Goal: Information Seeking & Learning: Learn about a topic

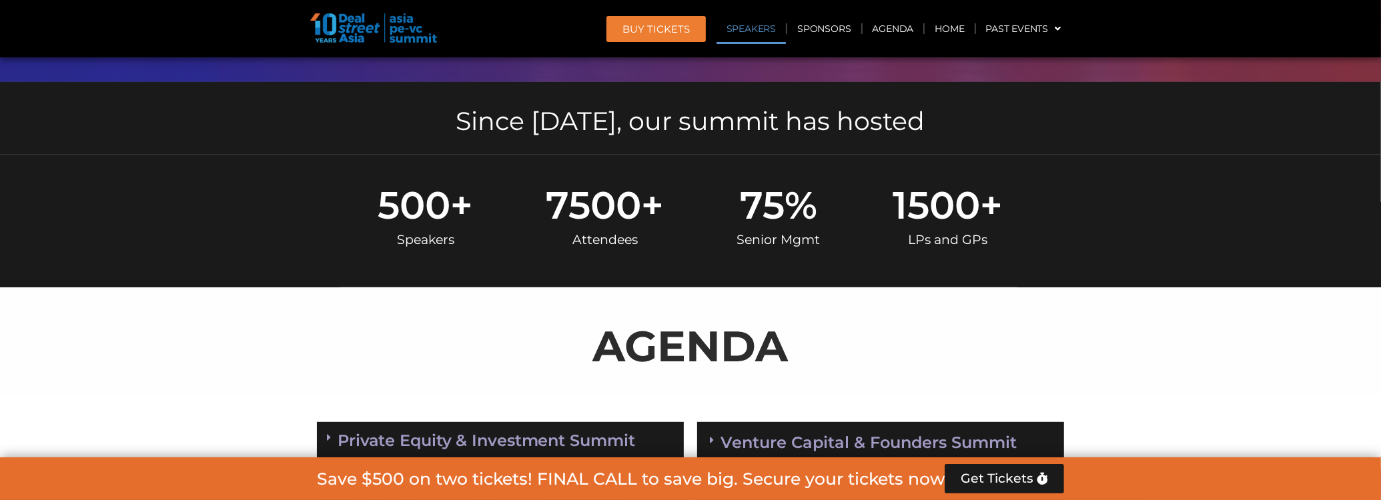
click at [742, 19] on link "Speakers" at bounding box center [750, 28] width 69 height 31
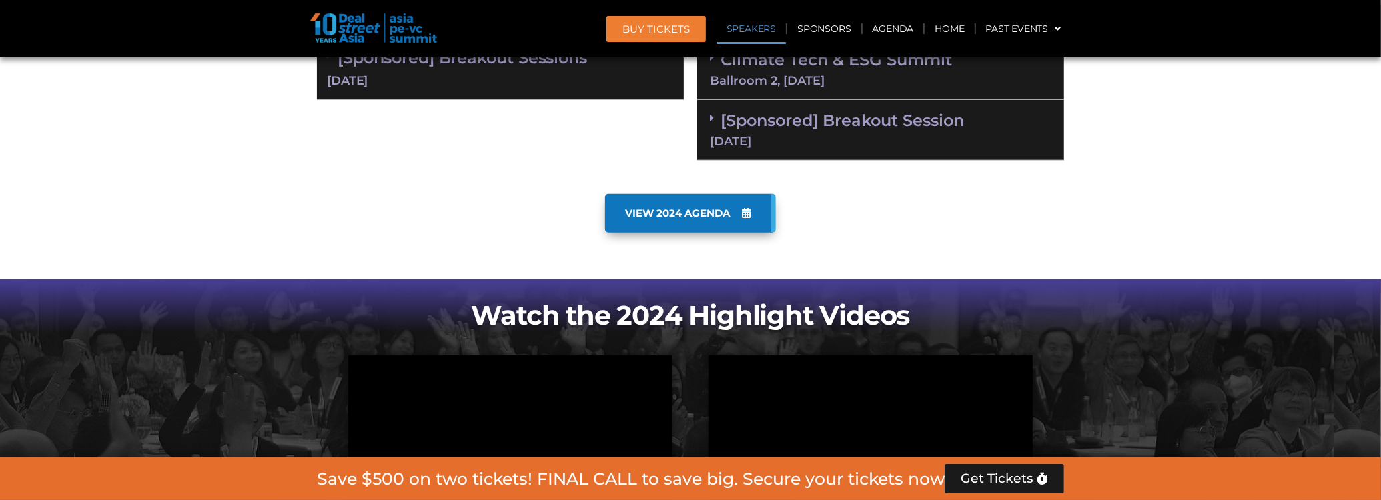
scroll to position [1578, 0]
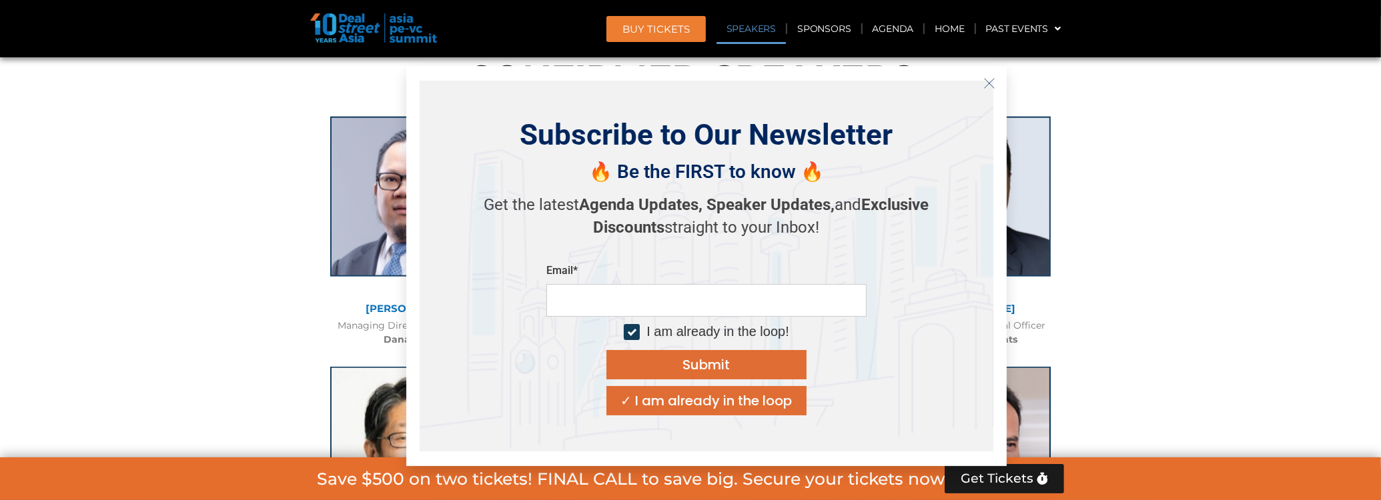
click at [997, 81] on button "Close" at bounding box center [989, 83] width 21 height 21
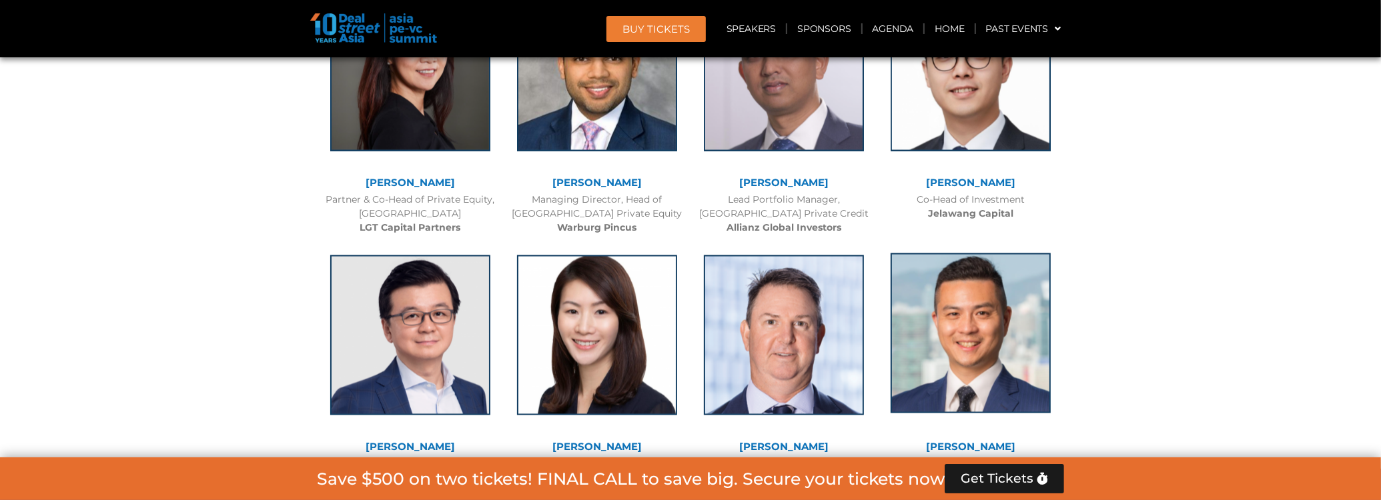
scroll to position [2379, 0]
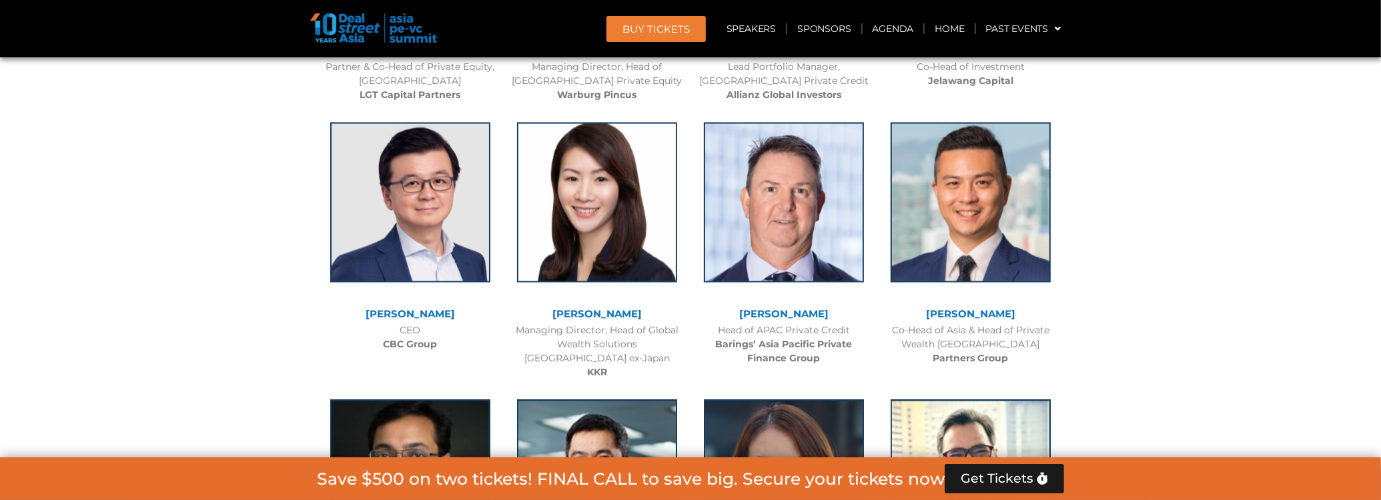
click at [404, 340] on b "CBC Group" at bounding box center [411, 344] width 54 height 12
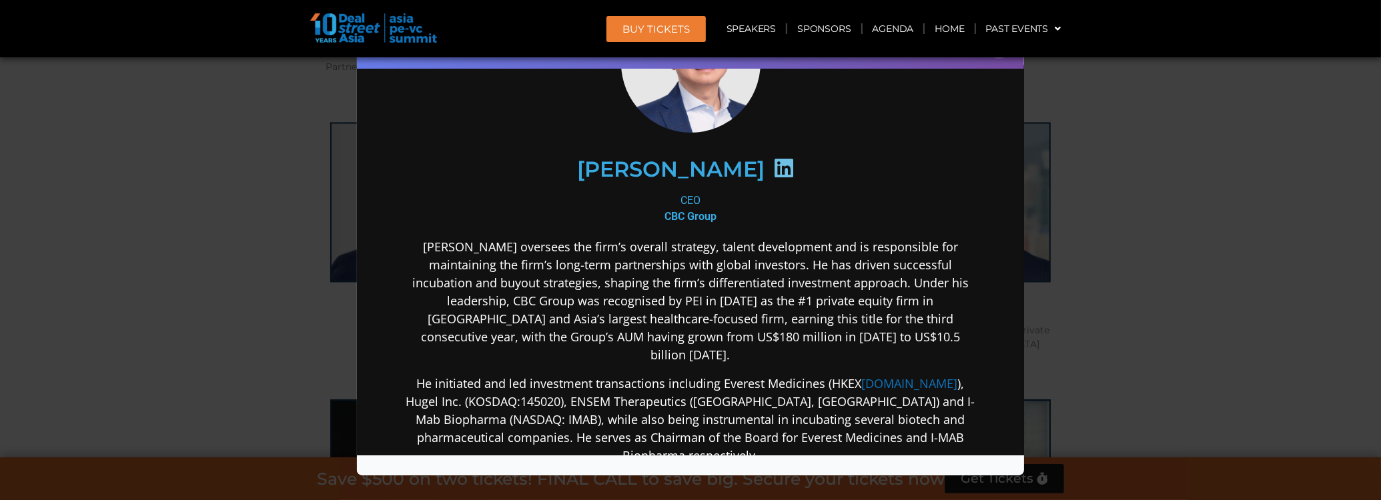
scroll to position [133, 0]
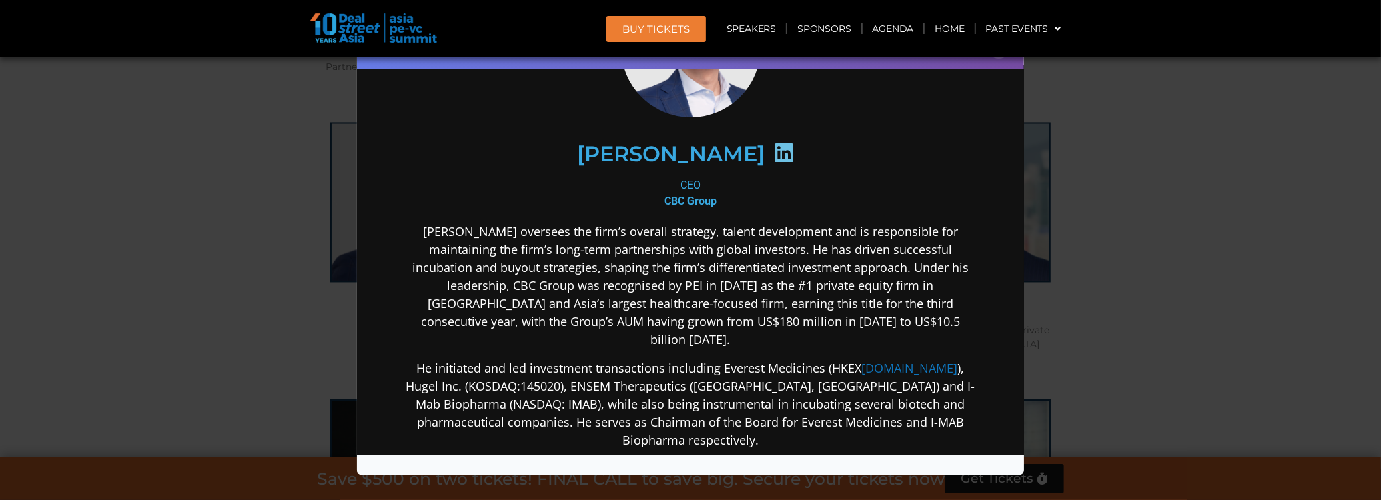
click at [1167, 307] on div "Speaker Profile ×" at bounding box center [690, 250] width 1381 height 500
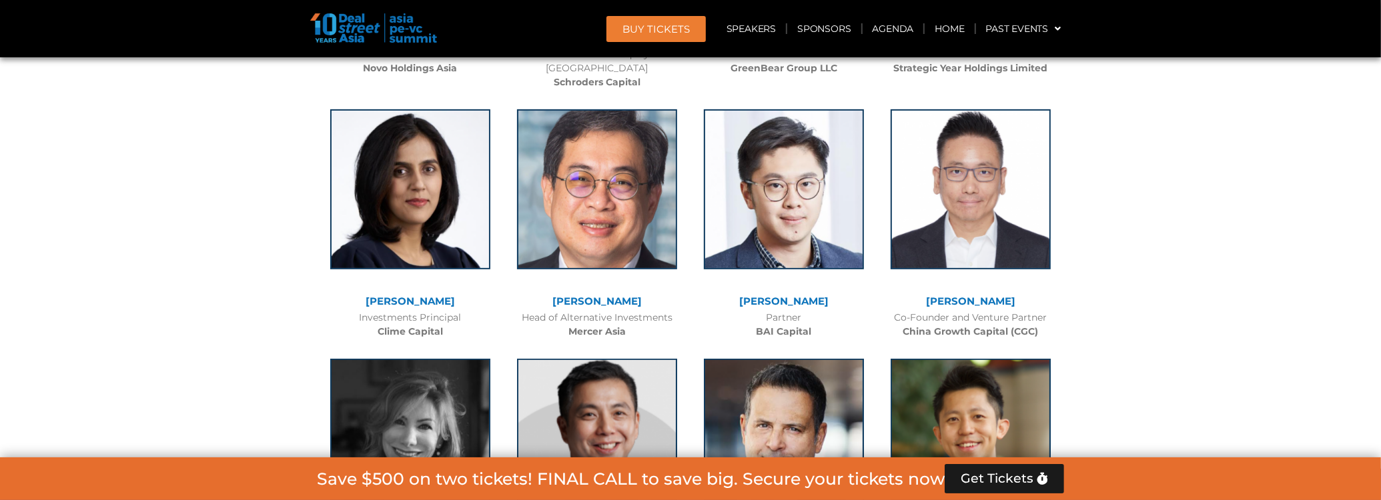
scroll to position [5114, 0]
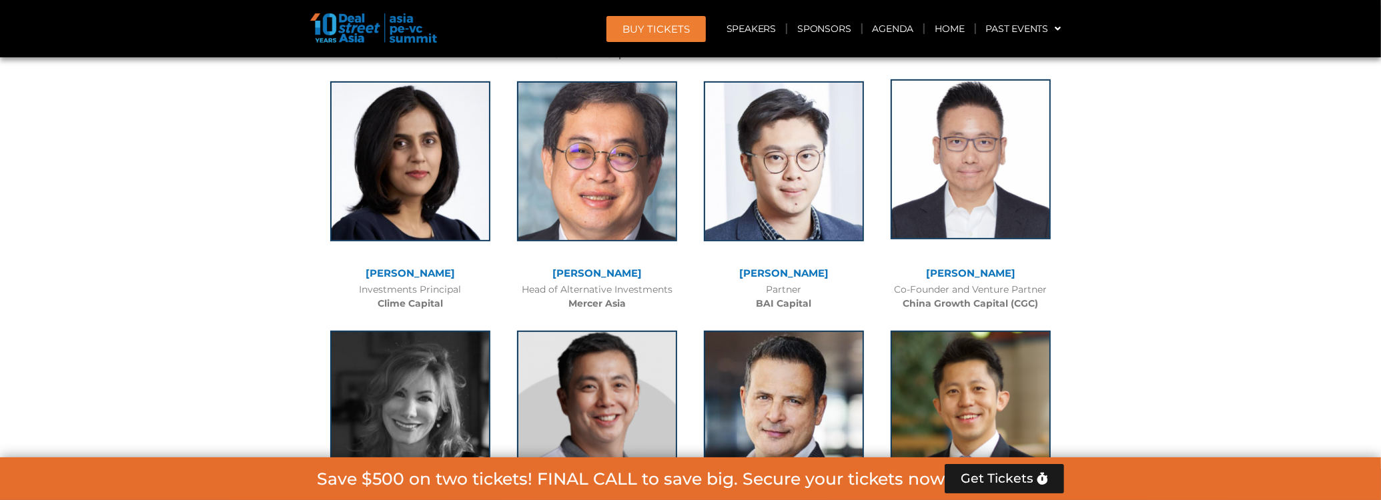
click at [943, 203] on img at bounding box center [971, 159] width 160 height 160
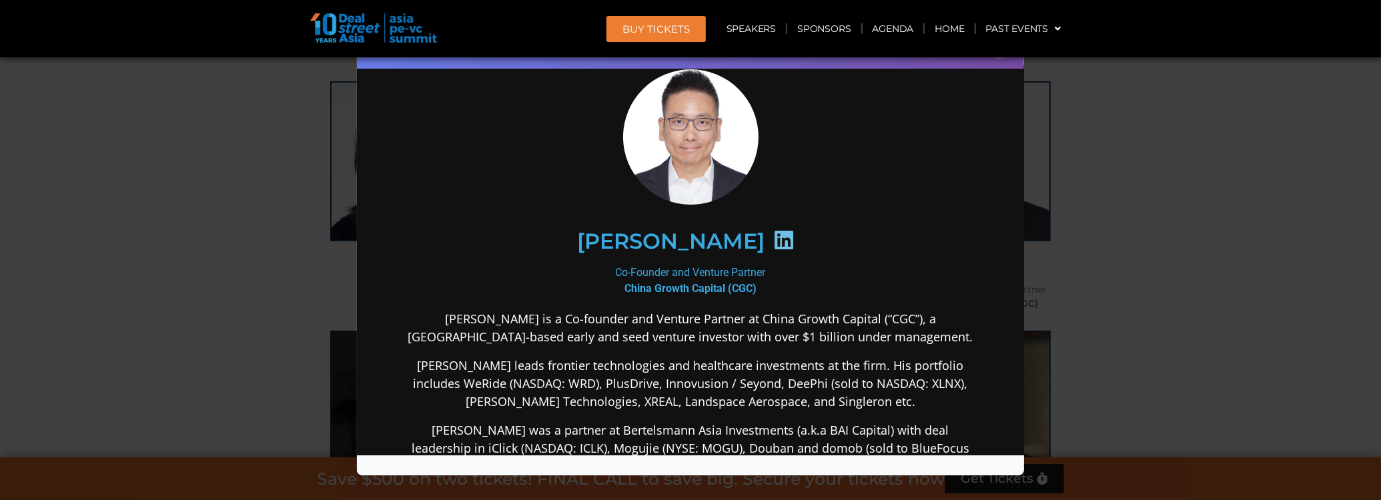
scroll to position [66, 0]
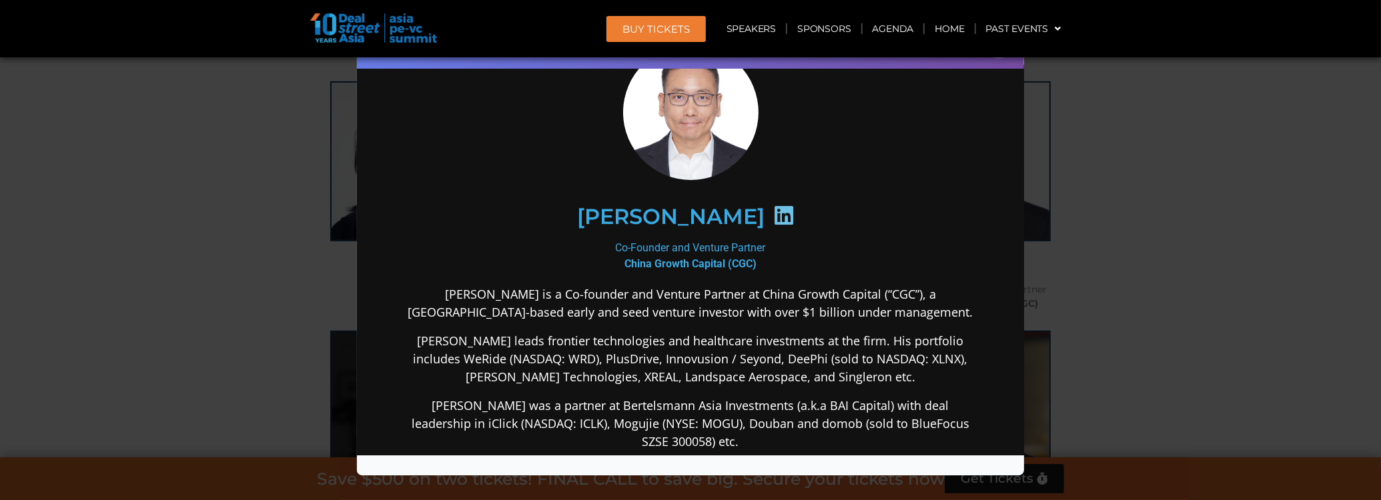
click at [1108, 232] on div "Speaker Profile ×" at bounding box center [690, 250] width 1381 height 500
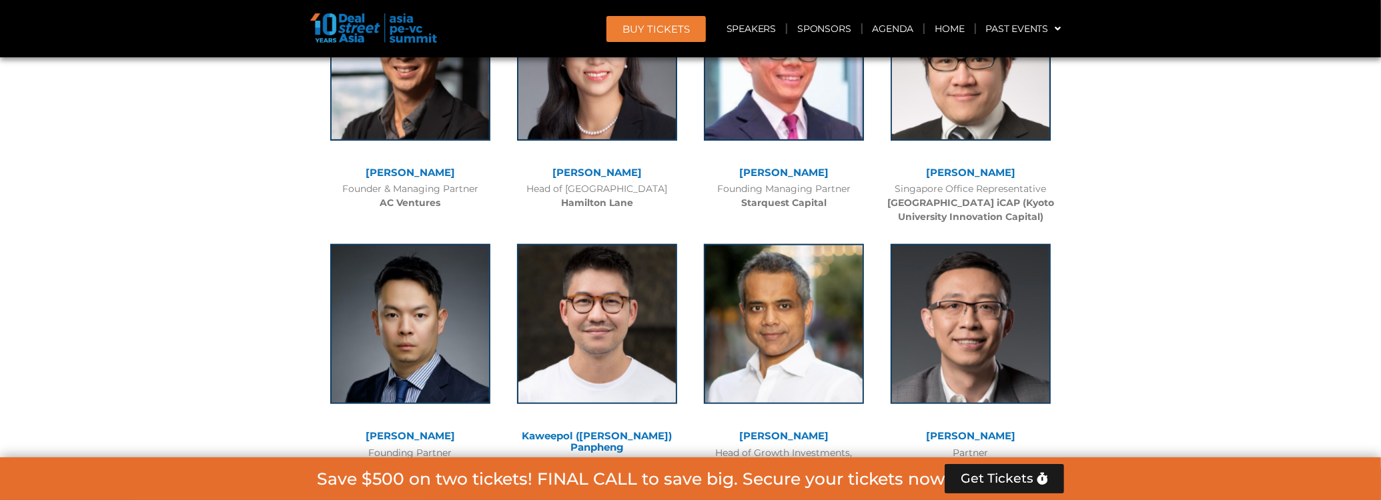
scroll to position [5848, 0]
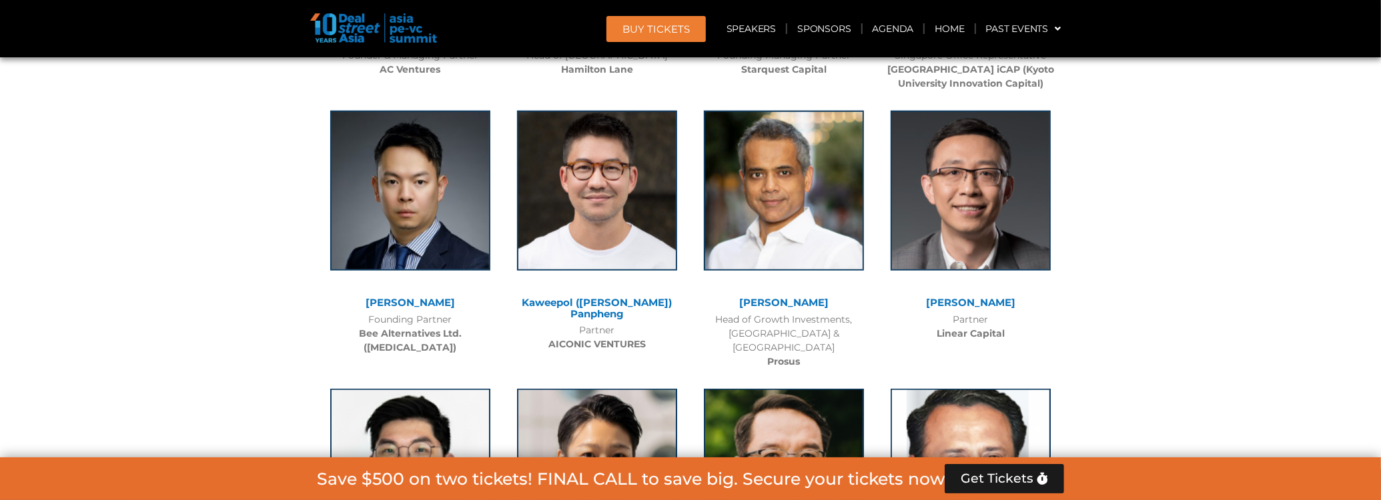
click at [786, 356] on b "Prosus" at bounding box center [784, 362] width 33 height 12
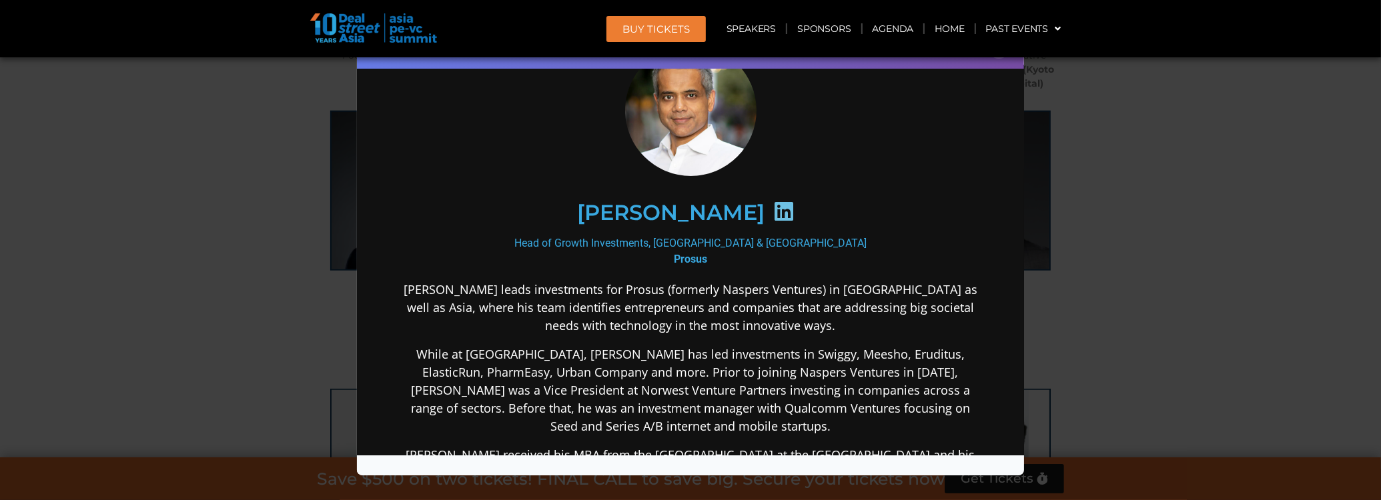
scroll to position [133, 0]
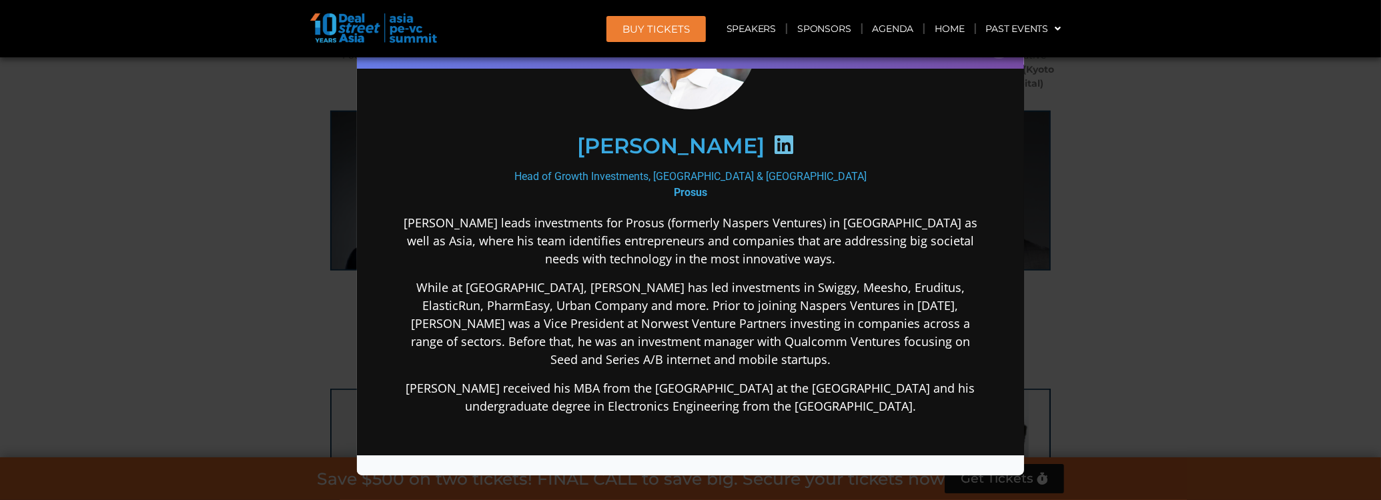
click at [1235, 282] on div "Speaker Profile ×" at bounding box center [690, 250] width 1381 height 500
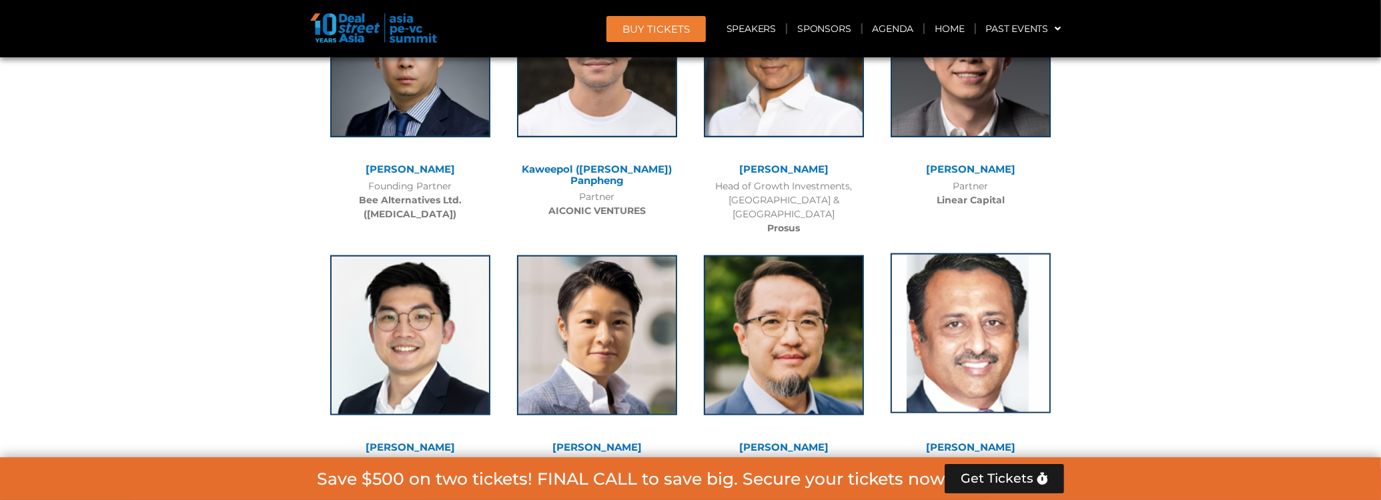
scroll to position [6048, 0]
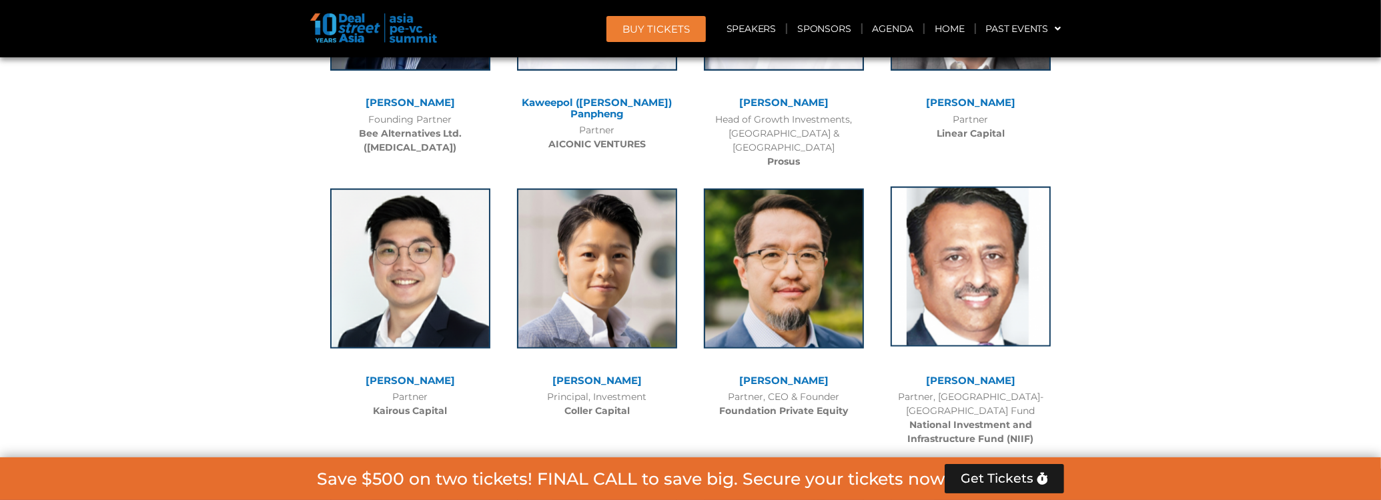
click at [977, 301] on img at bounding box center [971, 267] width 160 height 160
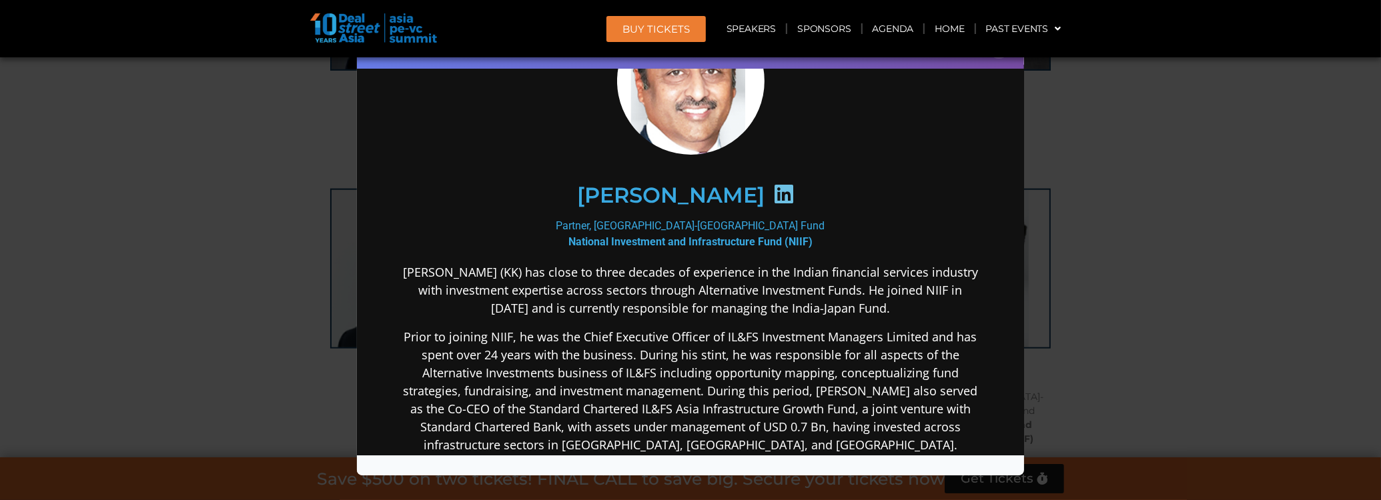
scroll to position [133, 0]
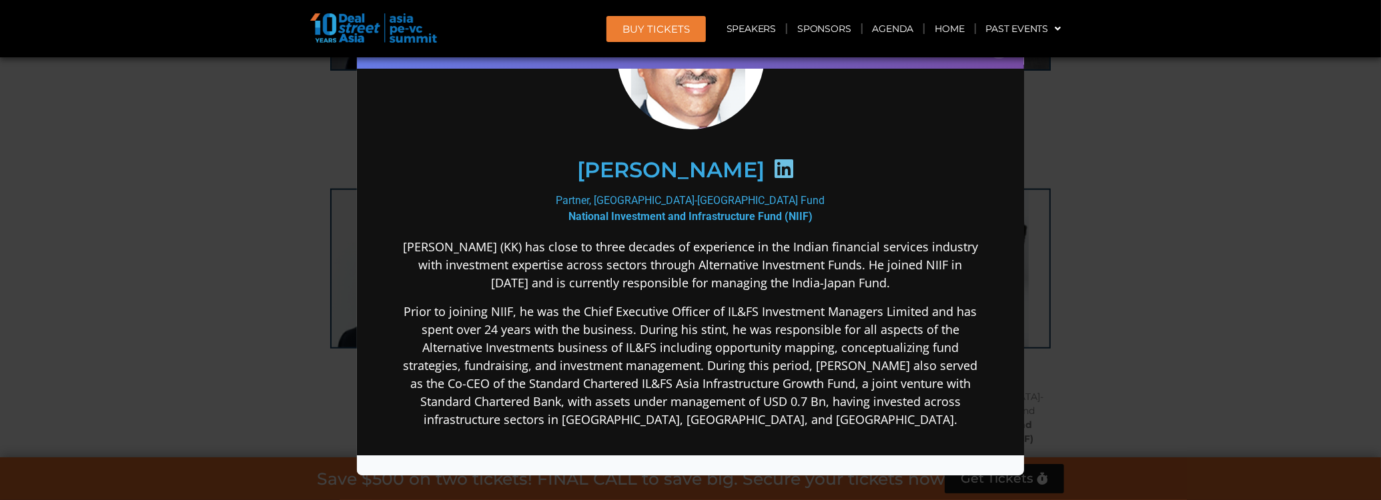
click at [1192, 199] on div "Speaker Profile ×" at bounding box center [690, 250] width 1381 height 500
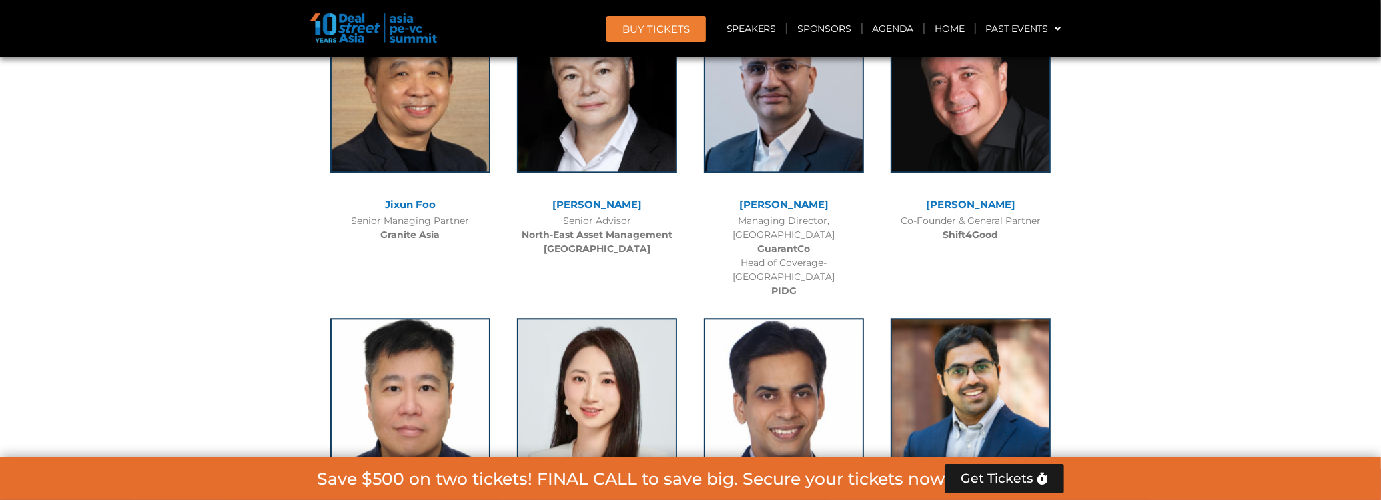
scroll to position [7649, 0]
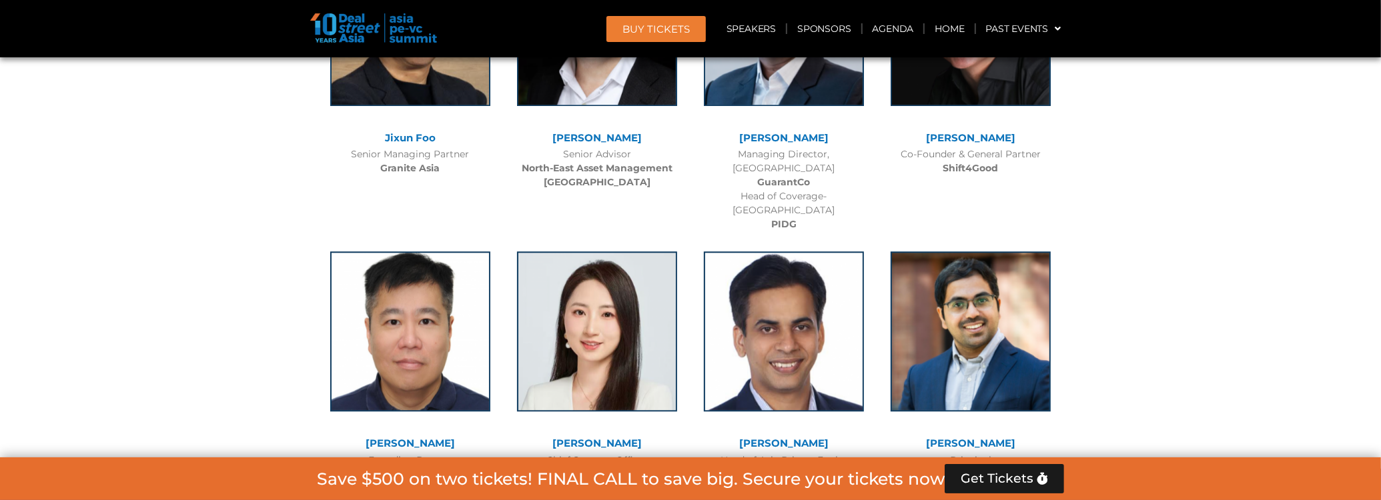
click at [628, 454] on div "Chief Strategy Officer [PERSON_NAME]" at bounding box center [596, 468] width 173 height 28
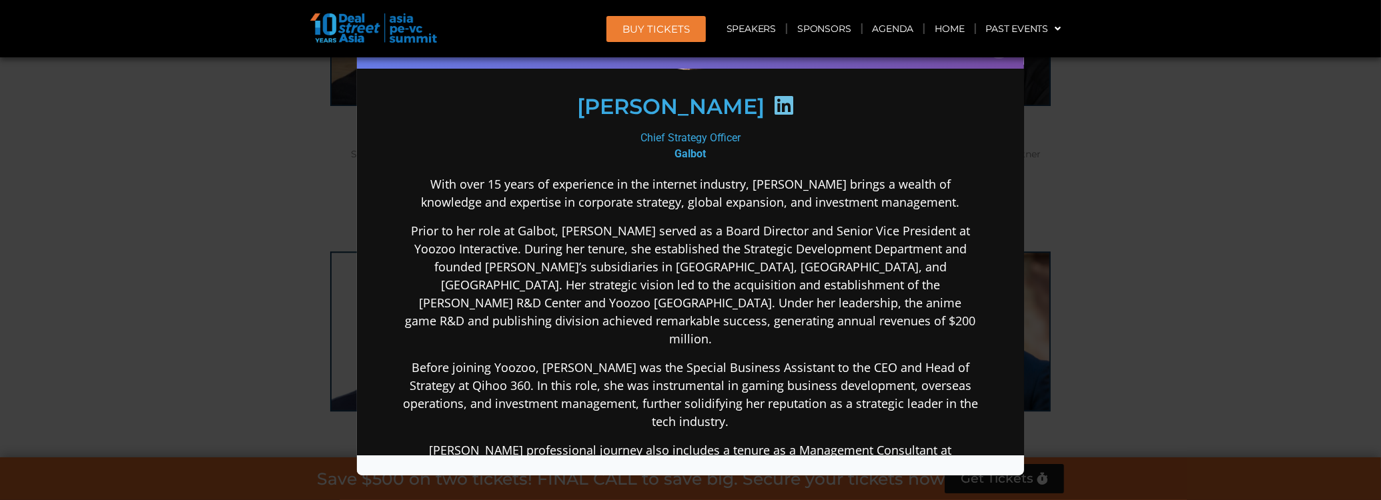
scroll to position [199, 0]
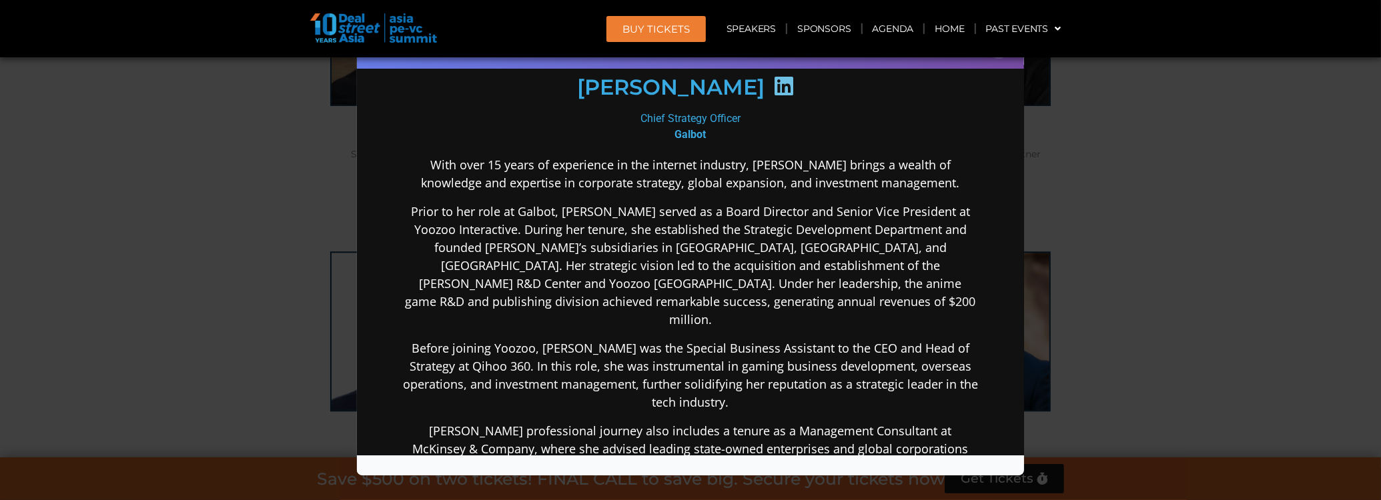
click at [1193, 126] on div "Speaker Profile ×" at bounding box center [690, 250] width 1381 height 500
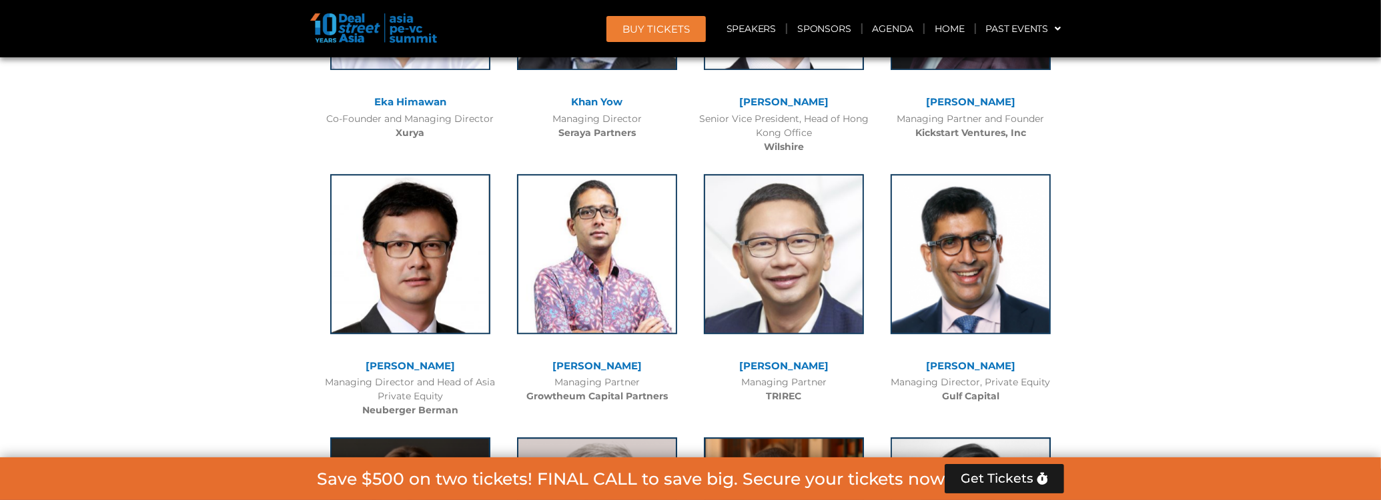
scroll to position [3381, 0]
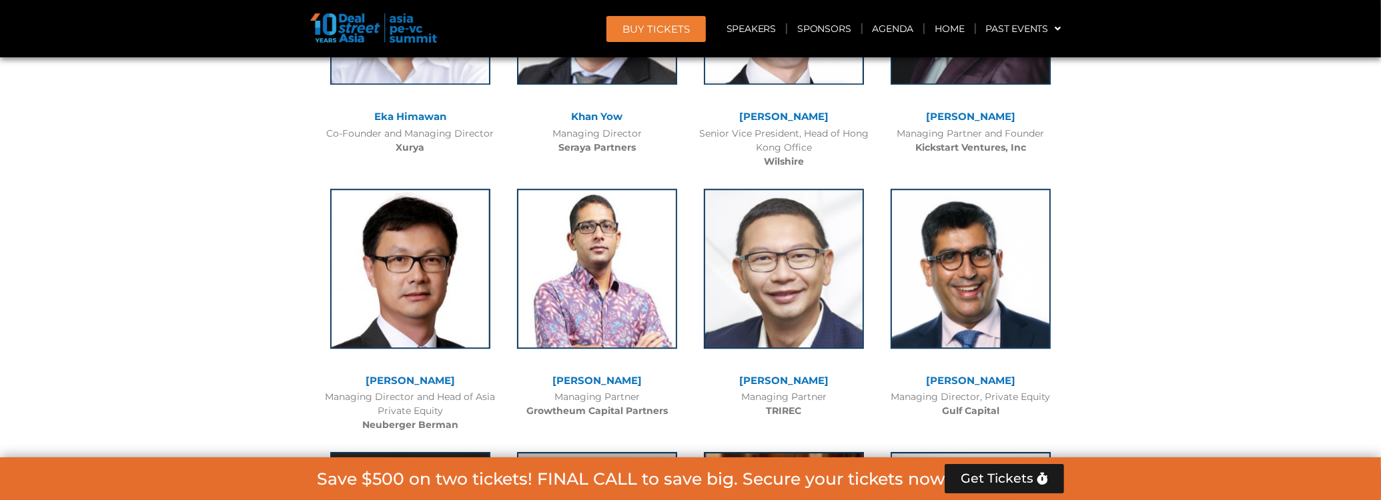
click at [1009, 364] on div at bounding box center [971, 279] width 160 height 180
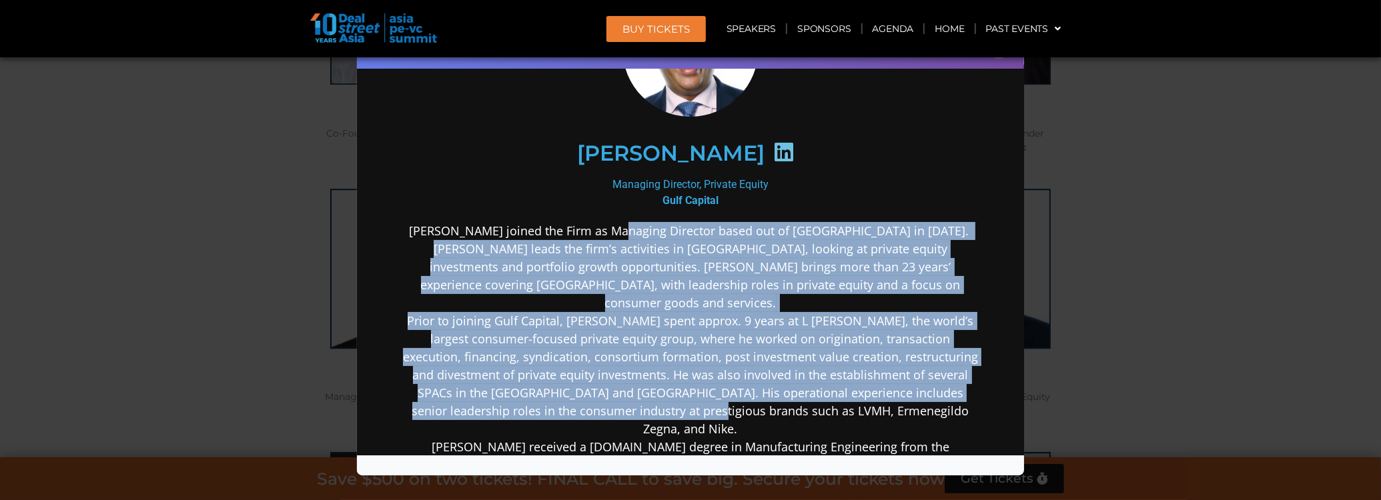
scroll to position [133, 0]
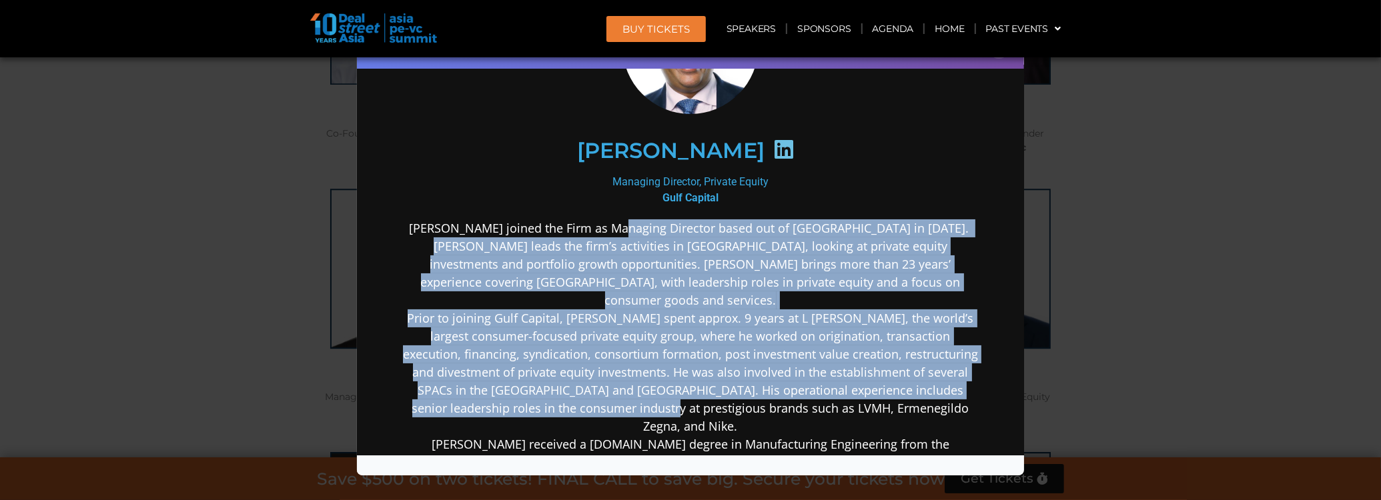
drag, startPoint x: 612, startPoint y: 296, endPoint x: 673, endPoint y: 387, distance: 110.1
click at [673, 387] on p "[PERSON_NAME] joined the Firm as Managing Director based out of [GEOGRAPHIC_DAT…" at bounding box center [690, 354] width 576 height 270
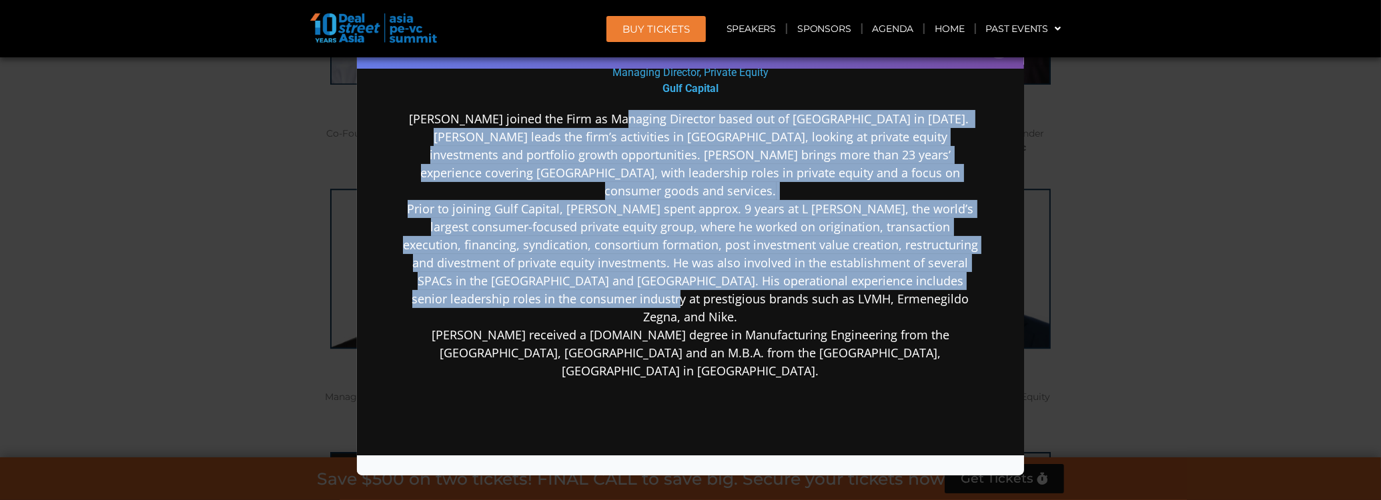
scroll to position [199, 0]
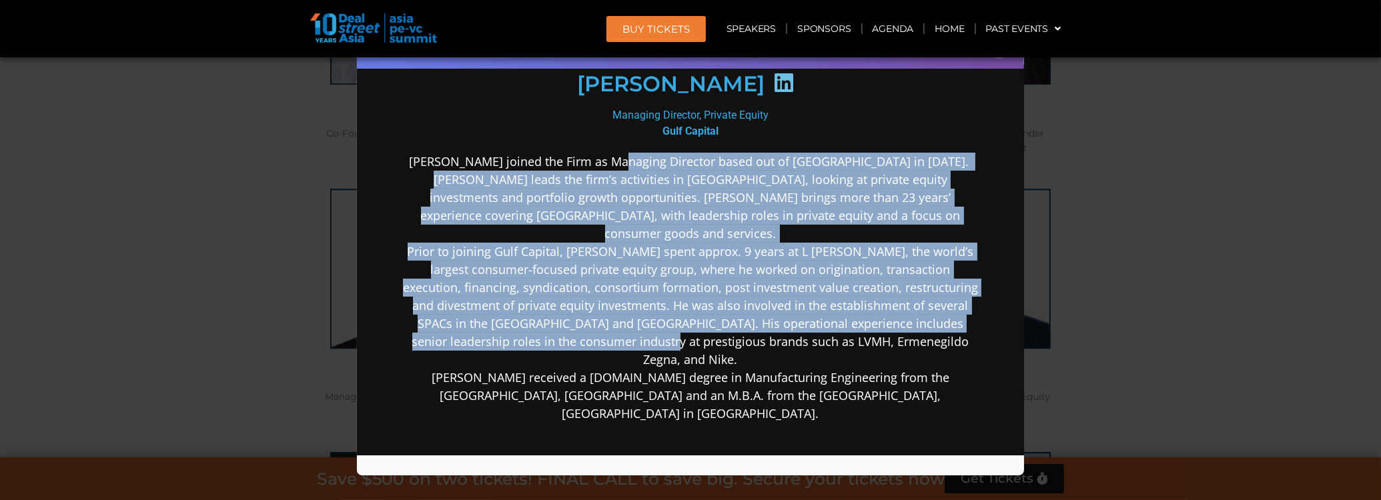
click at [653, 272] on p "[PERSON_NAME] joined the Firm as Managing Director based out of [GEOGRAPHIC_DAT…" at bounding box center [690, 287] width 576 height 270
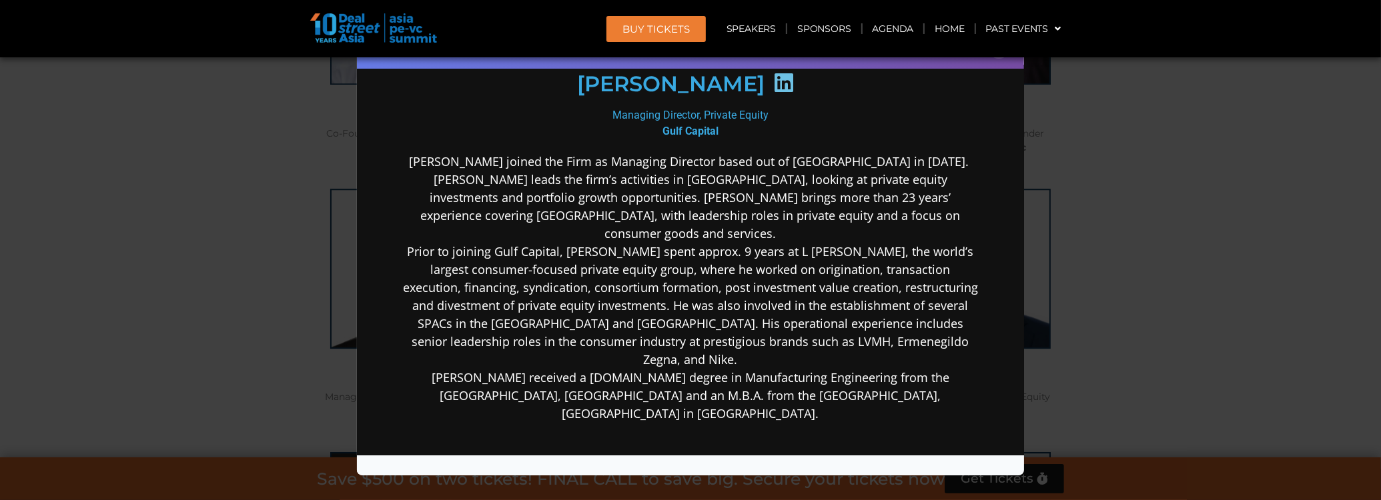
click at [1165, 179] on div "Speaker Profile ×" at bounding box center [690, 250] width 1381 height 500
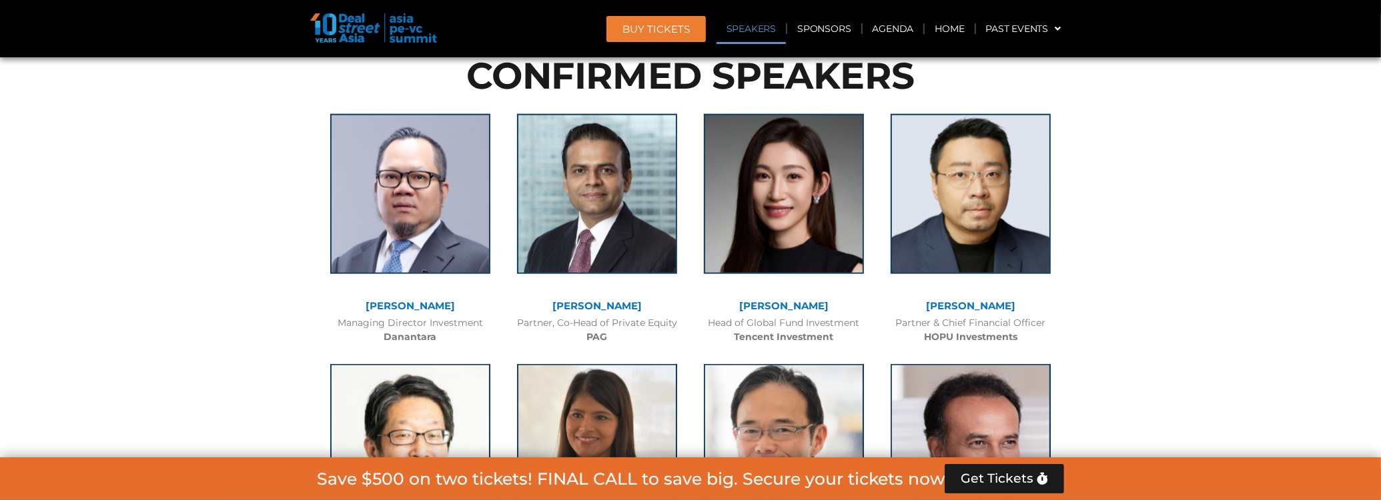
scroll to position [1580, 0]
drag, startPoint x: 349, startPoint y: 302, endPoint x: 480, endPoint y: 304, distance: 131.4
click at [480, 304] on div "[PERSON_NAME]" at bounding box center [410, 307] width 173 height 11
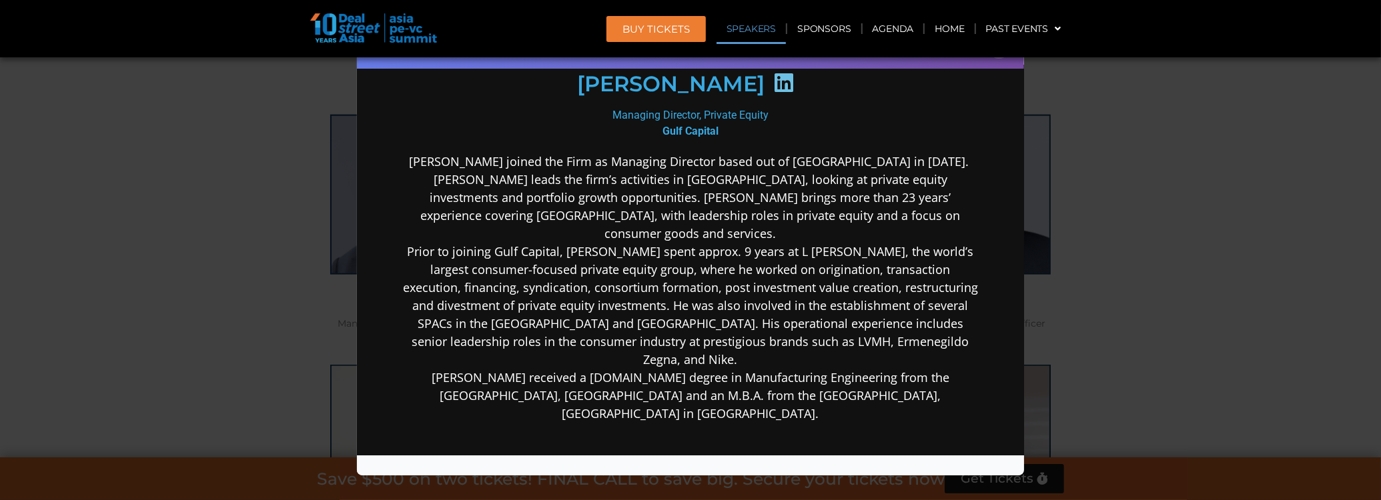
copy link "[PERSON_NAME]"
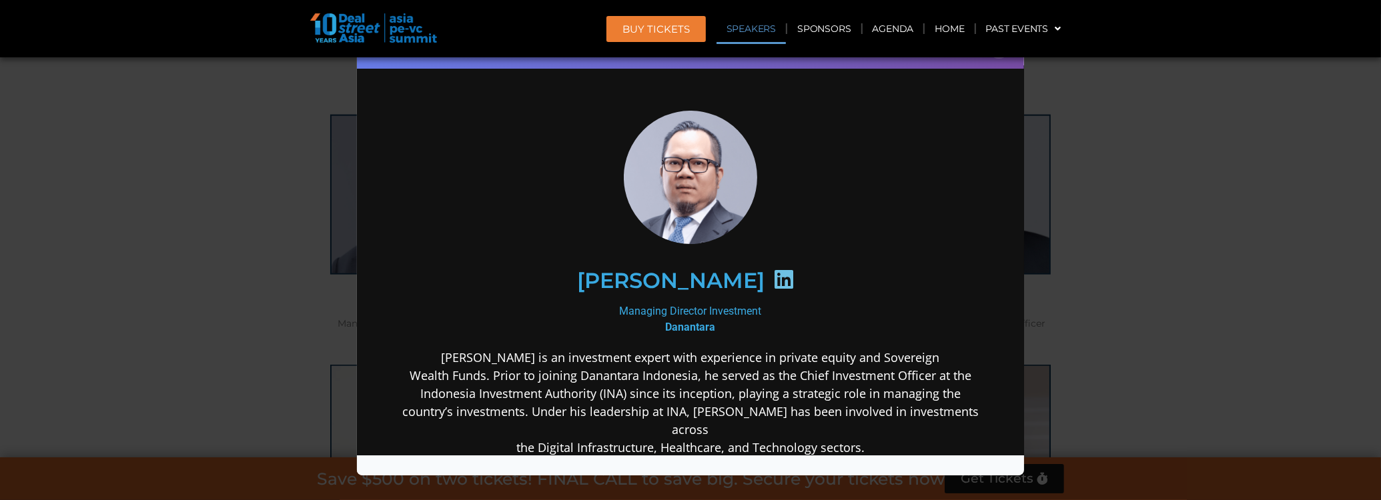
scroll to position [0, 0]
click at [206, 301] on div "Speaker Profile ×" at bounding box center [690, 250] width 1381 height 500
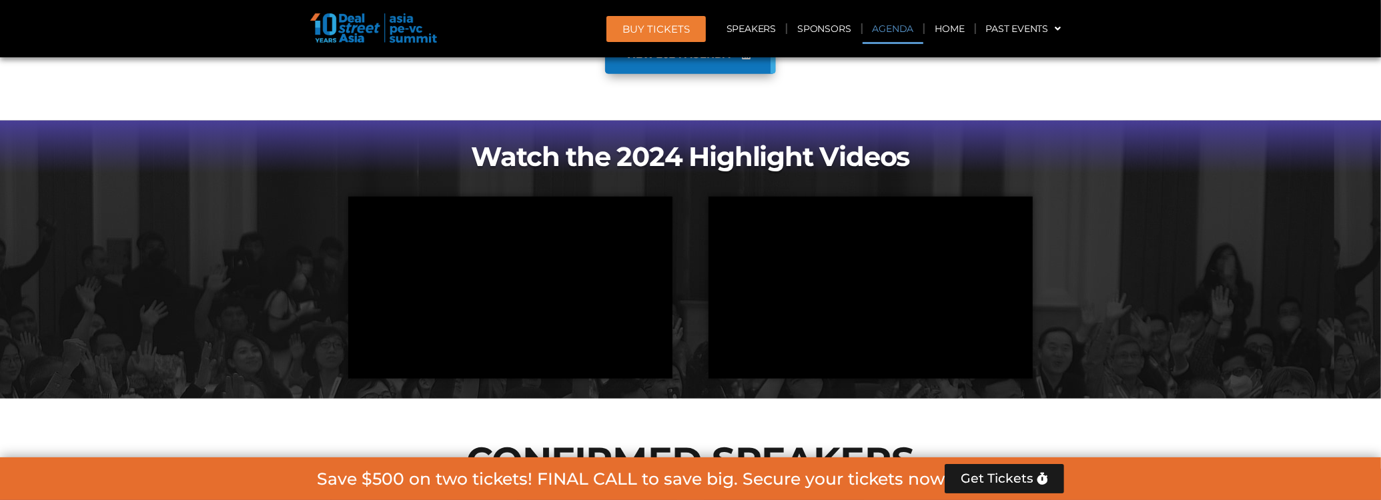
scroll to position [1625, 0]
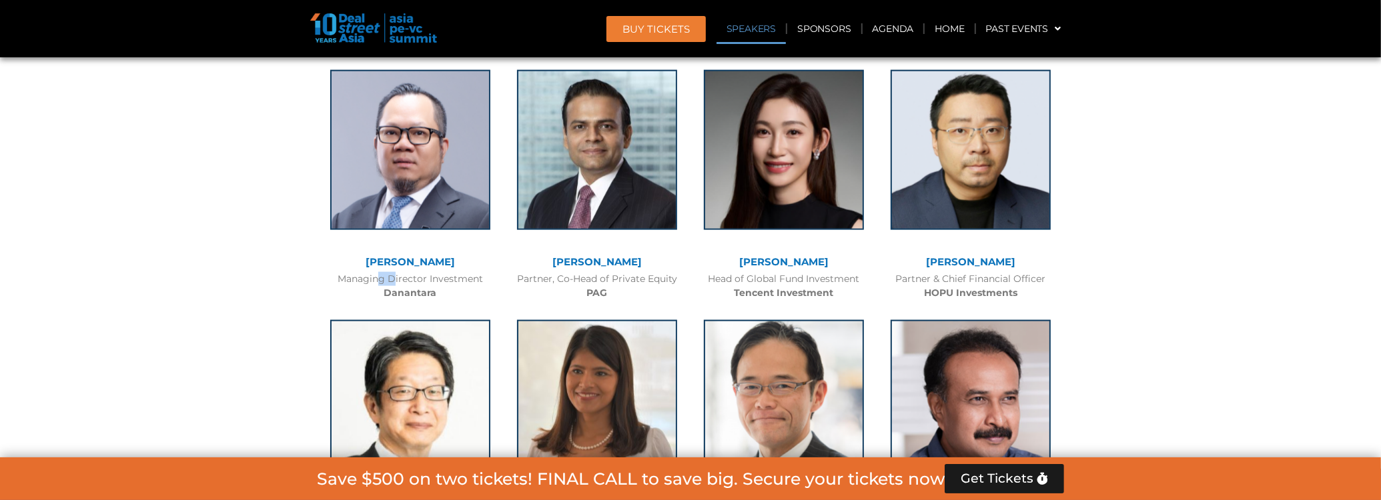
drag, startPoint x: 354, startPoint y: 278, endPoint x: 369, endPoint y: 282, distance: 15.7
click at [369, 282] on div "Managing Director Investment Danantara" at bounding box center [410, 286] width 173 height 28
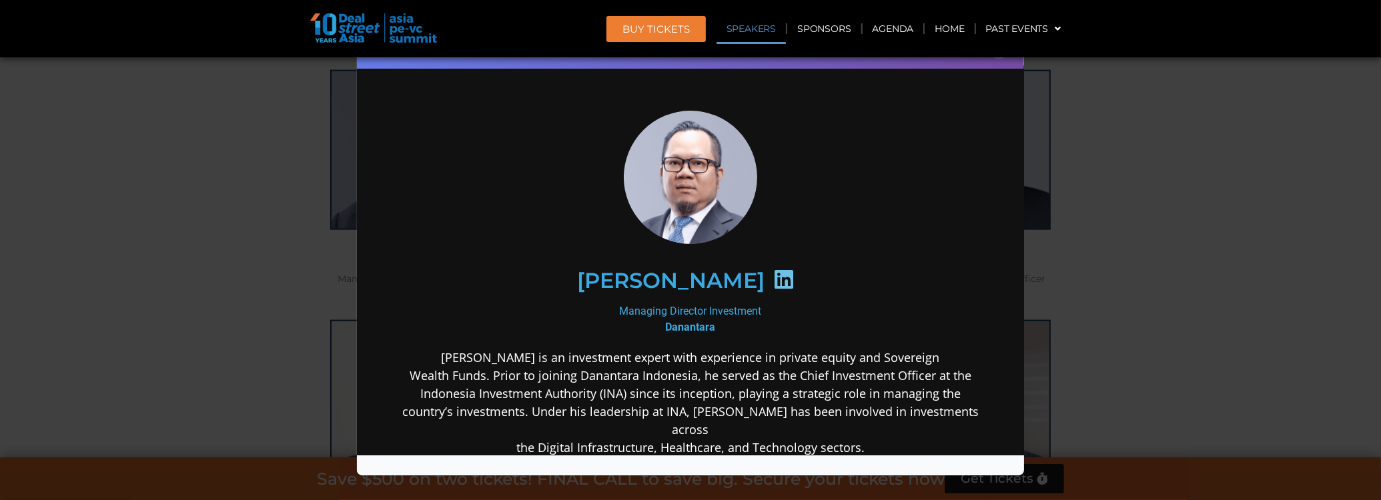
scroll to position [0, 0]
click at [368, 281] on section "[PERSON_NAME] Managing Director Investment Danantara [PERSON_NAME] is an invest…" at bounding box center [689, 506] width 667 height 882
click at [794, 282] on icon at bounding box center [782, 278] width 21 height 21
click at [714, 276] on h2 "[PERSON_NAME]" at bounding box center [669, 280] width 187 height 21
click at [1253, 175] on div "Speaker Profile ×" at bounding box center [690, 250] width 1381 height 500
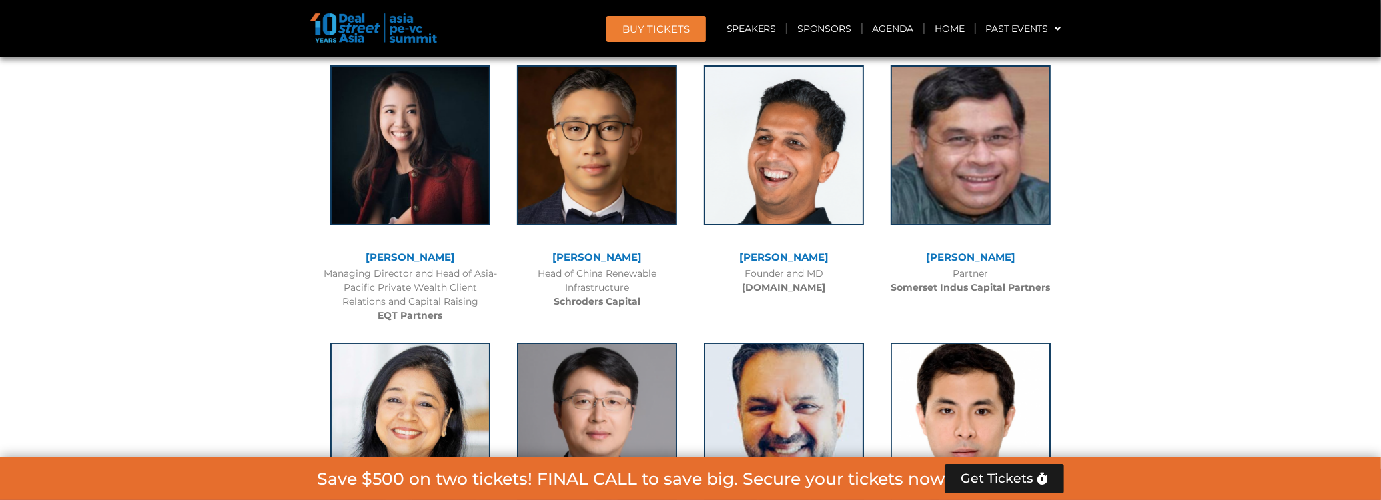
scroll to position [4560, 0]
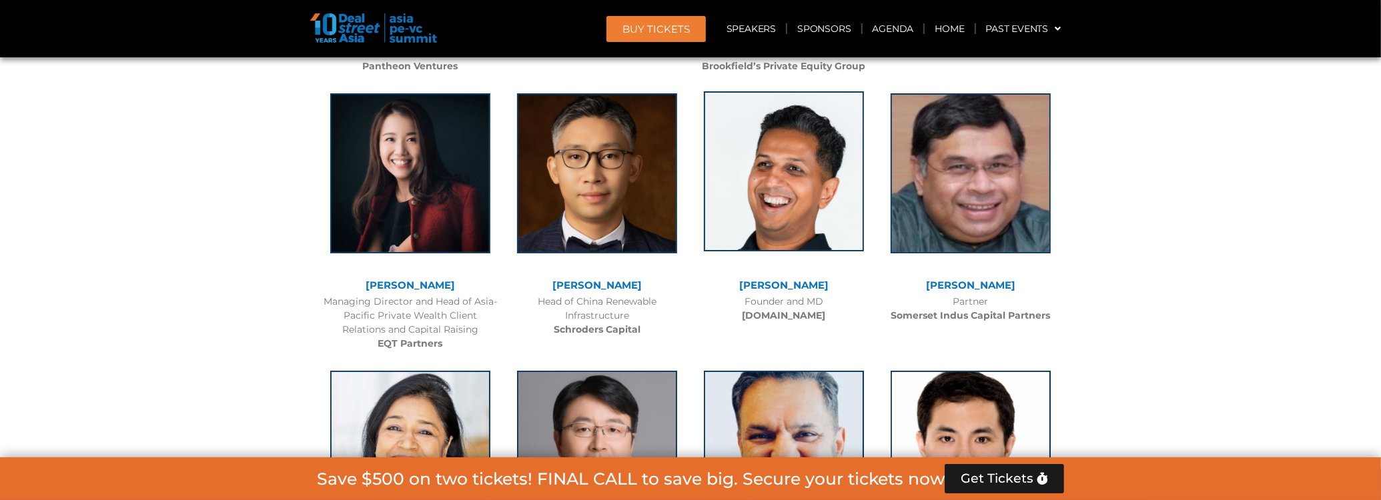
click at [833, 221] on img at bounding box center [784, 171] width 160 height 160
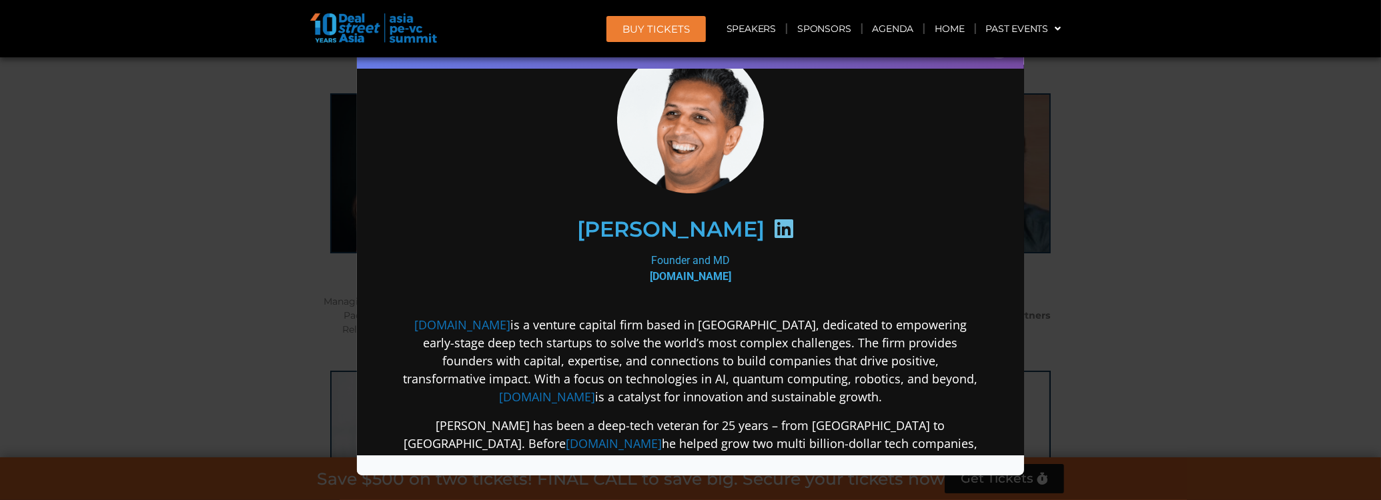
scroll to position [133, 0]
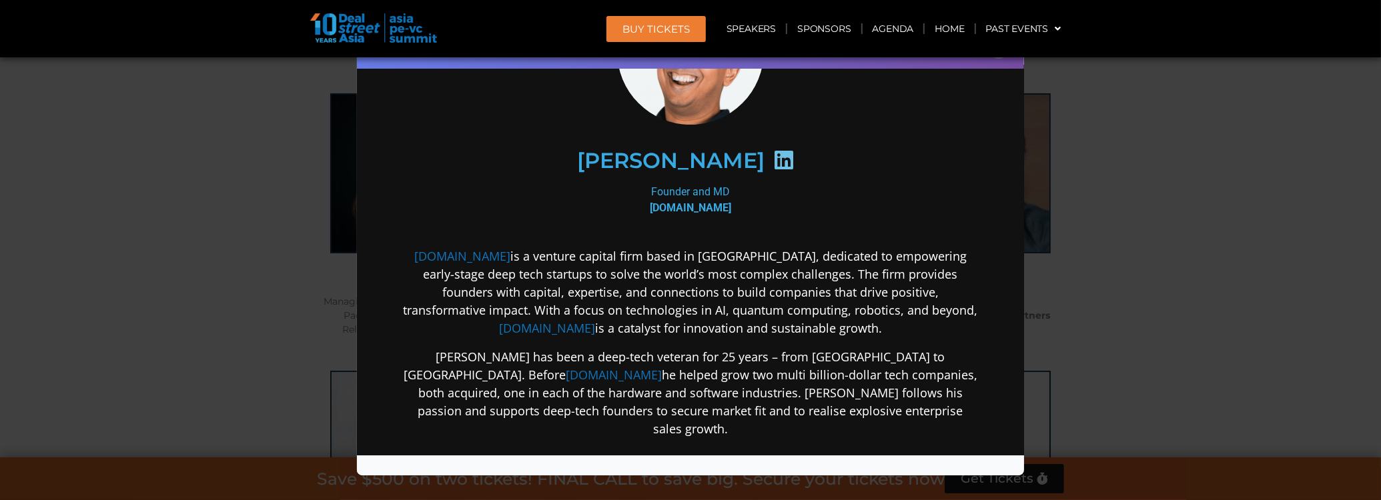
click at [1179, 214] on div "Speaker Profile ×" at bounding box center [690, 250] width 1381 height 500
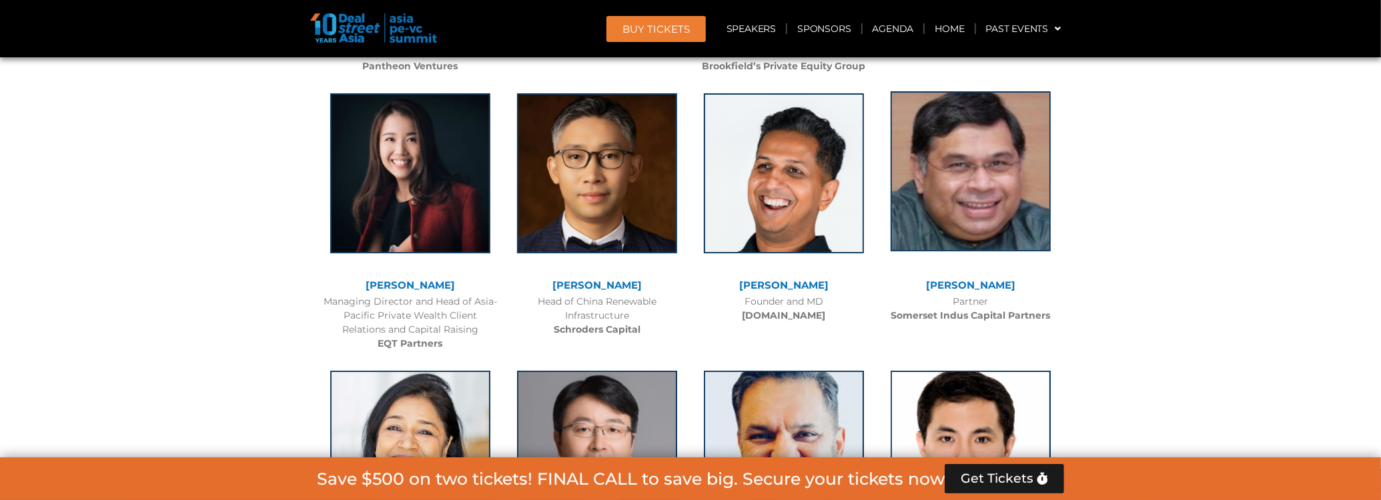
click at [990, 162] on img at bounding box center [971, 171] width 160 height 160
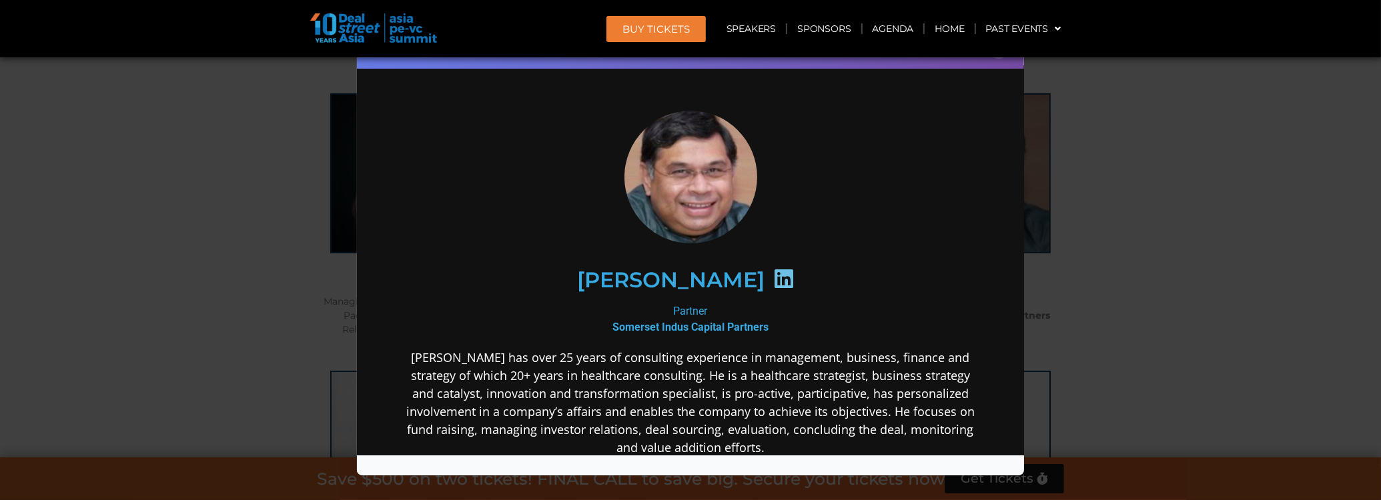
scroll to position [0, 0]
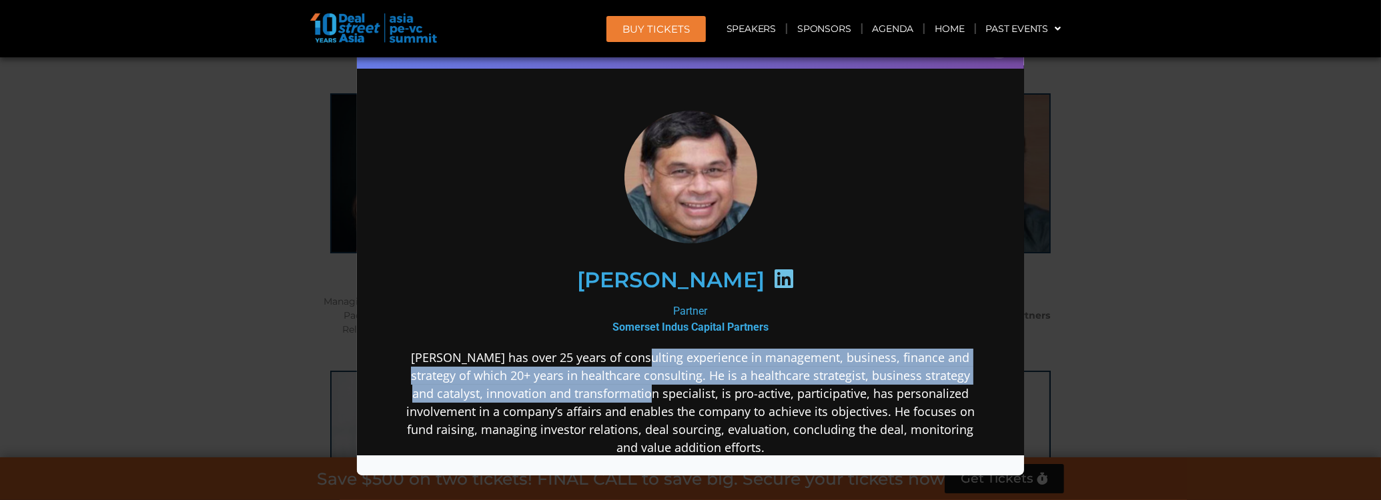
drag, startPoint x: 646, startPoint y: 377, endPoint x: 645, endPoint y: 394, distance: 16.7
click at [645, 394] on p "[PERSON_NAME] has over 25 years of consulting experience in management, busines…" at bounding box center [690, 402] width 576 height 108
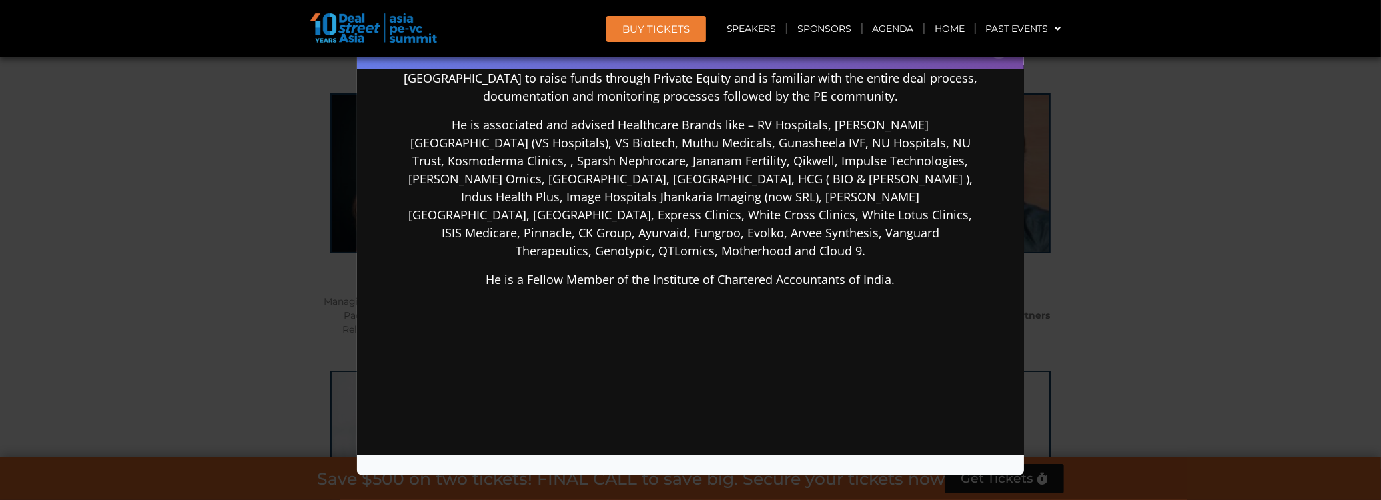
scroll to position [533, 0]
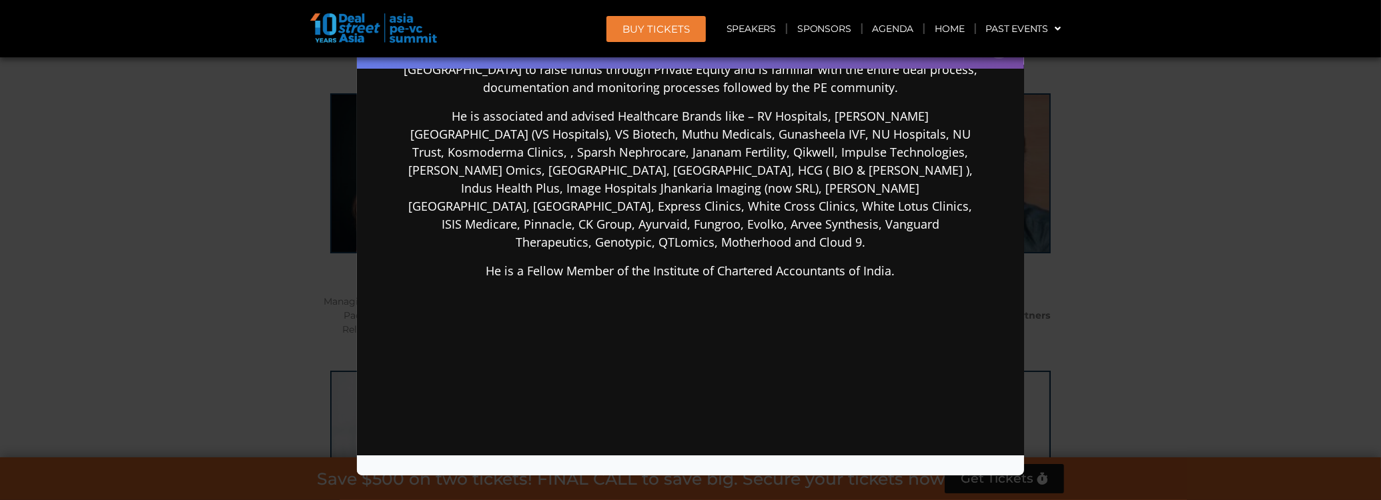
click at [1096, 245] on div "Speaker Profile ×" at bounding box center [690, 250] width 1381 height 500
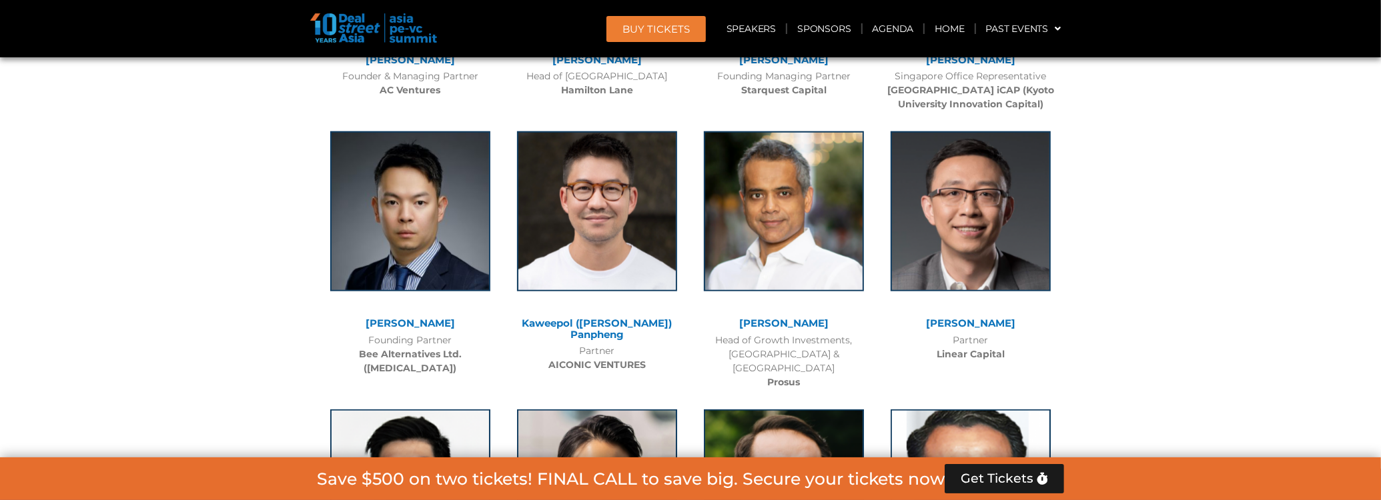
scroll to position [5828, 0]
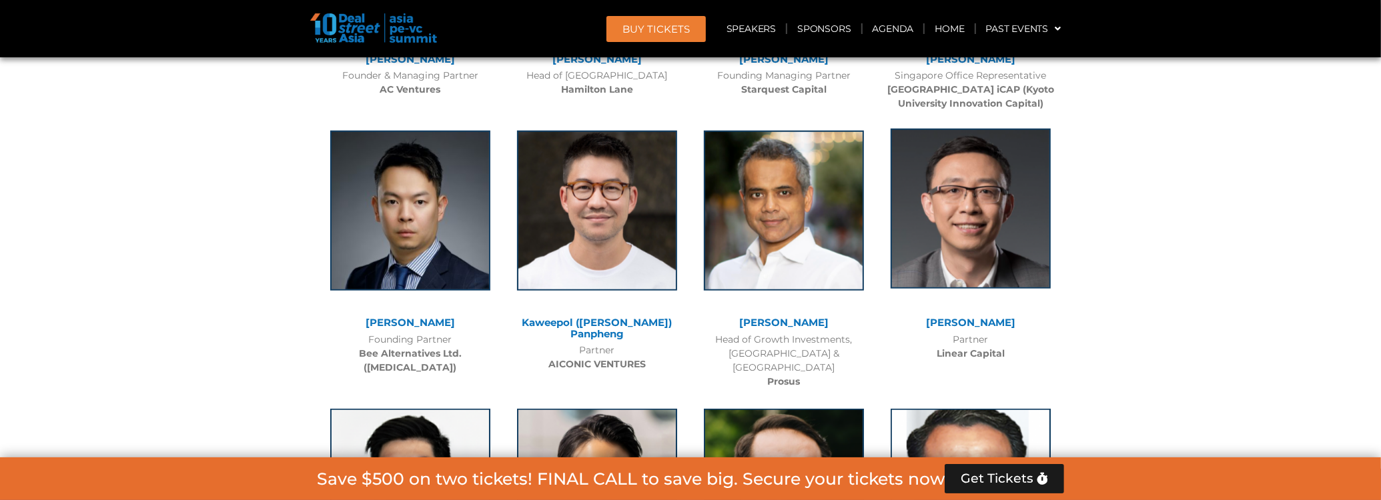
click at [1024, 222] on img at bounding box center [971, 209] width 160 height 160
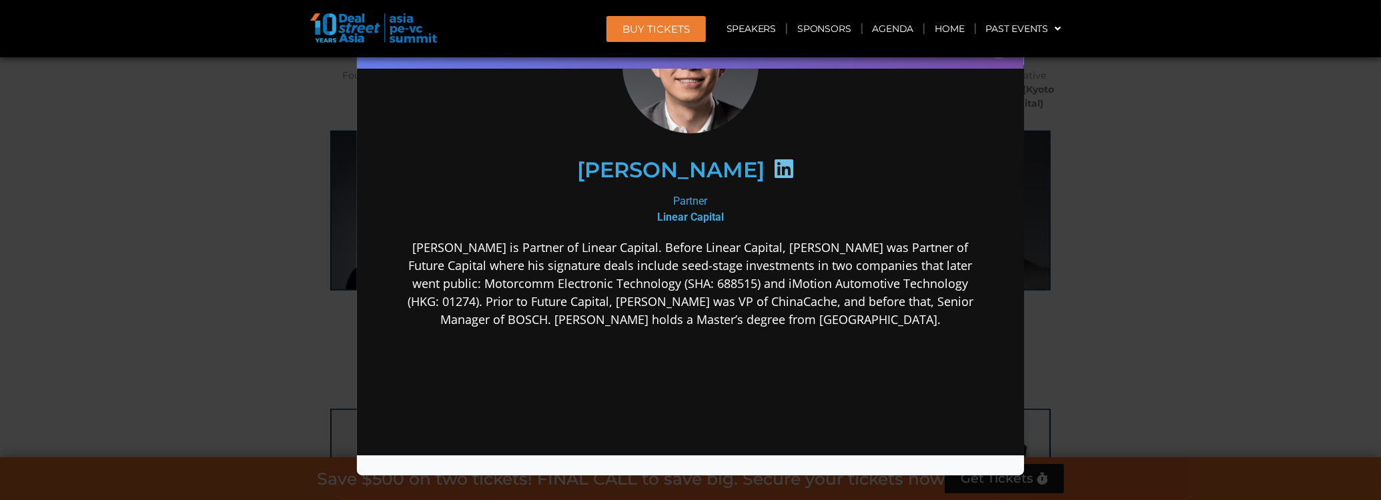
scroll to position [133, 0]
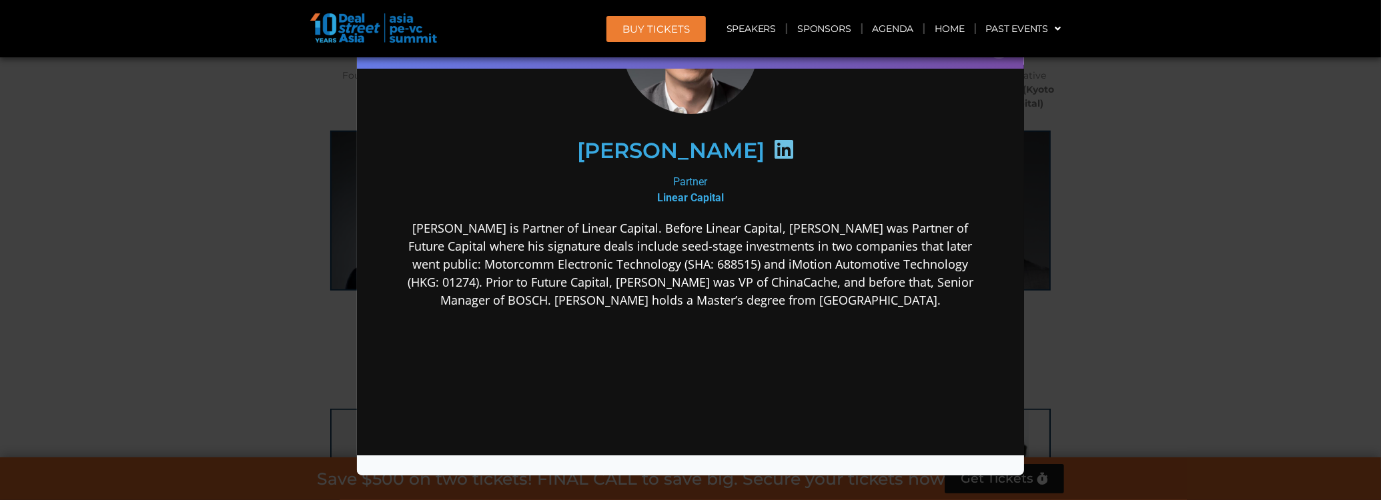
click at [1139, 273] on div "Speaker Profile ×" at bounding box center [690, 250] width 1381 height 500
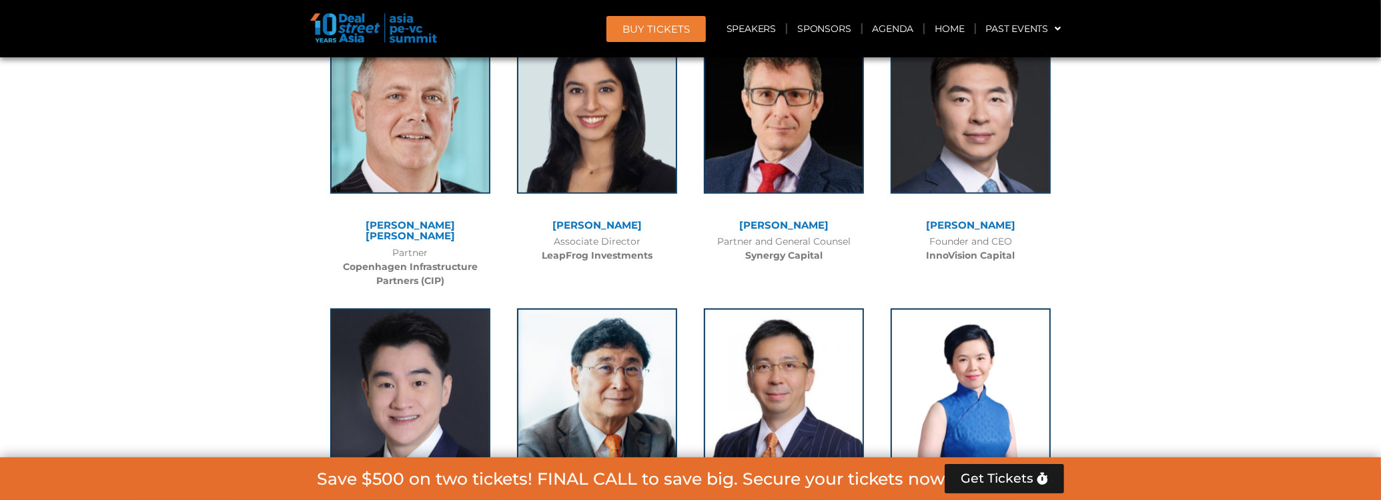
scroll to position [6895, 0]
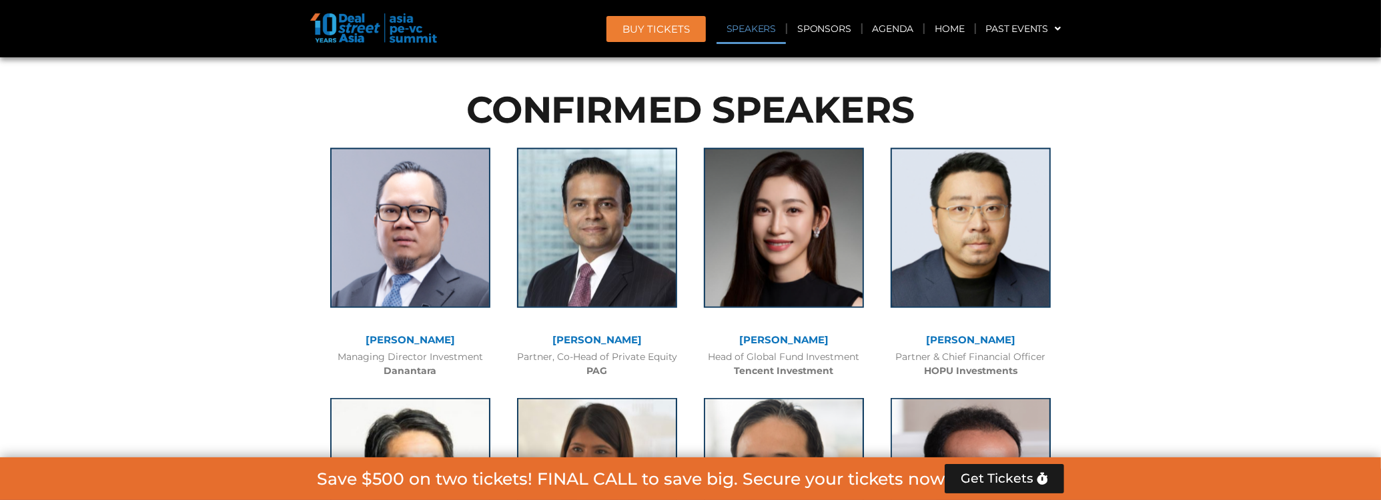
scroll to position [1614, 0]
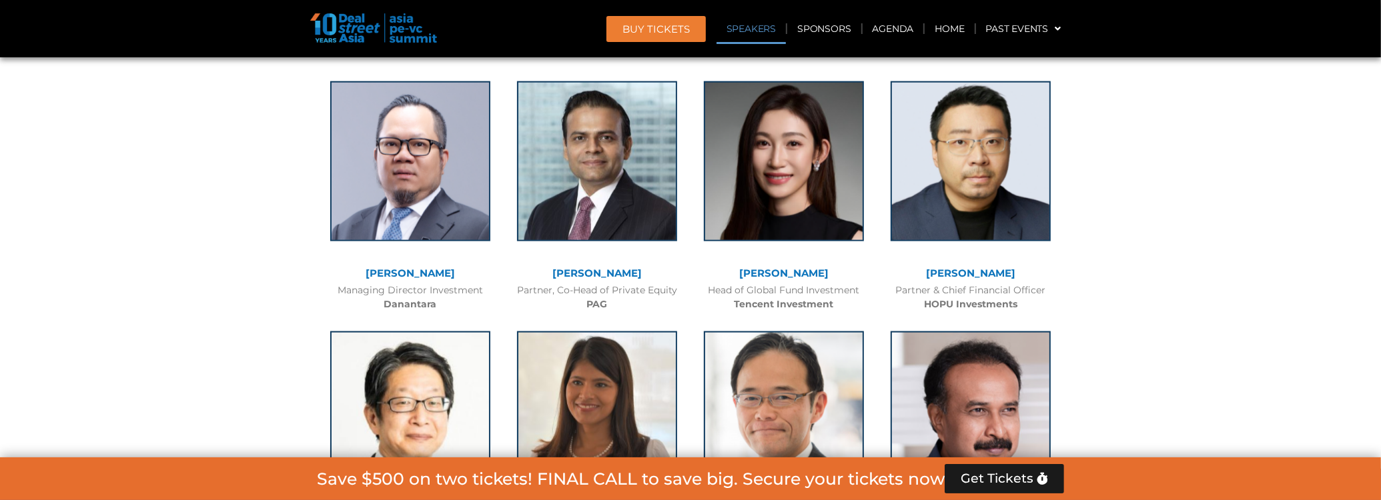
drag, startPoint x: 752, startPoint y: 268, endPoint x: 811, endPoint y: 268, distance: 58.7
click at [811, 268] on div "[PERSON_NAME]" at bounding box center [783, 273] width 173 height 11
copy link "[PERSON_NAME]"
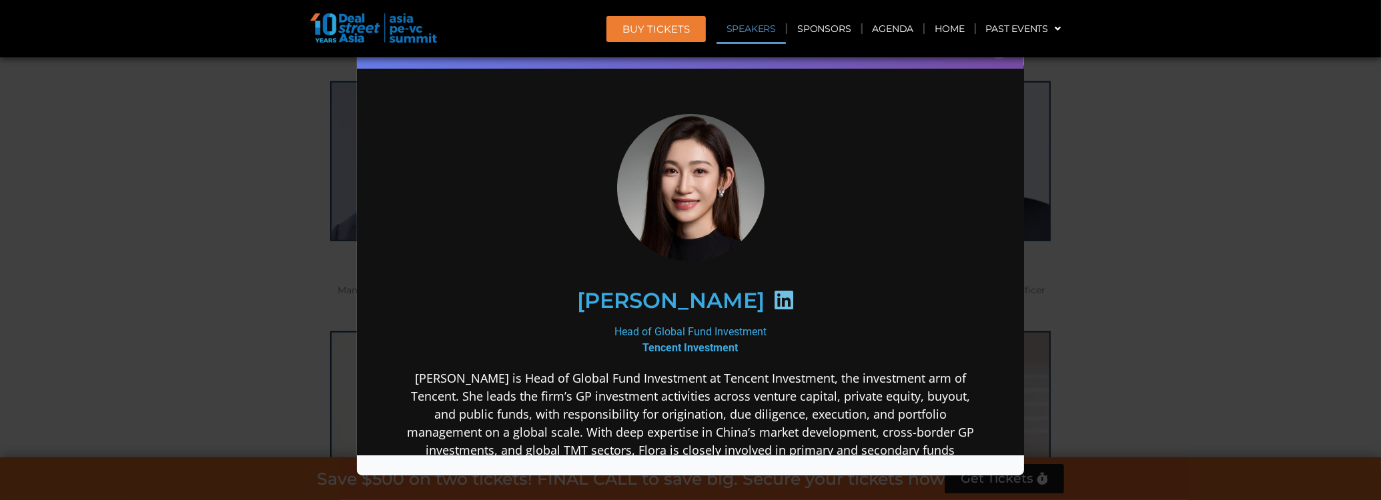
scroll to position [0, 0]
click at [634, 325] on div "Head of Global Fund Investment Tencent Investment" at bounding box center [690, 340] width 576 height 32
click at [698, 337] on div "Head of Global Fund Investment Tencent Investment" at bounding box center [690, 340] width 576 height 32
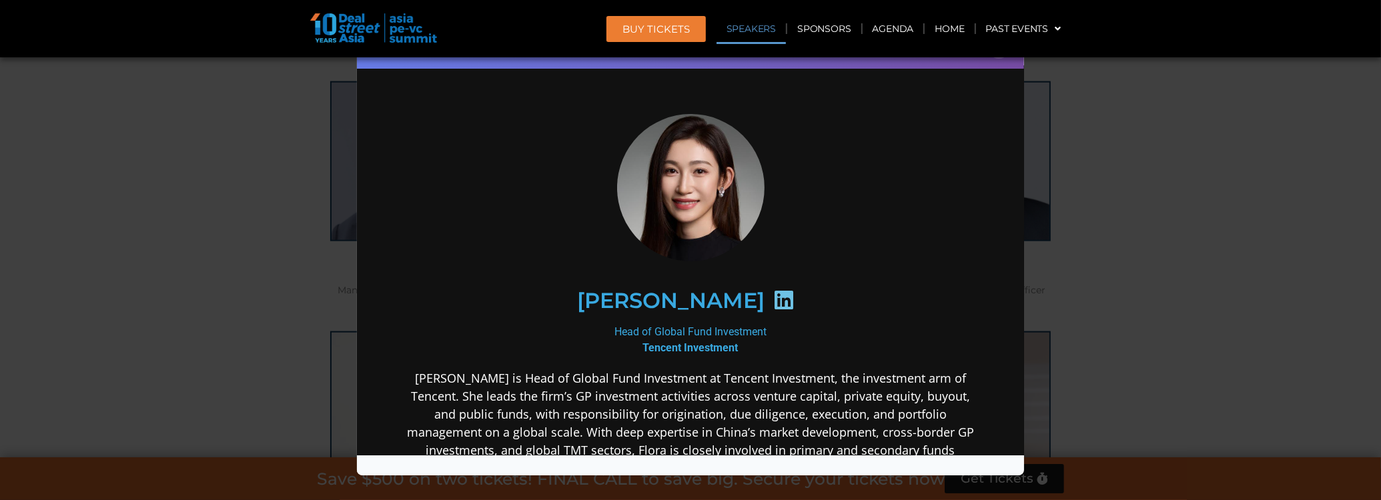
click at [695, 342] on b "Tencent Investment" at bounding box center [689, 347] width 95 height 13
copy div "Tencent Investment"
click at [743, 324] on div "Head of Global Fund Investment Tencent Investment" at bounding box center [690, 340] width 576 height 32
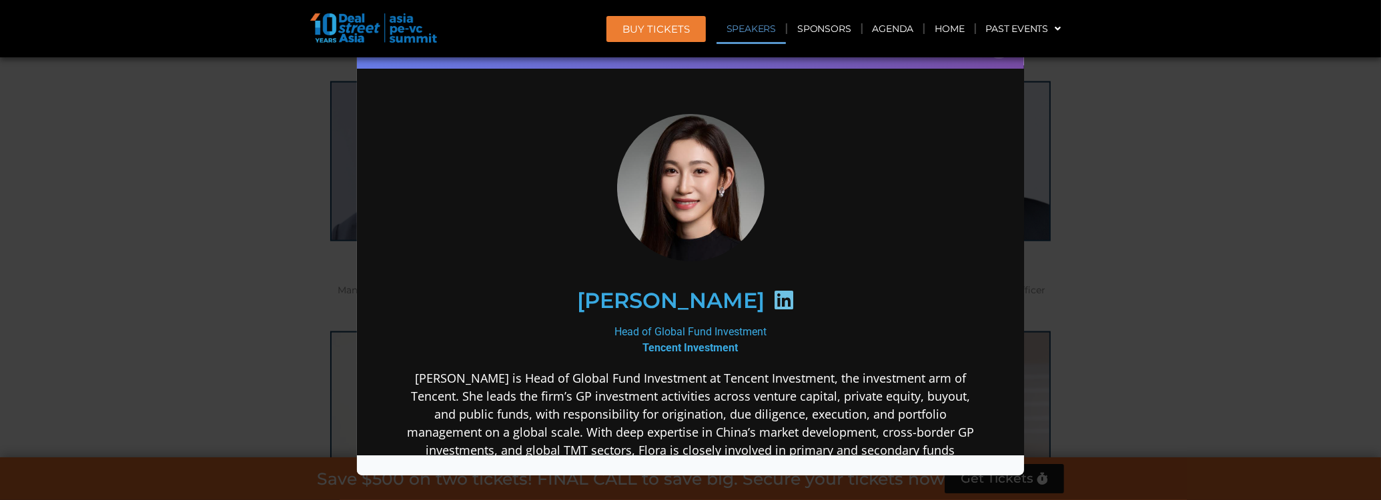
click at [743, 324] on div "Head of Global Fund Investment Tencent Investment" at bounding box center [690, 340] width 576 height 32
copy div "Head of Global Fund Investment"
click at [1219, 270] on div "Speaker Profile ×" at bounding box center [690, 250] width 1381 height 500
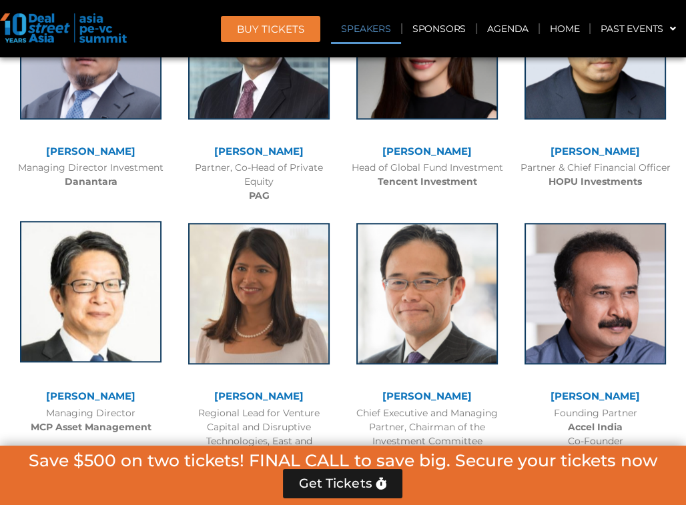
scroll to position [1744, 0]
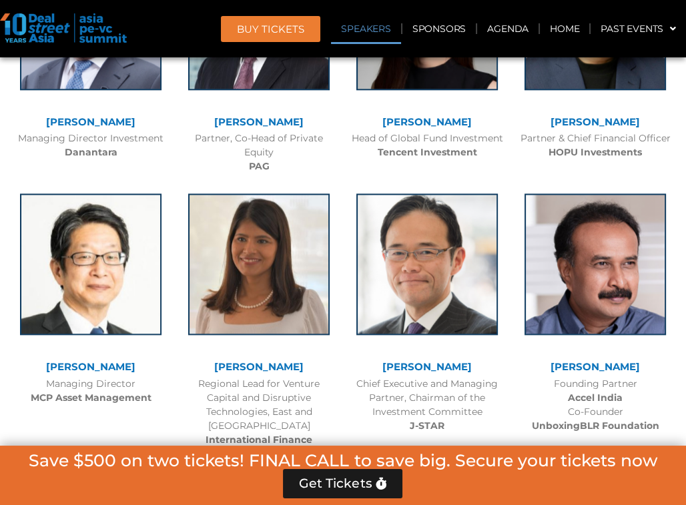
click at [396, 391] on div "Chief Executive and Managing Partner, Chairman of the Investment Committee J-ST…" at bounding box center [427, 405] width 155 height 56
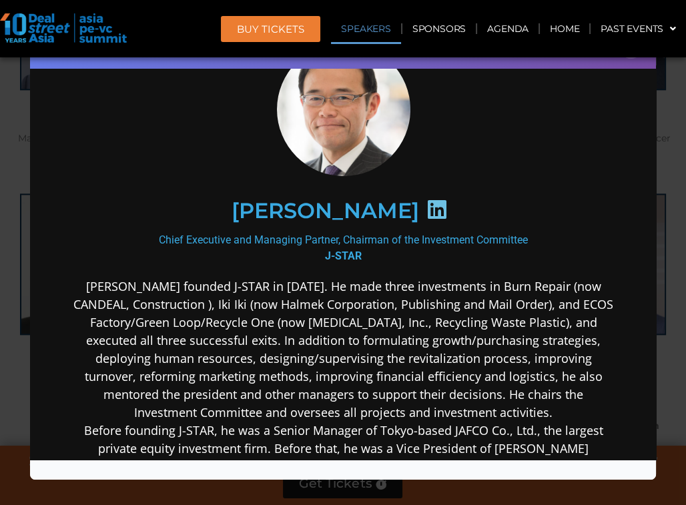
scroll to position [133, 0]
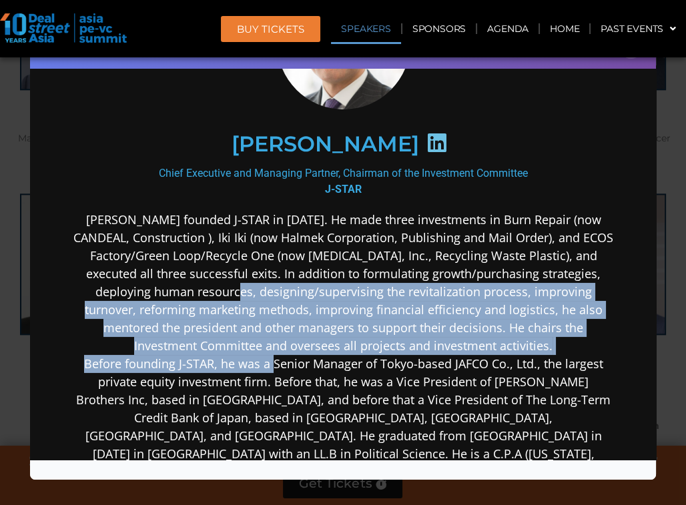
drag, startPoint x: 266, startPoint y: 286, endPoint x: 269, endPoint y: 364, distance: 78.1
click at [269, 364] on p "[PERSON_NAME] founded J-STAR in [DATE]. He made three investments in Burn Repai…" at bounding box center [343, 345] width 540 height 270
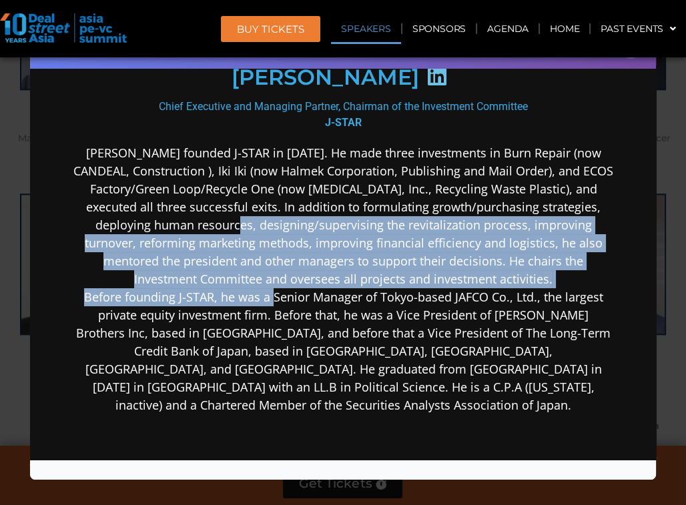
scroll to position [333, 0]
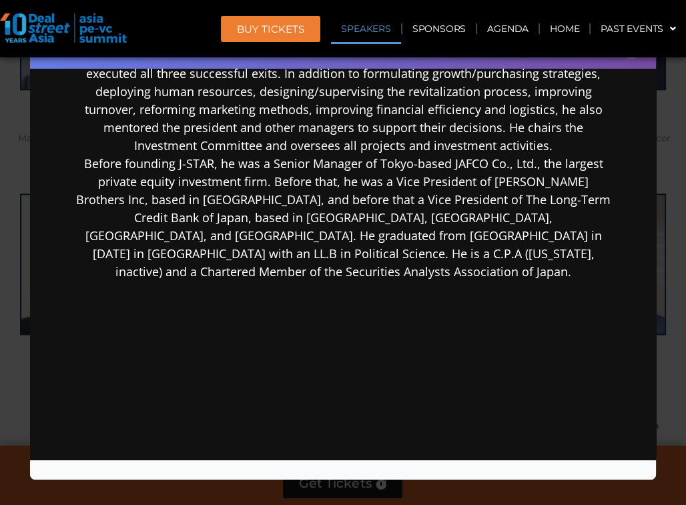
click at [269, 364] on div "[PERSON_NAME] founded J-STAR in [DATE]. He made three investments in Burn Repai…" at bounding box center [343, 250] width 540 height 481
click at [115, 321] on div "[PERSON_NAME] founded J-STAR in [DATE]. He made three investments in Burn Repai…" at bounding box center [343, 250] width 540 height 481
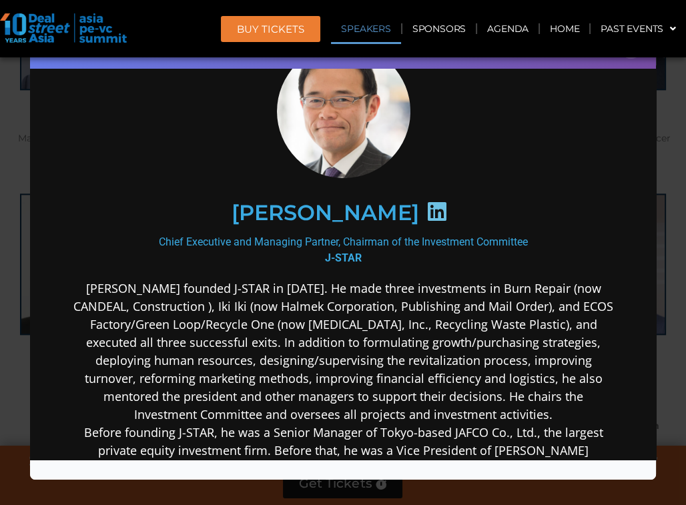
scroll to position [0, 0]
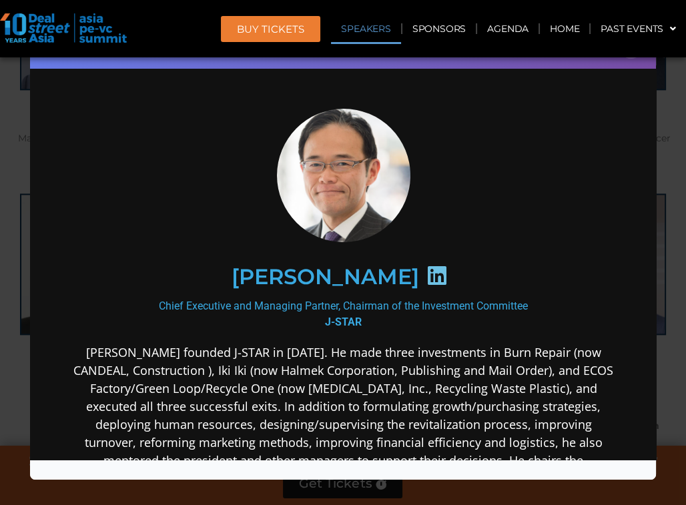
click at [332, 239] on div "[PERSON_NAME]" at bounding box center [343, 276] width 540 height 123
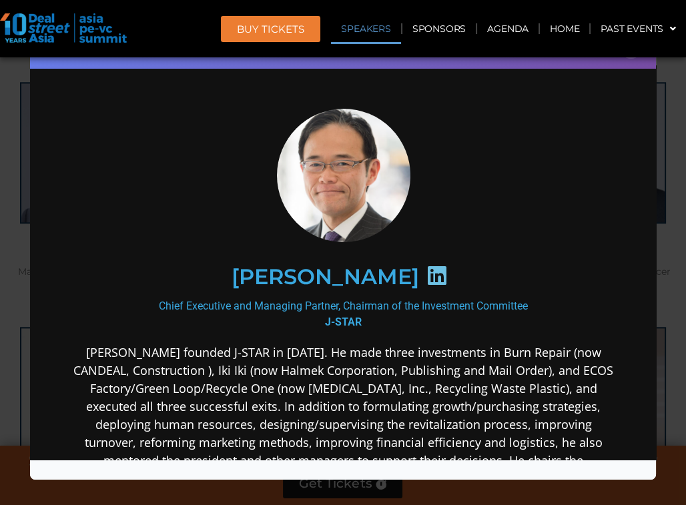
scroll to position [1344, 0]
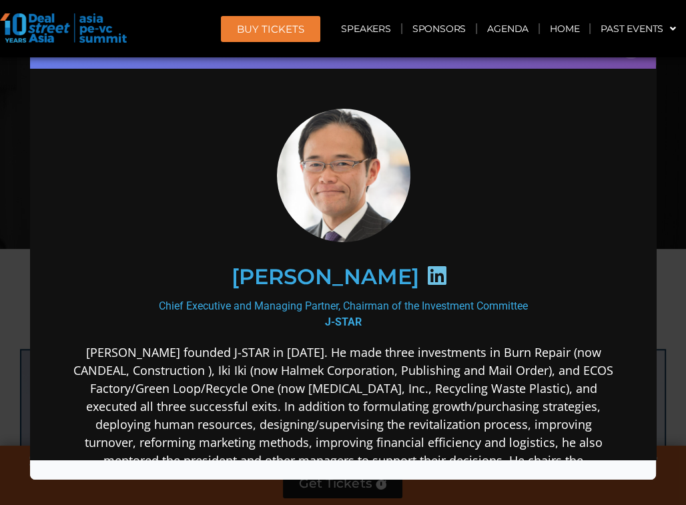
click at [18, 150] on div "Speaker Profile ×" at bounding box center [343, 252] width 686 height 505
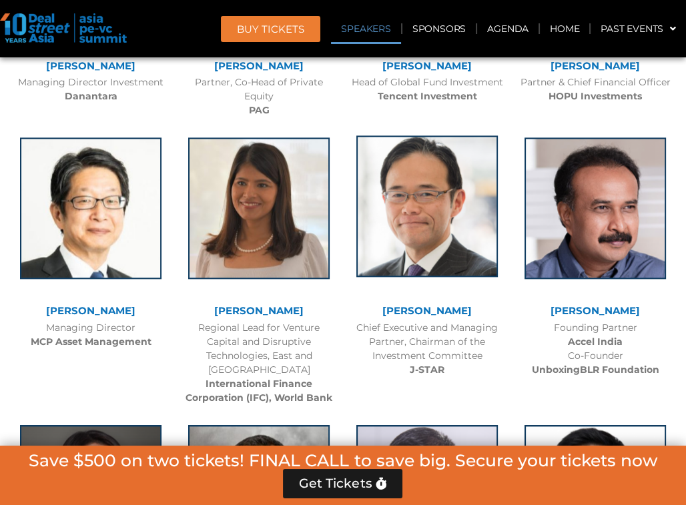
scroll to position [1810, 0]
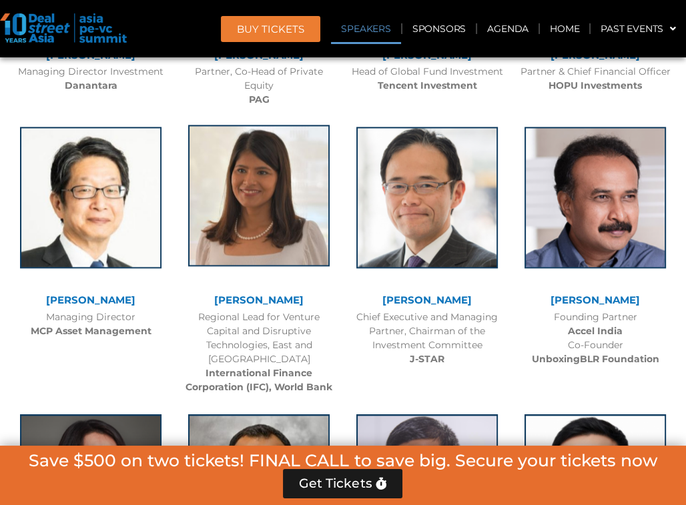
click at [260, 233] on img at bounding box center [258, 195] width 141 height 141
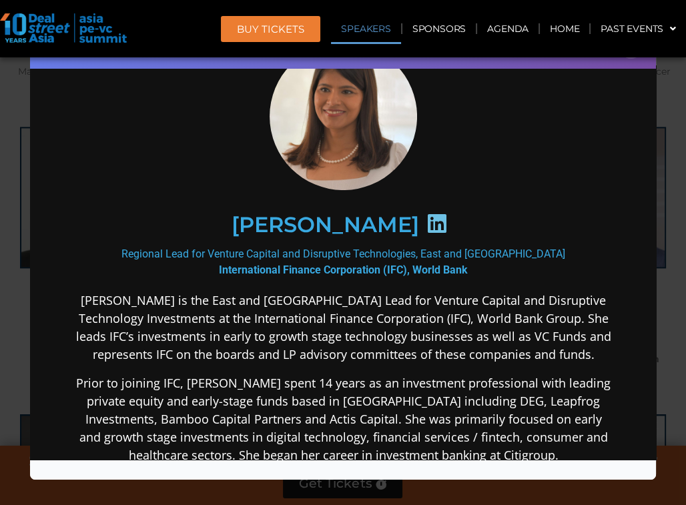
scroll to position [199, 0]
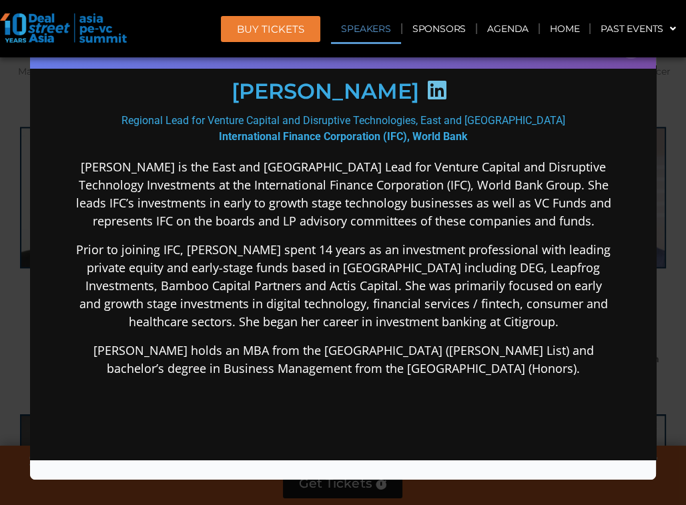
click at [339, 403] on div "[PERSON_NAME] is the East and [GEOGRAPHIC_DATA] Lead for Venture Capital and Di…" at bounding box center [343, 372] width 540 height 430
click at [219, 430] on div "[PERSON_NAME] is the East and [GEOGRAPHIC_DATA] Lead for Venture Capital and Di…" at bounding box center [343, 372] width 540 height 430
click at [581, 119] on div "Regional Lead for Venture Capital and Disruptive Technologies, East and Southea…" at bounding box center [343, 128] width 540 height 32
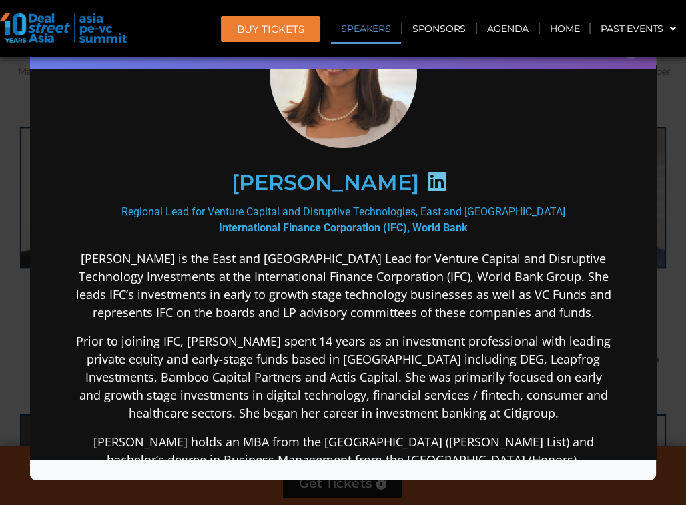
scroll to position [66, 0]
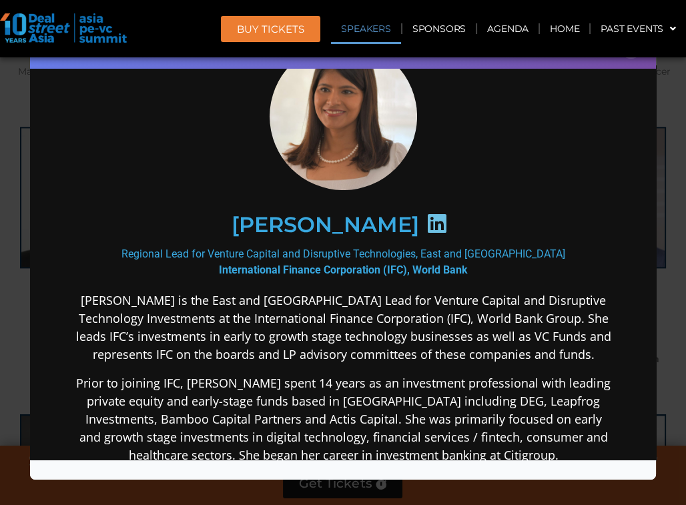
click at [48, 178] on div "[PERSON_NAME] Regional Lead for Venture Capital and Disruptive Technologies, Ea…" at bounding box center [343, 381] width 600 height 739
click at [29, 165] on section "[PERSON_NAME] Regional Lead for Venture Capital and Disruptive Technologies, Ea…" at bounding box center [342, 382] width 626 height 766
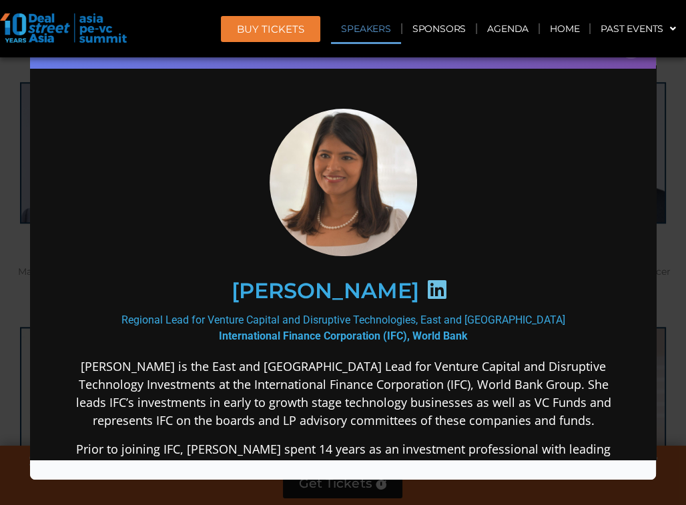
scroll to position [1344, 0]
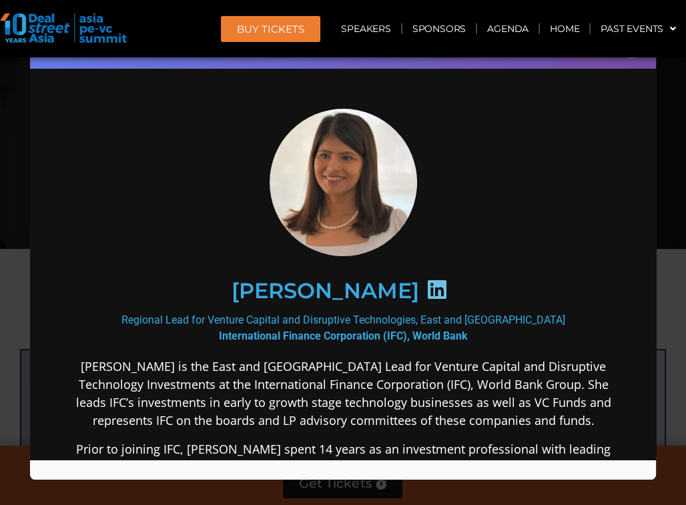
click at [69, 68] on div "Speaker Profile ×" at bounding box center [343, 46] width 626 height 43
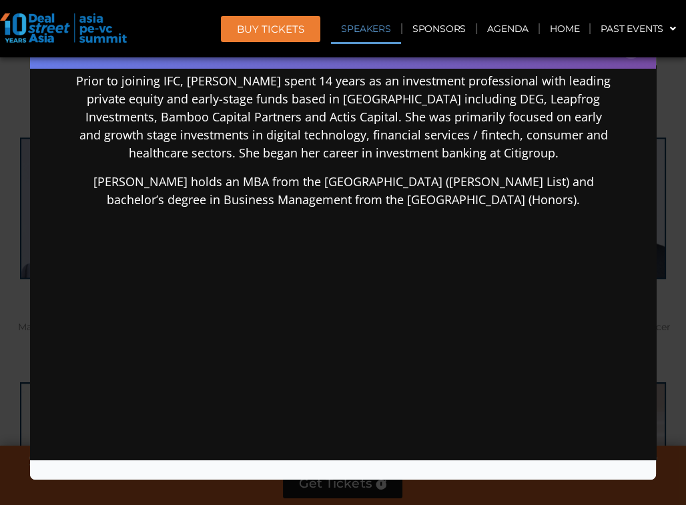
scroll to position [1610, 0]
click at [65, 405] on div "[PERSON_NAME] Regional Lead for Venture Capital and Disruptive Technologies, Ea…" at bounding box center [343, 79] width 600 height 739
click at [21, 360] on div "Speaker Profile ×" at bounding box center [343, 252] width 686 height 505
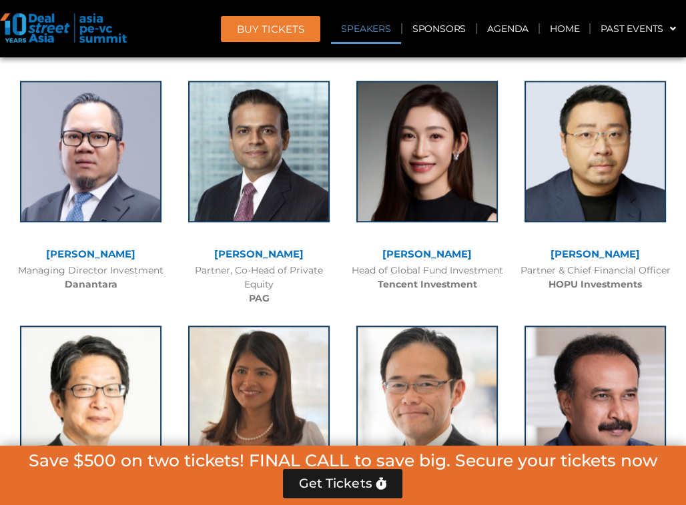
scroll to position [1744, 0]
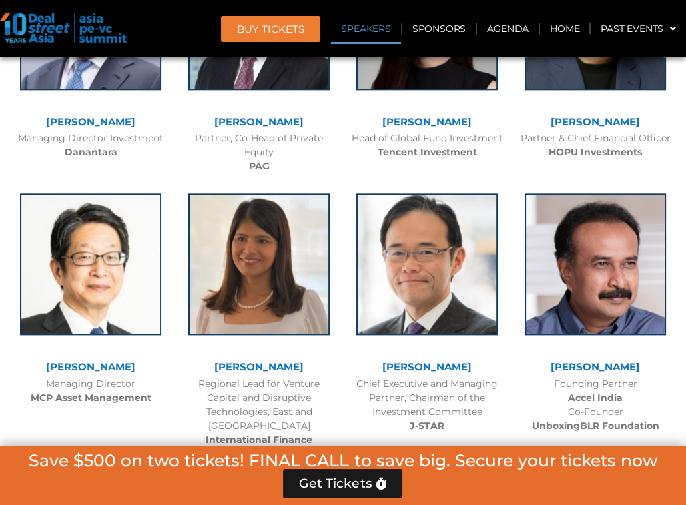
drag, startPoint x: 213, startPoint y: 362, endPoint x: 298, endPoint y: 359, distance: 85.5
click at [298, 362] on div "[PERSON_NAME]" at bounding box center [258, 367] width 155 height 11
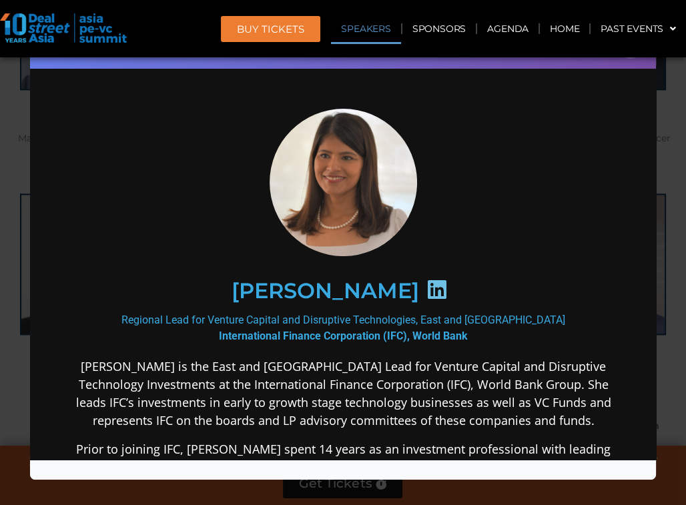
scroll to position [0, 0]
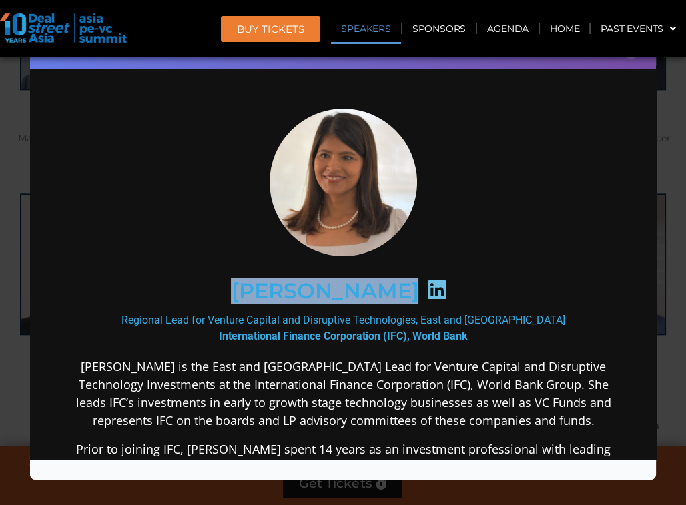
drag, startPoint x: 233, startPoint y: 283, endPoint x: 394, endPoint y: 296, distance: 161.3
click at [394, 296] on div "[PERSON_NAME]" at bounding box center [342, 289] width 486 height 69
copy h2 "[PERSON_NAME]"
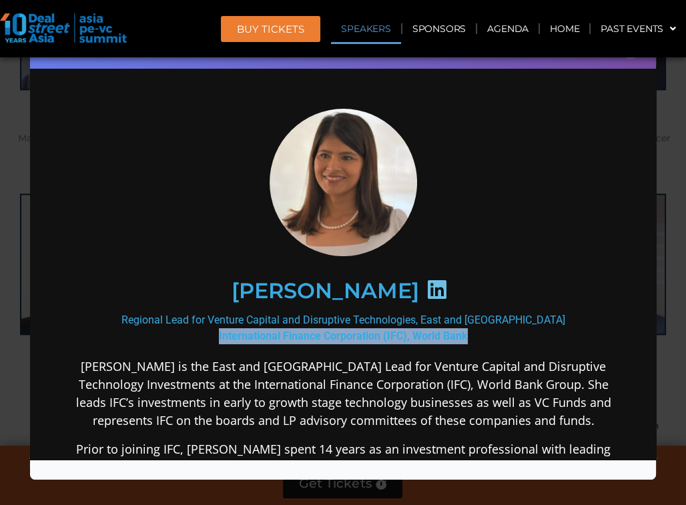
drag, startPoint x: 203, startPoint y: 333, endPoint x: 471, endPoint y: 336, distance: 267.5
click at [471, 336] on div "Regional Lead for Venture Capital and Disruptive Technologies, East and Southea…" at bounding box center [343, 328] width 540 height 32
copy b "International Finance Corporation (IFC), World Bank"
drag, startPoint x: 117, startPoint y: 318, endPoint x: 550, endPoint y: 317, distance: 432.3
click at [550, 317] on div "Regional Lead for Venture Capital and Disruptive Technologies, East and Southea…" at bounding box center [343, 328] width 540 height 32
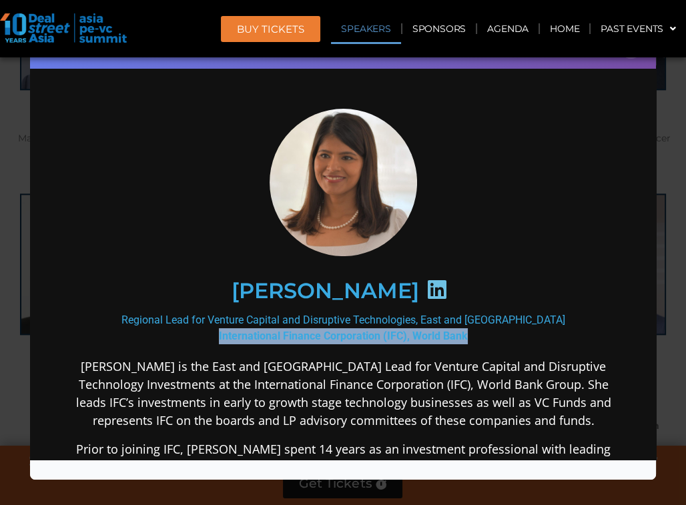
copy div "Regional Lead for Venture Capital and Disruptive Technologies, East and [GEOGRA…"
click at [17, 119] on div "Speaker Profile ×" at bounding box center [343, 252] width 686 height 505
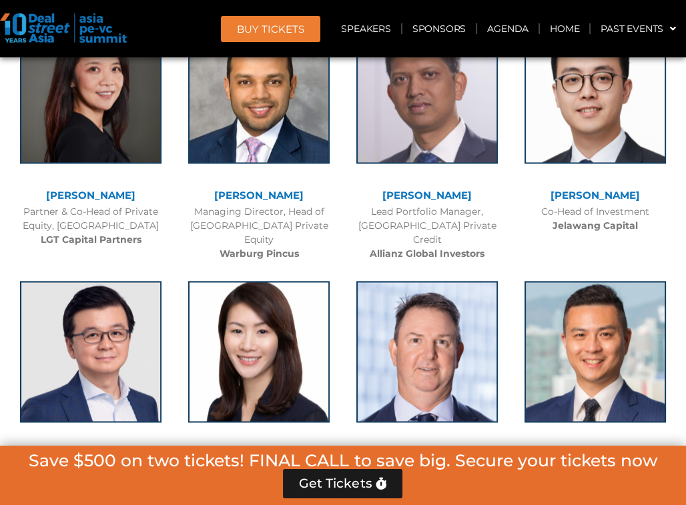
scroll to position [2277, 0]
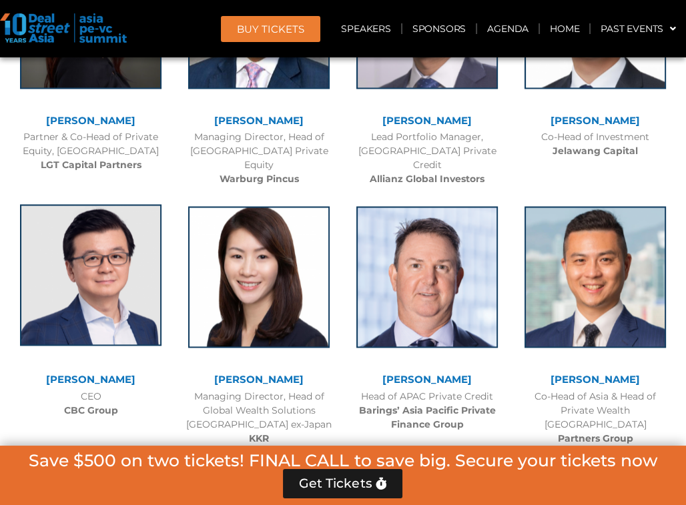
click at [78, 318] on img at bounding box center [90, 274] width 141 height 141
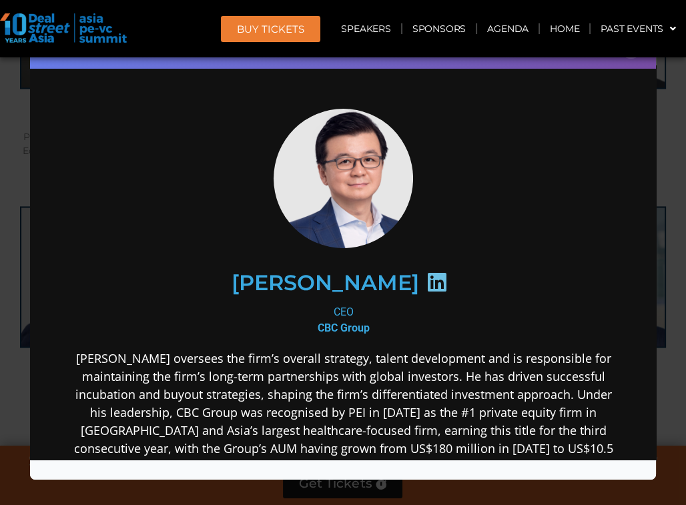
scroll to position [0, 0]
drag, startPoint x: 282, startPoint y: 282, endPoint x: 356, endPoint y: 276, distance: 75.0
click at [356, 276] on div "[PERSON_NAME]" at bounding box center [342, 282] width 486 height 69
copy h2 "[PERSON_NAME]"
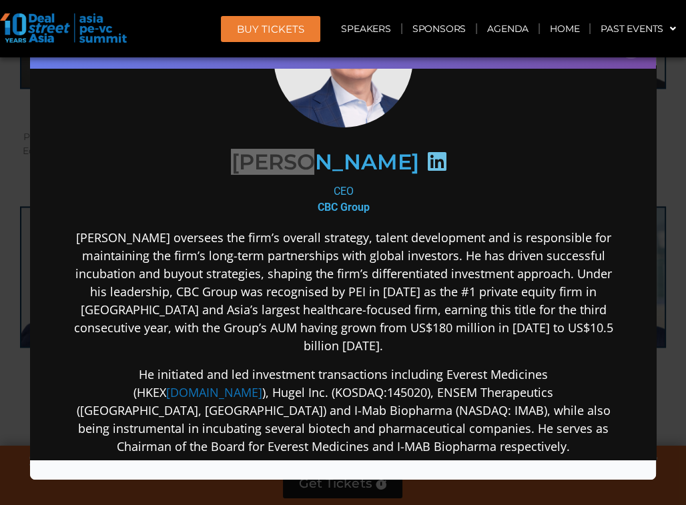
scroll to position [199, 0]
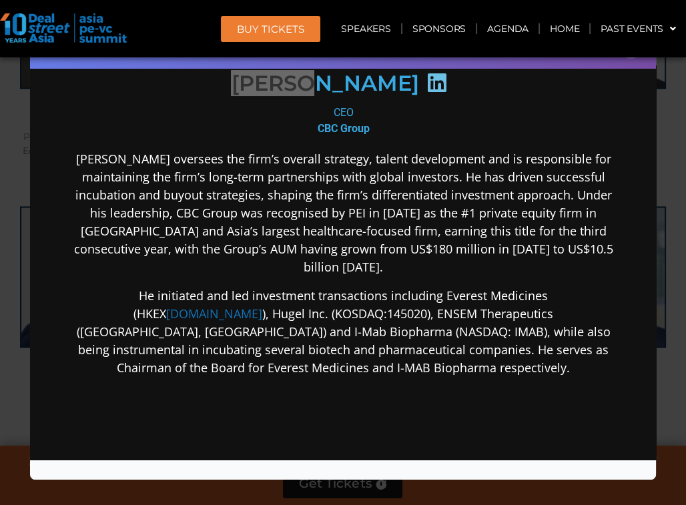
click at [17, 246] on div "Speaker Profile ×" at bounding box center [343, 252] width 686 height 505
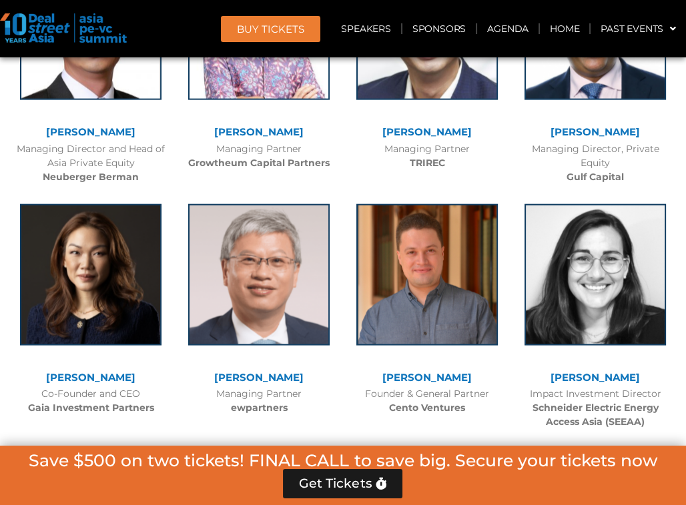
scroll to position [3545, 0]
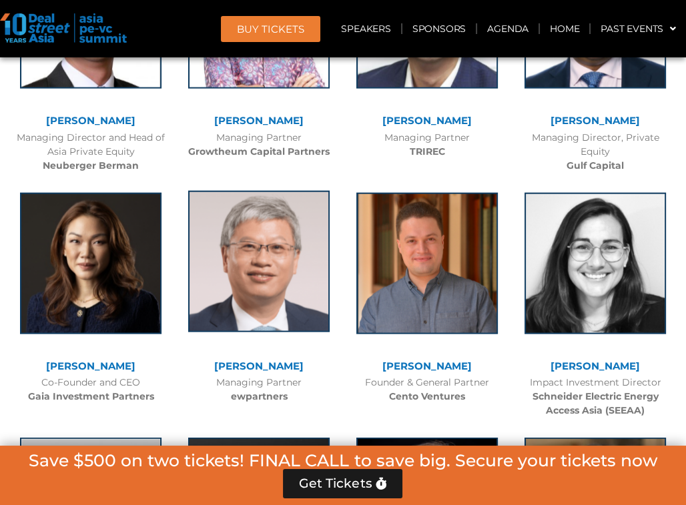
click at [294, 244] on img at bounding box center [258, 261] width 141 height 141
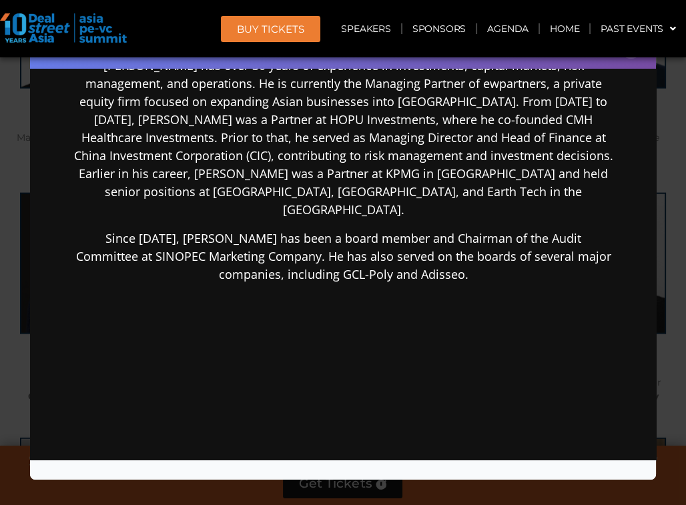
scroll to position [339, 0]
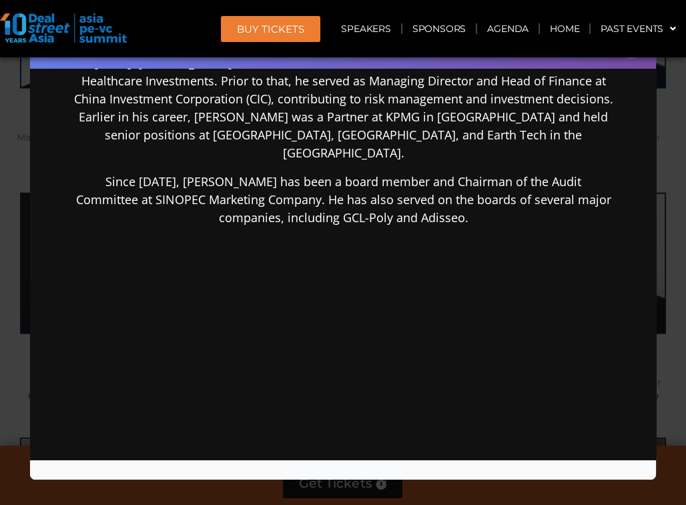
click at [10, 314] on div "Speaker Profile ×" at bounding box center [343, 252] width 686 height 505
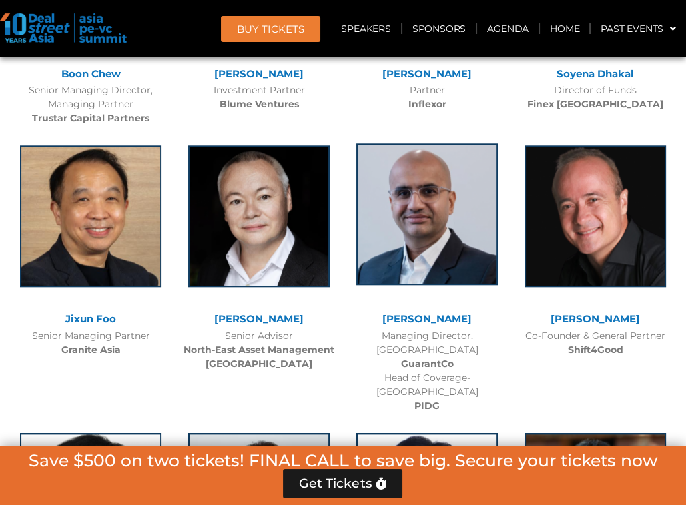
scroll to position [7347, 0]
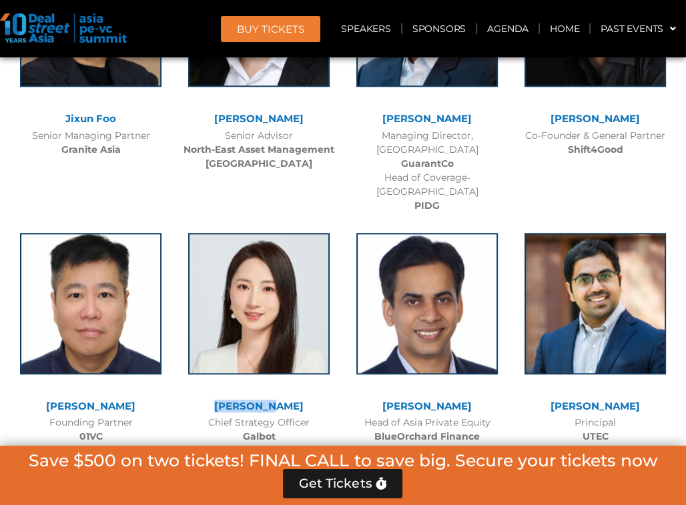
drag, startPoint x: 223, startPoint y: 282, endPoint x: 287, endPoint y: 276, distance: 64.3
click at [287, 401] on div "[PERSON_NAME]" at bounding box center [258, 406] width 155 height 11
copy link "[PERSON_NAME]"
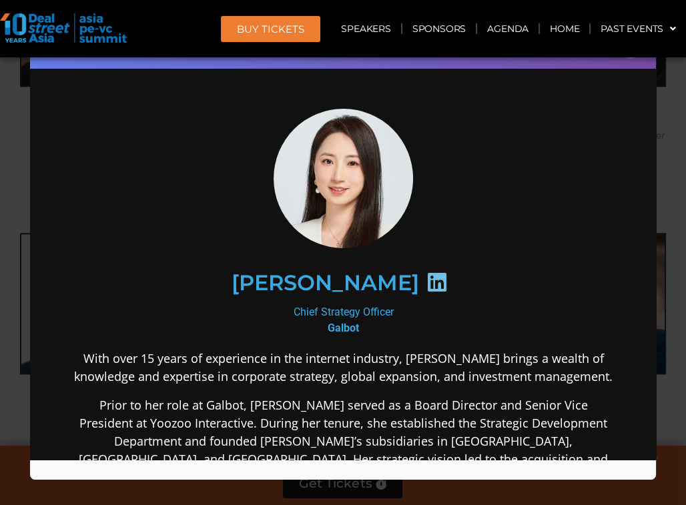
scroll to position [0, 0]
click at [22, 159] on div "Speaker Profile ×" at bounding box center [343, 252] width 686 height 505
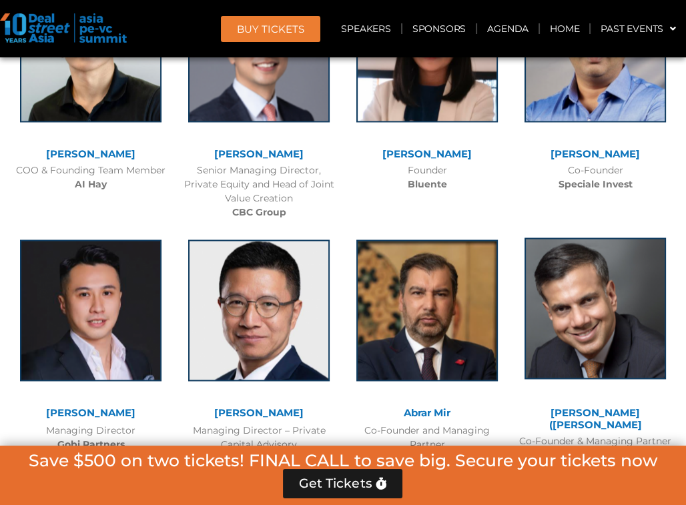
scroll to position [8081, 0]
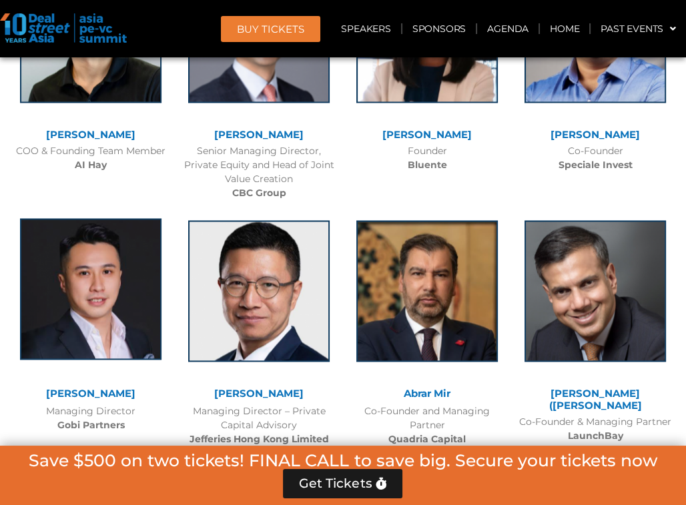
click at [85, 230] on img at bounding box center [90, 288] width 141 height 141
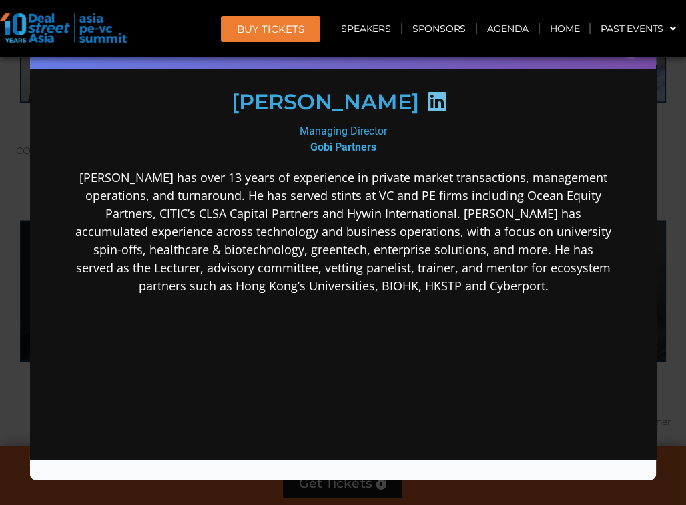
scroll to position [199, 0]
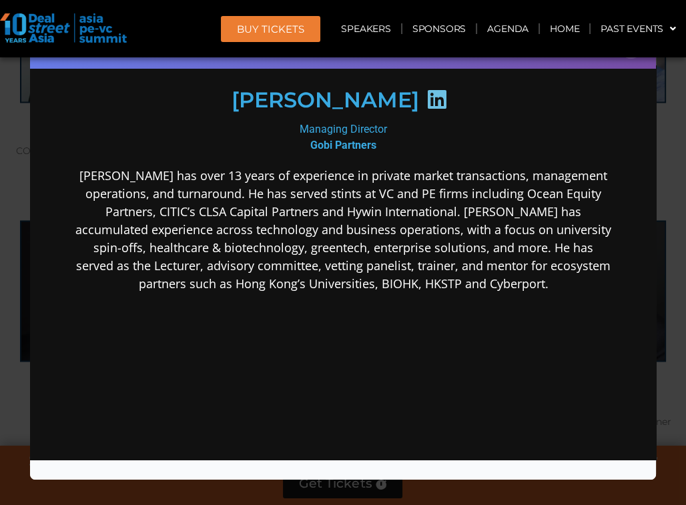
click at [20, 312] on div "Speaker Profile ×" at bounding box center [343, 252] width 686 height 505
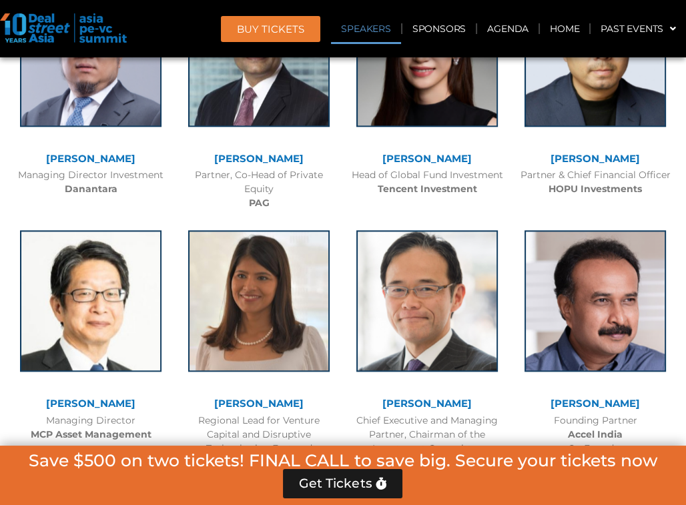
scroll to position [1640, 0]
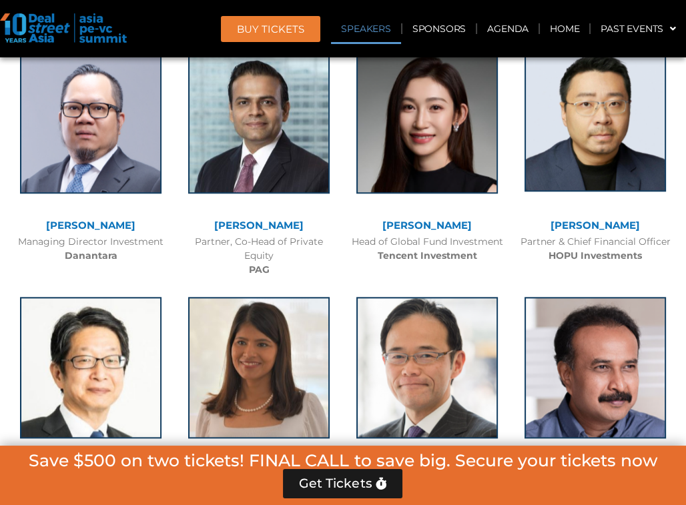
click at [602, 169] on img at bounding box center [594, 120] width 141 height 141
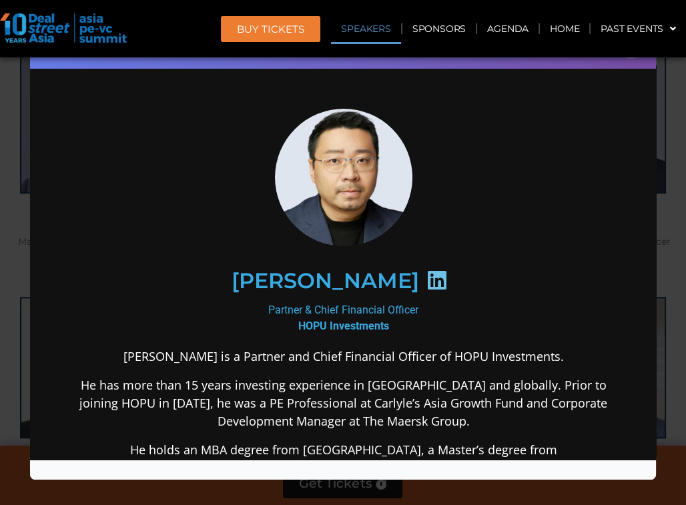
scroll to position [0, 0]
click at [310, 285] on h2 "[PERSON_NAME]" at bounding box center [323, 280] width 187 height 21
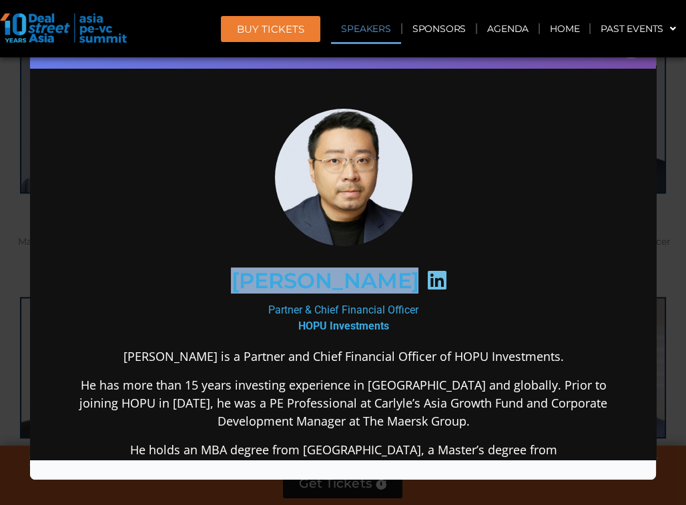
click at [310, 285] on h2 "[PERSON_NAME]" at bounding box center [323, 280] width 187 height 21
copy div "[PERSON_NAME]"
click at [243, 275] on div "[PERSON_NAME]" at bounding box center [342, 280] width 486 height 69
drag, startPoint x: 245, startPoint y: 276, endPoint x: 390, endPoint y: 280, distance: 144.8
click at [390, 280] on h2 "[PERSON_NAME]" at bounding box center [323, 280] width 187 height 21
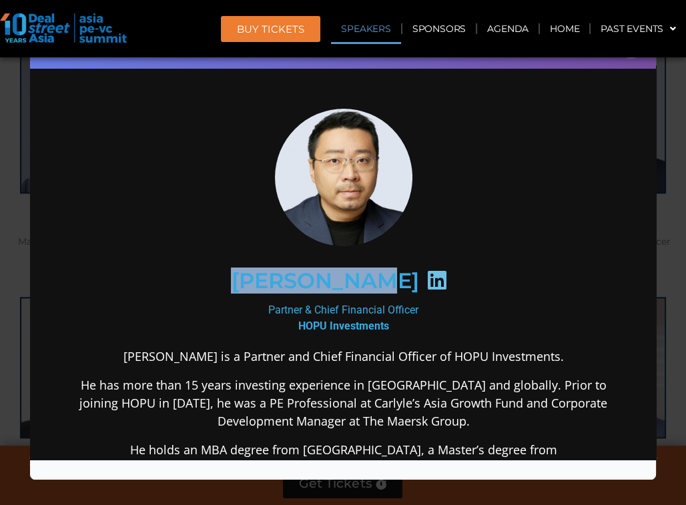
click at [356, 319] on b "HOPU Investments" at bounding box center [343, 325] width 91 height 13
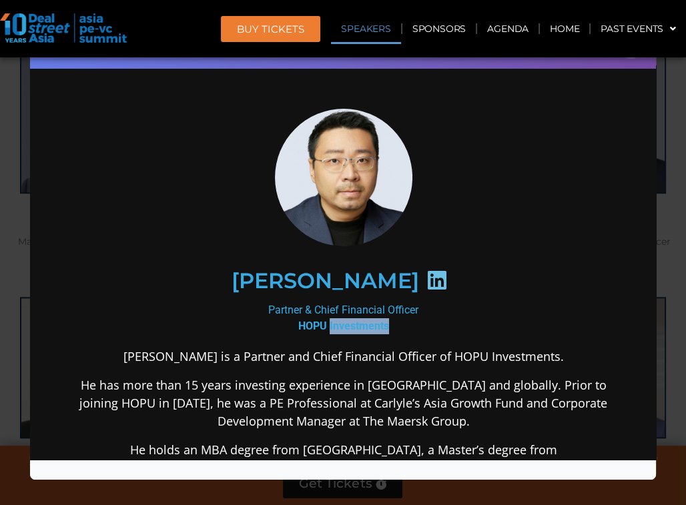
click at [356, 319] on b "HOPU Investments" at bounding box center [343, 325] width 91 height 13
click at [263, 306] on div "Partner & Chief Financial Officer HOPU Investments" at bounding box center [343, 318] width 540 height 32
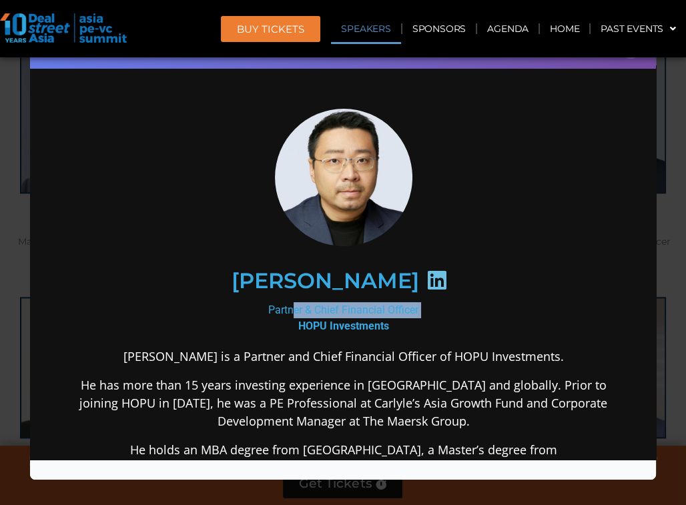
click at [7, 311] on div "Speaker Profile ×" at bounding box center [343, 252] width 686 height 505
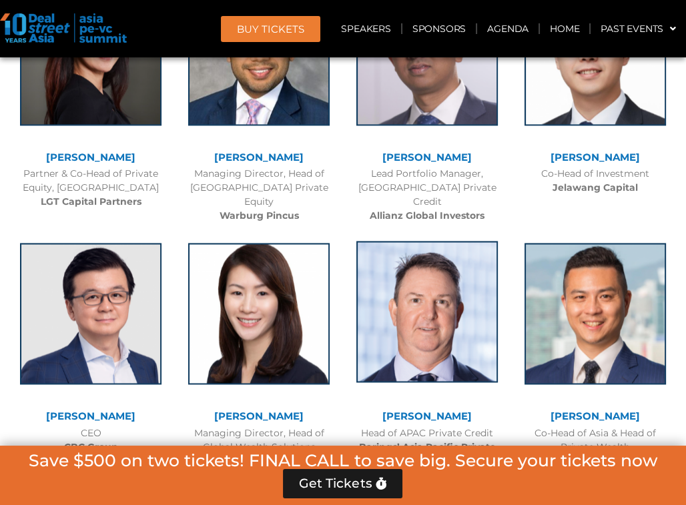
scroll to position [2307, 0]
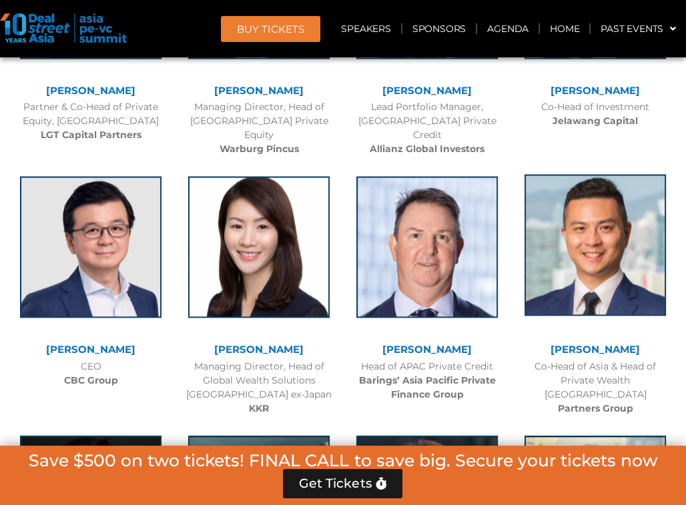
click at [564, 229] on img at bounding box center [594, 244] width 141 height 141
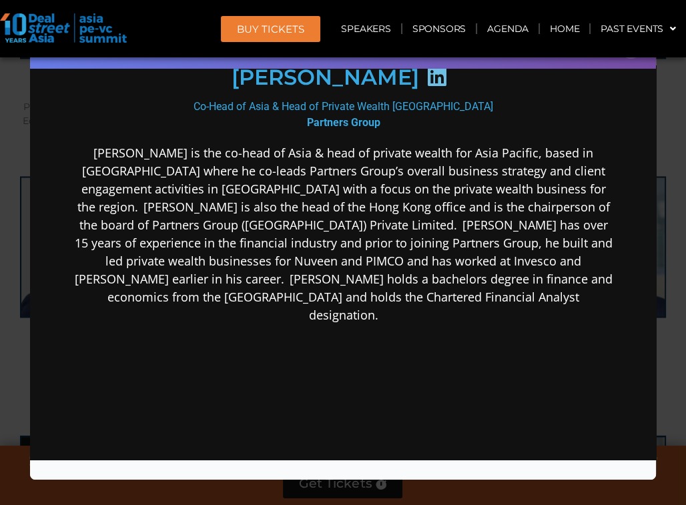
scroll to position [133, 0]
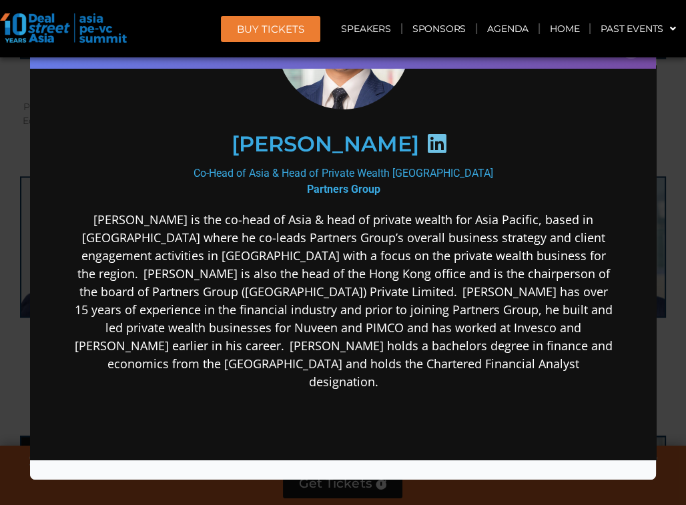
click at [6, 234] on div "Speaker Profile ×" at bounding box center [343, 252] width 686 height 505
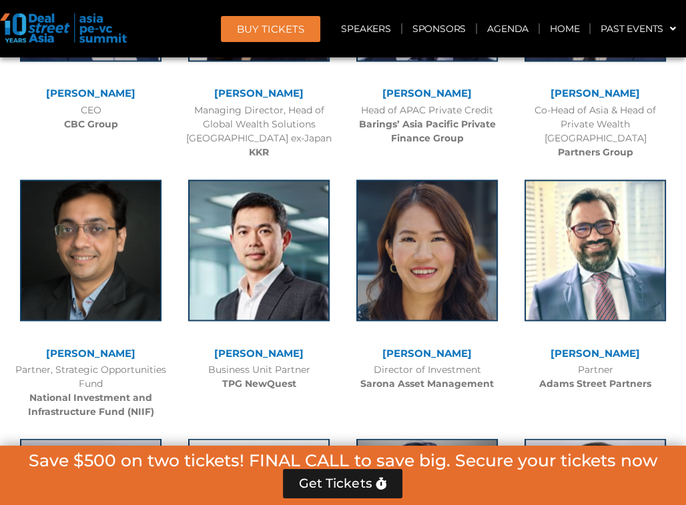
scroll to position [2641, 0]
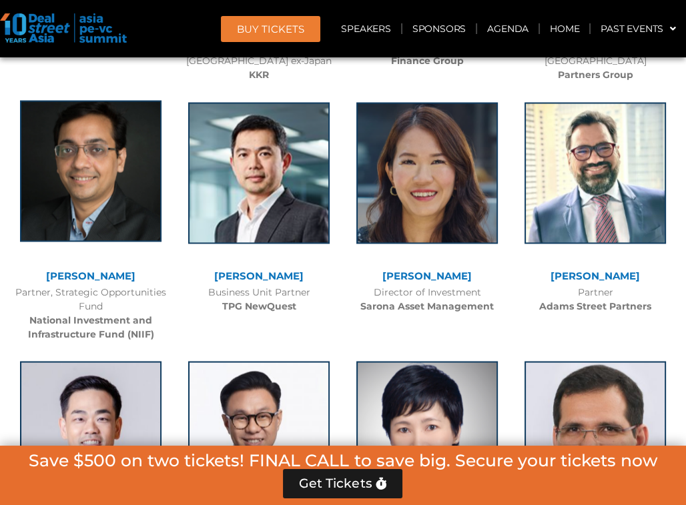
click at [115, 205] on img at bounding box center [90, 170] width 141 height 141
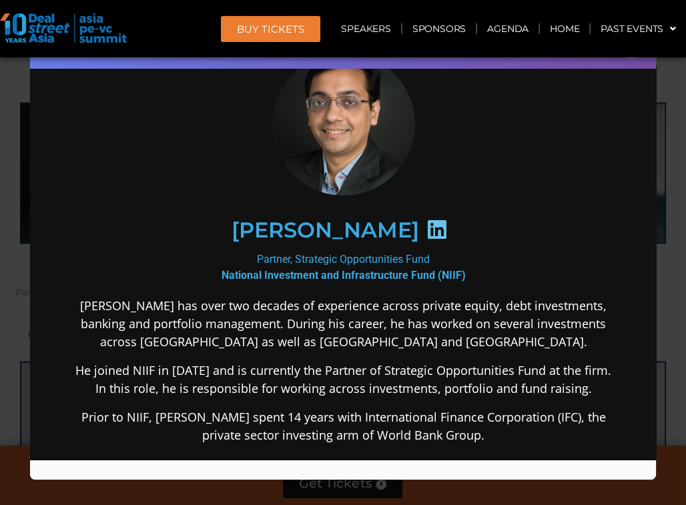
scroll to position [133, 0]
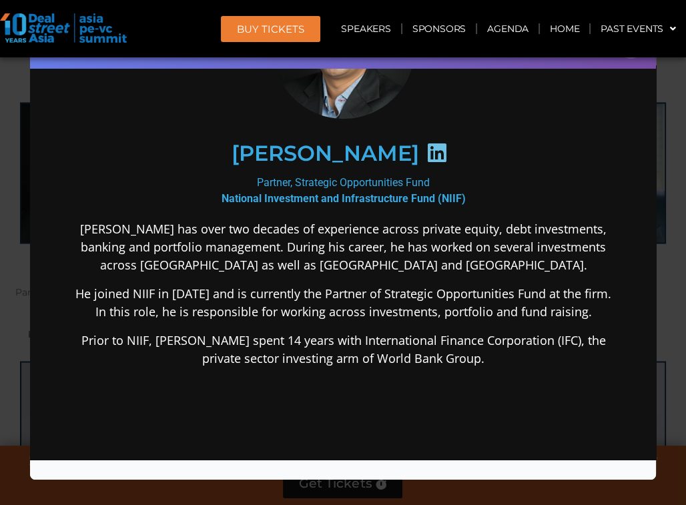
click at [268, 195] on b "National Investment and Infrastructure Fund (NIIF)" at bounding box center [343, 197] width 244 height 13
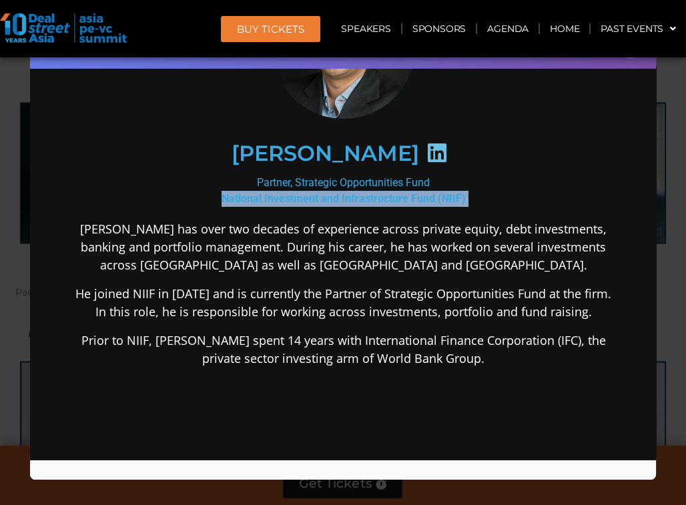
click at [268, 195] on b "National Investment and Infrastructure Fund (NIIF)" at bounding box center [343, 197] width 244 height 13
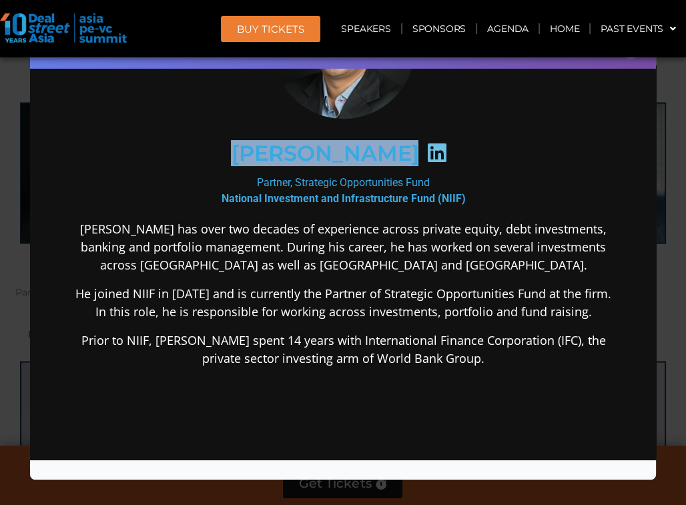
drag, startPoint x: 217, startPoint y: 152, endPoint x: 423, endPoint y: 155, distance: 205.5
click at [423, 155] on div "[PERSON_NAME]" at bounding box center [342, 153] width 486 height 69
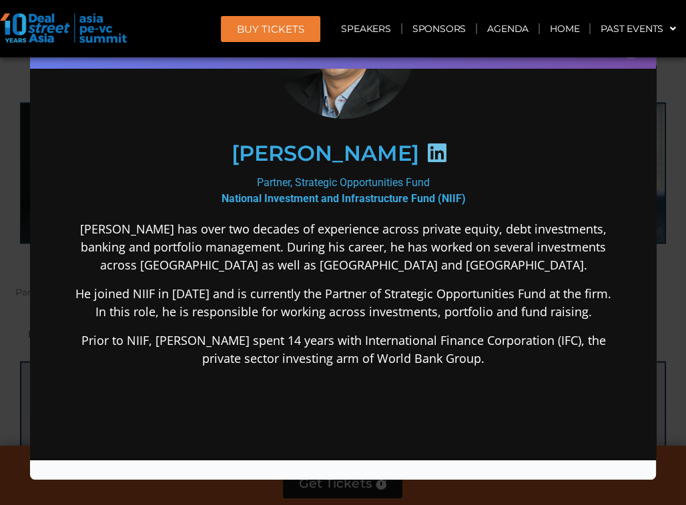
click at [310, 193] on b "National Investment and Infrastructure Fund (NIIF)" at bounding box center [343, 197] width 244 height 13
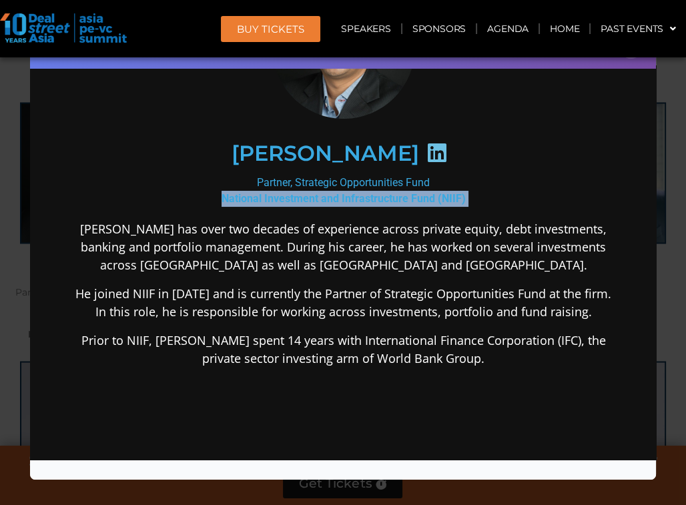
click at [310, 193] on b "National Investment and Infrastructure Fund (NIIF)" at bounding box center [343, 197] width 244 height 13
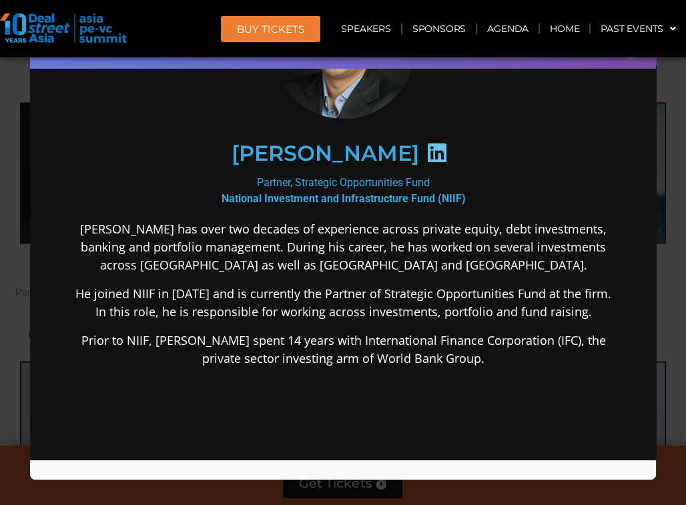
click at [257, 176] on div "Partner, Strategic Opportunities Fund National Investment and Infrastructure Fu…" at bounding box center [343, 190] width 540 height 32
click at [15, 171] on div "Speaker Profile ×" at bounding box center [343, 252] width 686 height 505
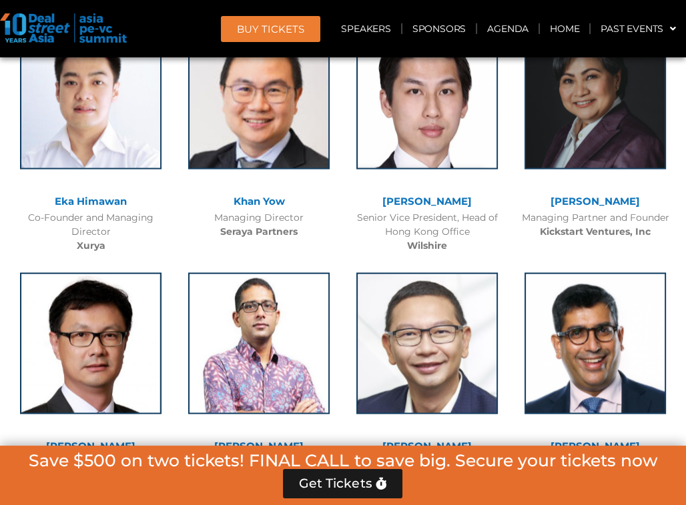
scroll to position [3375, 0]
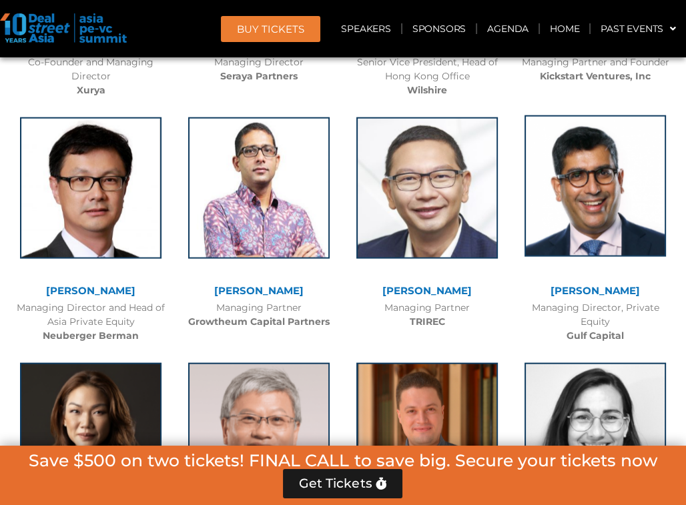
click at [589, 207] on img at bounding box center [594, 185] width 141 height 141
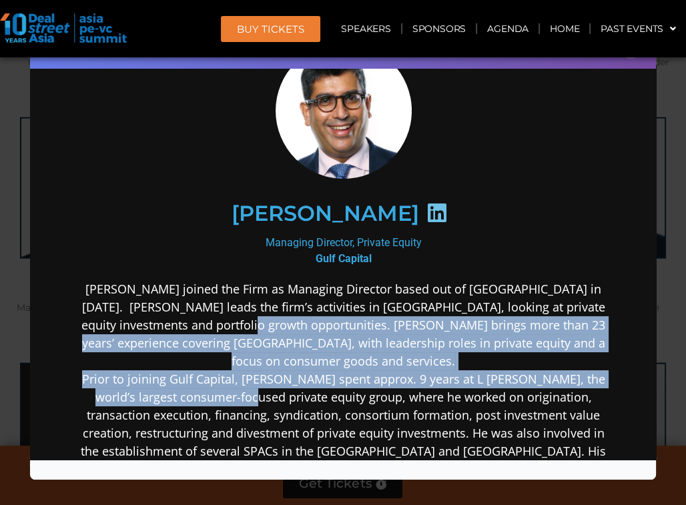
scroll to position [133, 0]
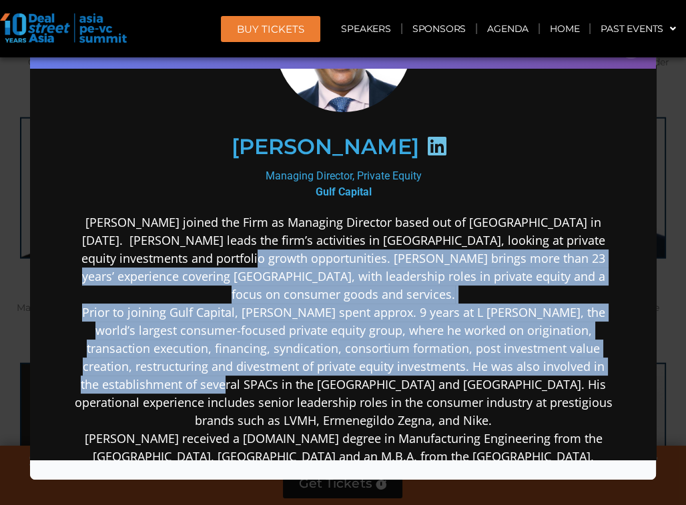
drag, startPoint x: 233, startPoint y: 314, endPoint x: 232, endPoint y: 360, distance: 46.0
click at [232, 360] on p "[PERSON_NAME] joined the Firm as Managing Director based out of [GEOGRAPHIC_DAT…" at bounding box center [343, 348] width 540 height 270
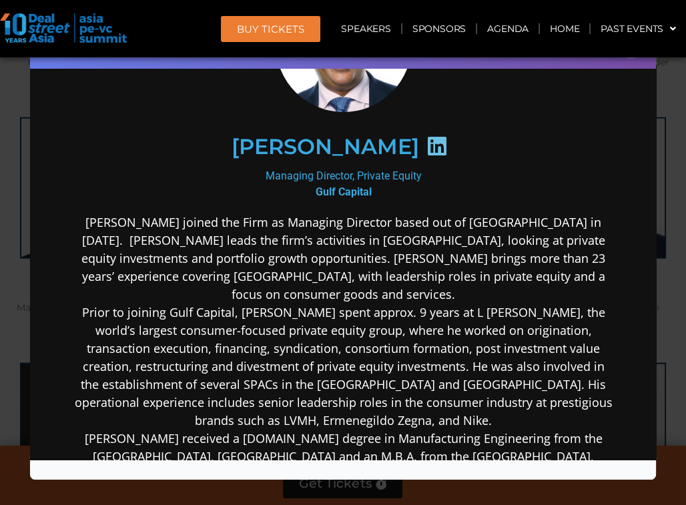
click at [11, 249] on div "Speaker Profile ×" at bounding box center [343, 252] width 686 height 505
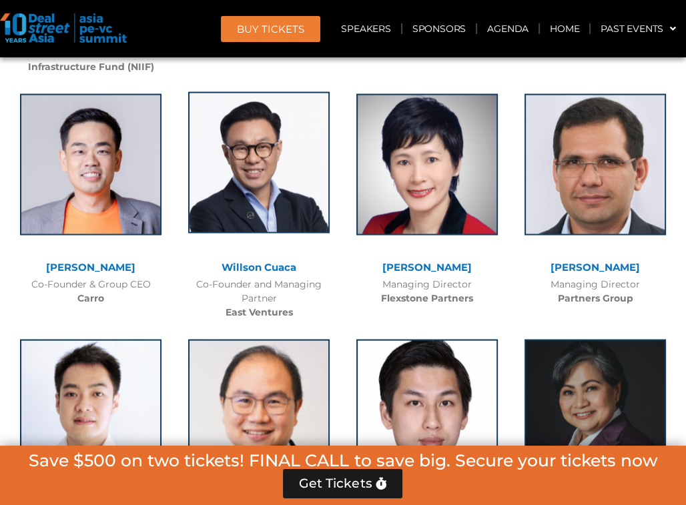
scroll to position [2641, 0]
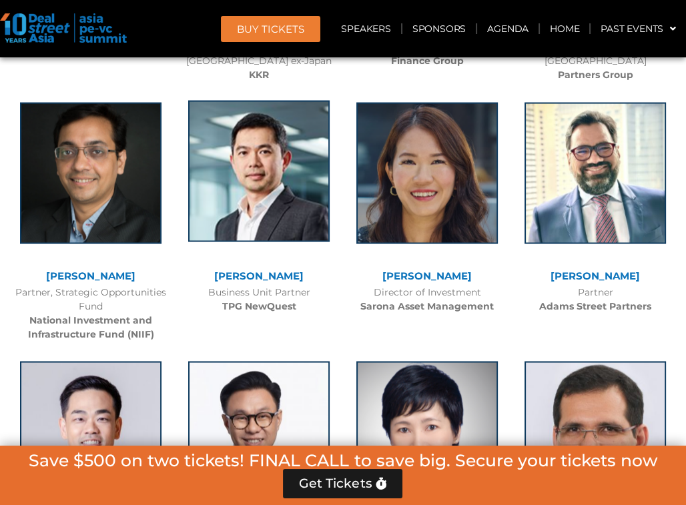
click at [308, 213] on img at bounding box center [258, 170] width 141 height 141
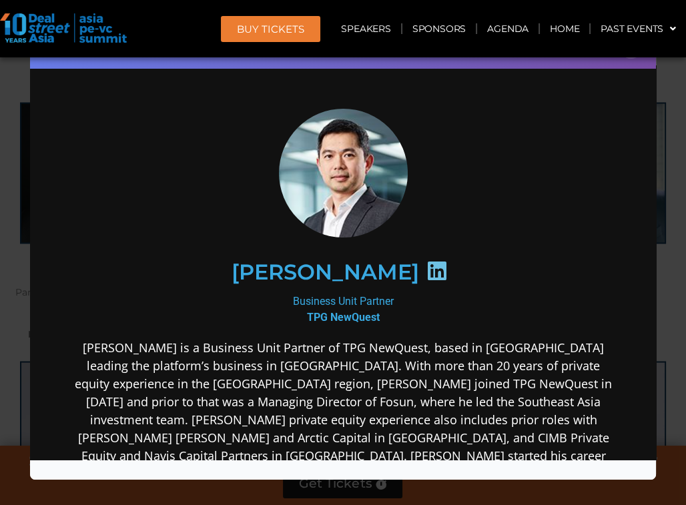
scroll to position [0, 0]
click at [19, 290] on div "Speaker Profile ×" at bounding box center [343, 252] width 686 height 505
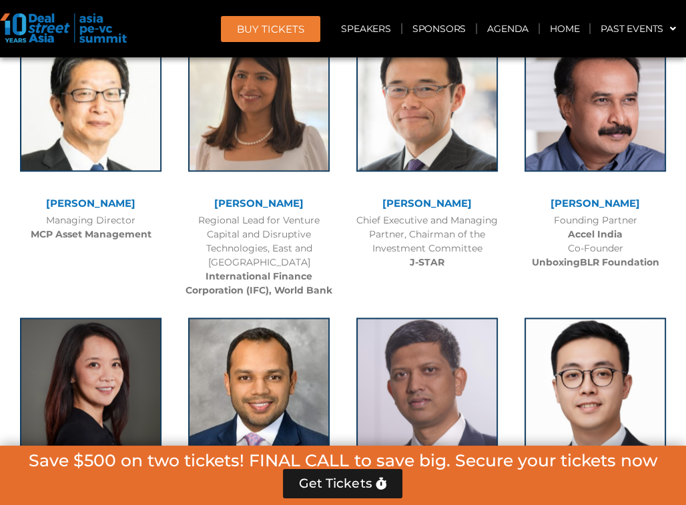
scroll to position [1774, 0]
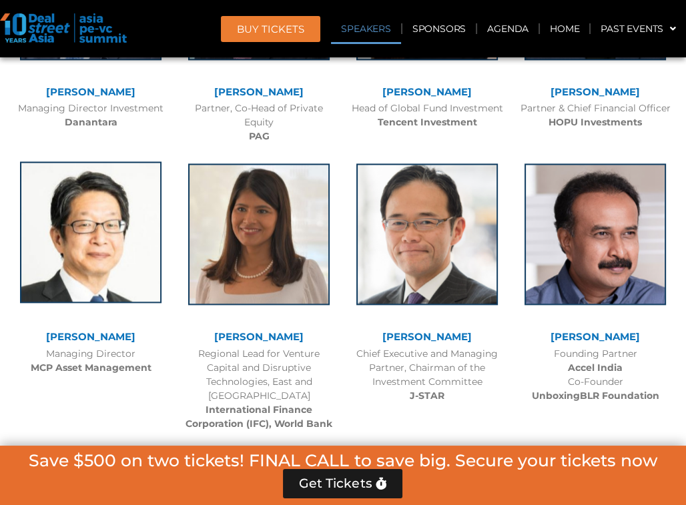
click at [136, 227] on img at bounding box center [90, 231] width 141 height 141
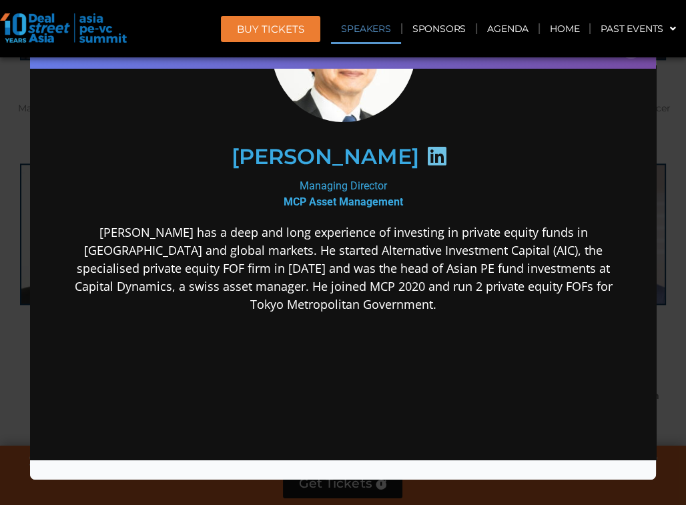
scroll to position [133, 0]
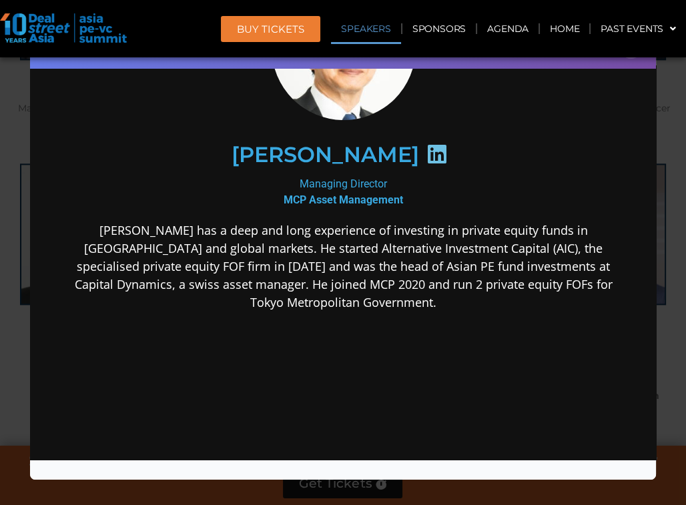
click at [15, 204] on div "Speaker Profile ×" at bounding box center [343, 252] width 686 height 505
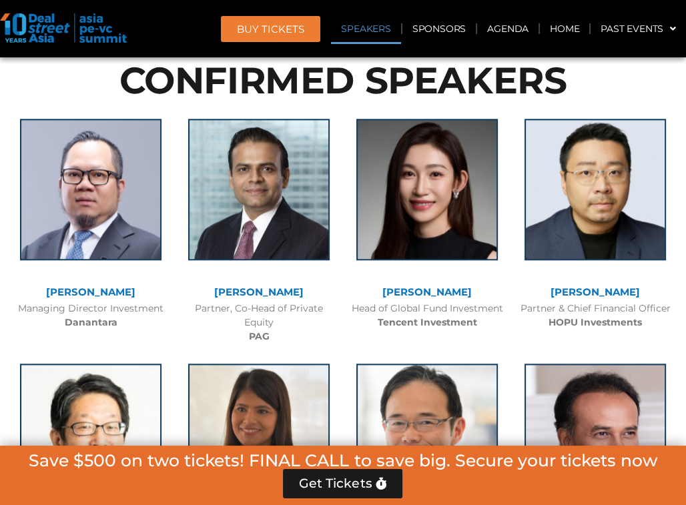
scroll to position [1774, 0]
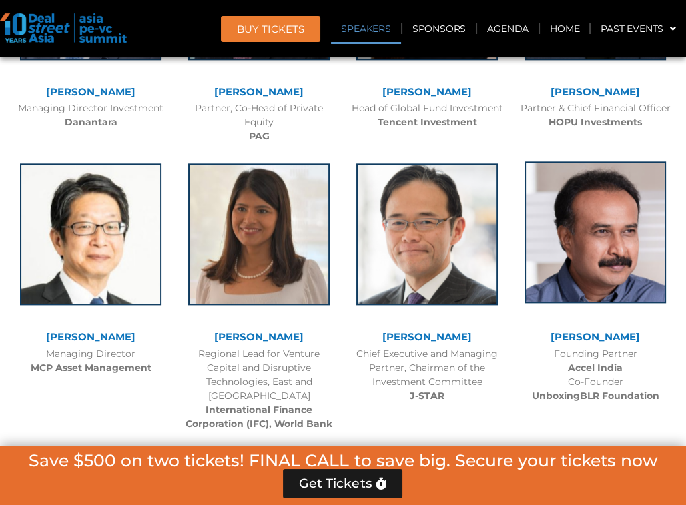
click at [630, 274] on img at bounding box center [594, 231] width 141 height 141
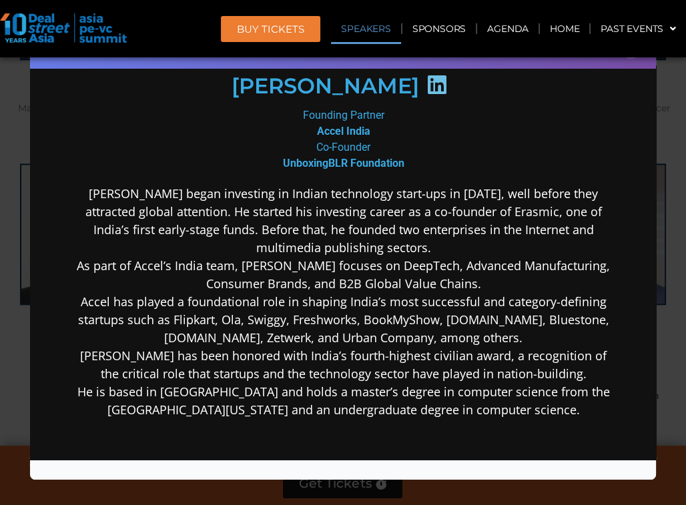
scroll to position [199, 0]
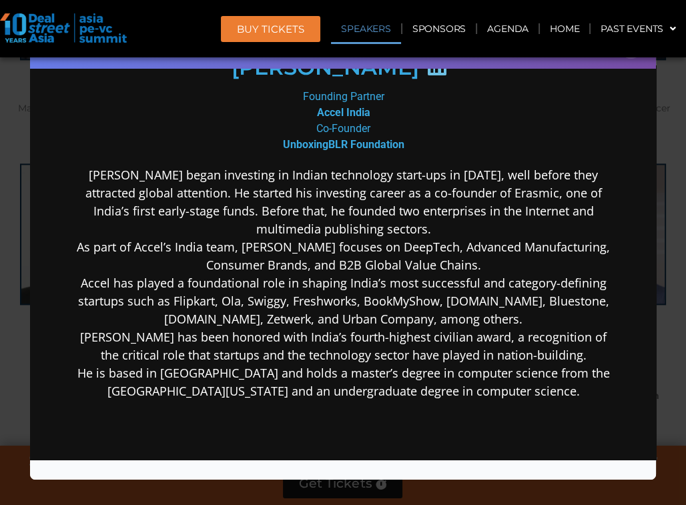
click at [22, 280] on div "Speaker Profile ×" at bounding box center [343, 252] width 686 height 505
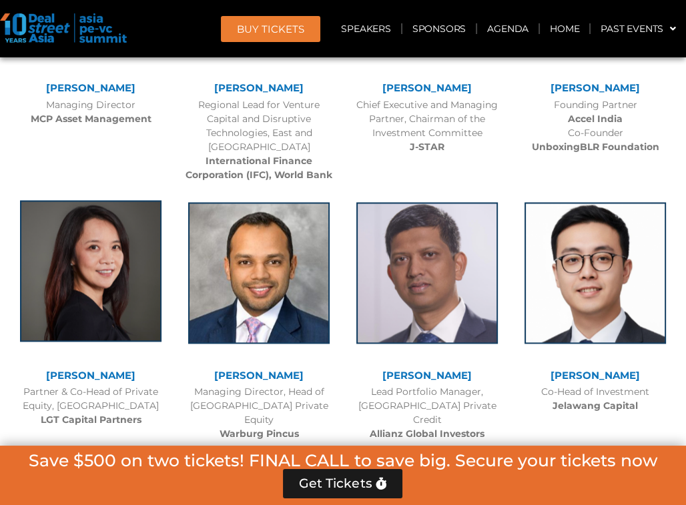
scroll to position [2041, 0]
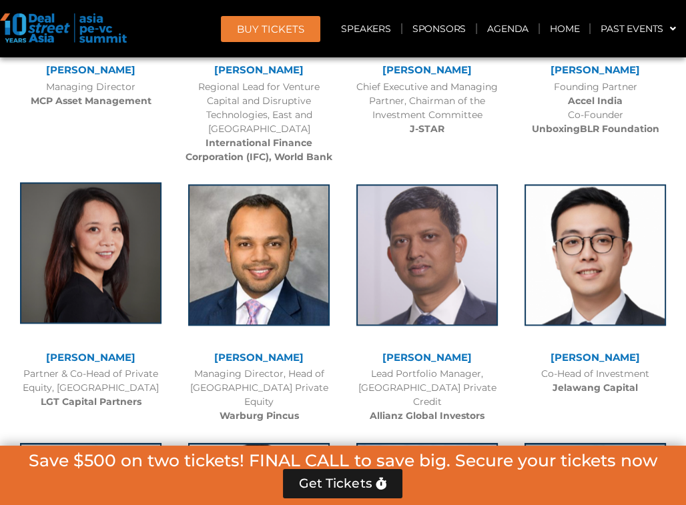
click at [74, 286] on img at bounding box center [90, 252] width 141 height 141
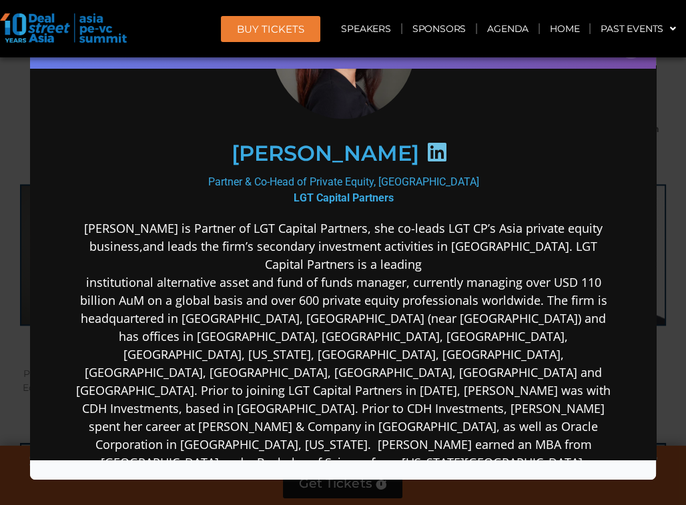
scroll to position [199, 0]
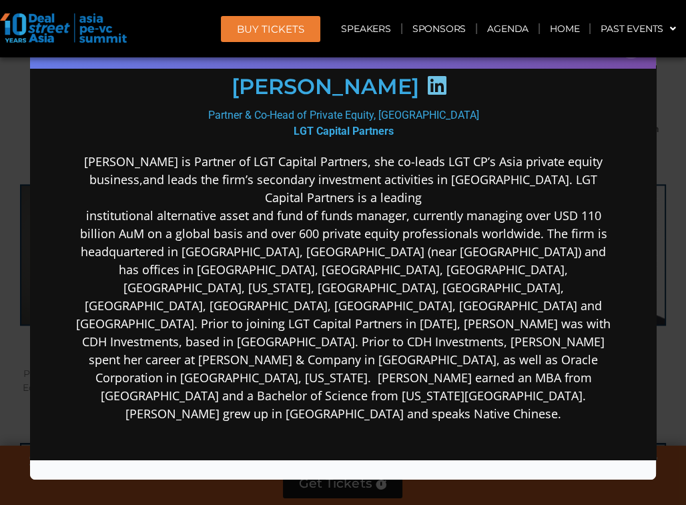
click at [9, 219] on div "Speaker Profile ×" at bounding box center [343, 252] width 686 height 505
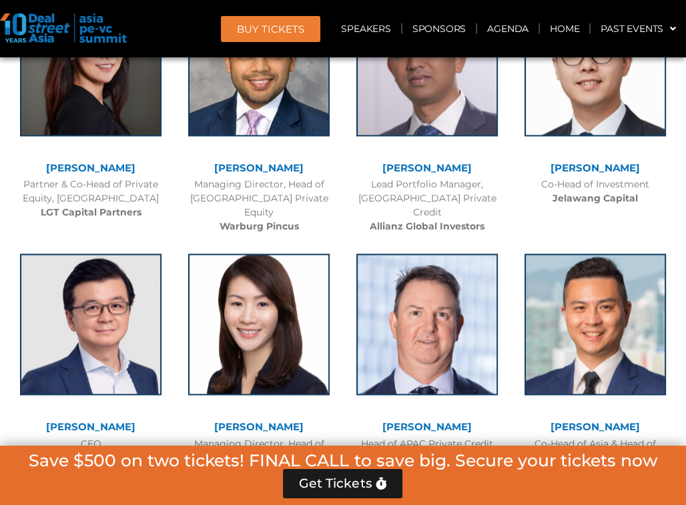
scroll to position [2241, 0]
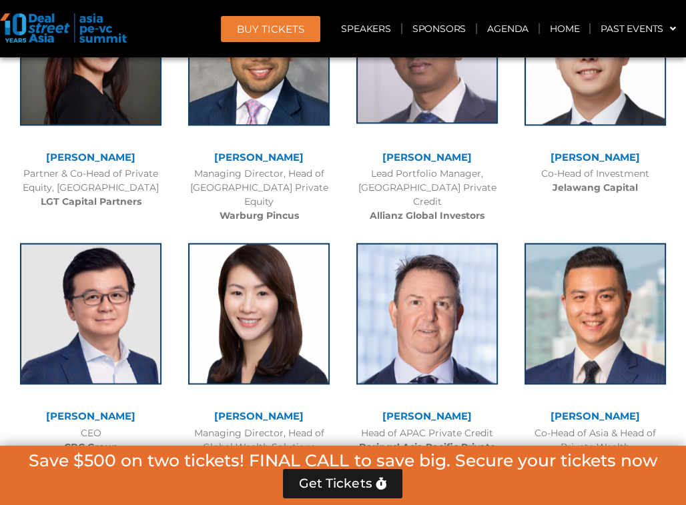
click at [464, 94] on img at bounding box center [426, 52] width 141 height 141
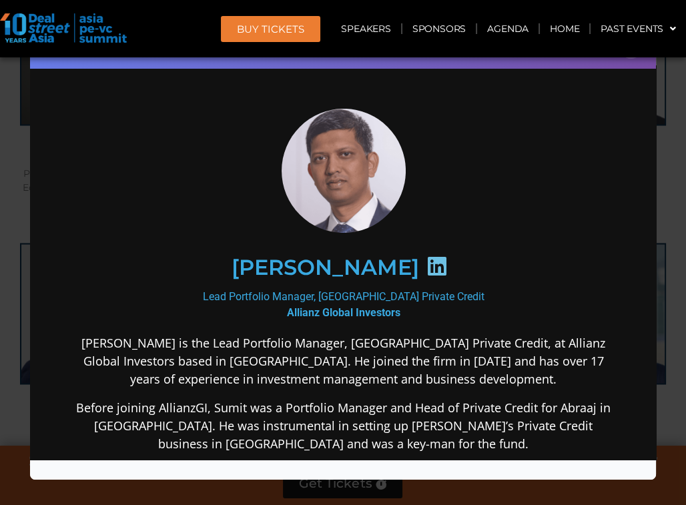
scroll to position [0, 0]
click at [16, 303] on div "Speaker Profile ×" at bounding box center [343, 252] width 686 height 505
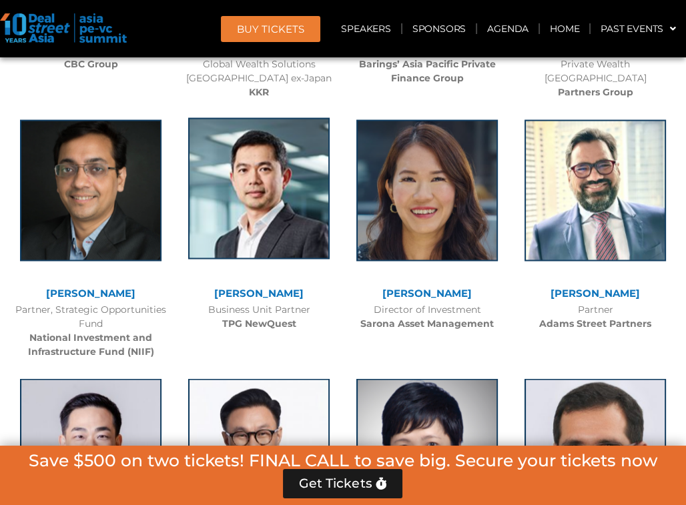
scroll to position [2641, 0]
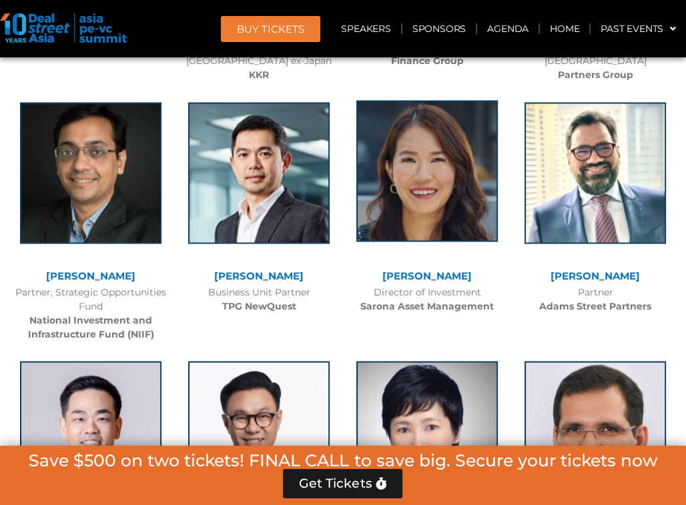
click at [449, 191] on img at bounding box center [426, 170] width 141 height 141
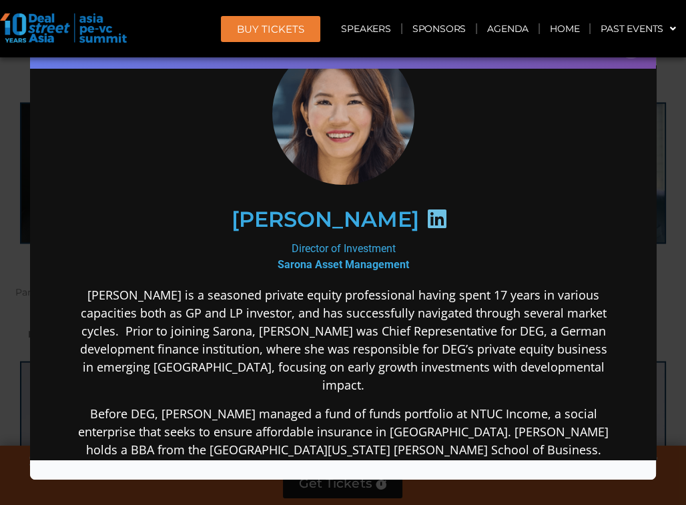
scroll to position [133, 0]
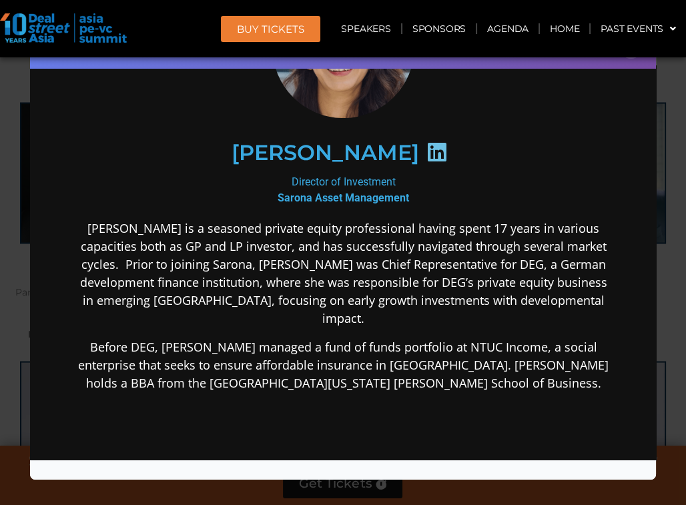
click at [23, 318] on div "Speaker Profile ×" at bounding box center [343, 252] width 686 height 505
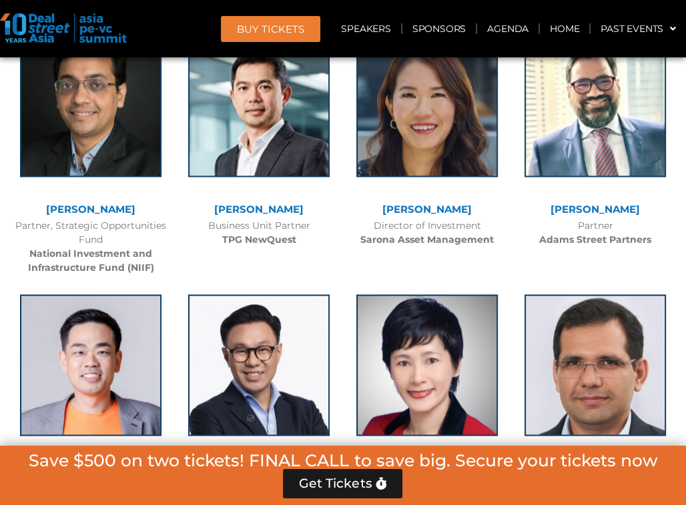
scroll to position [2775, 0]
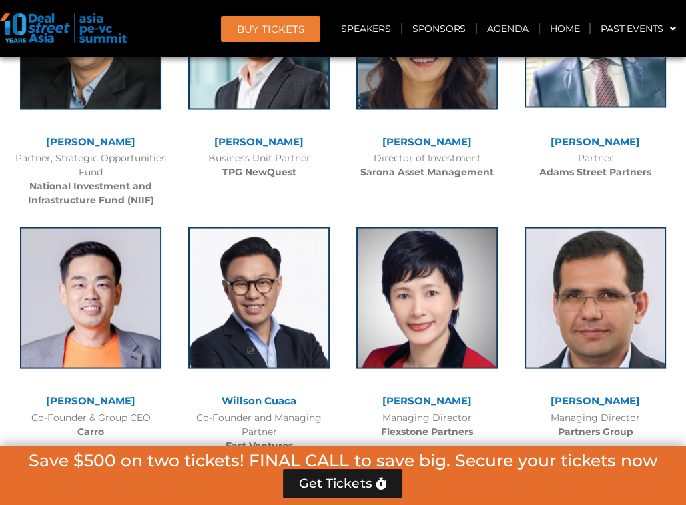
click at [610, 90] on img at bounding box center [594, 36] width 141 height 141
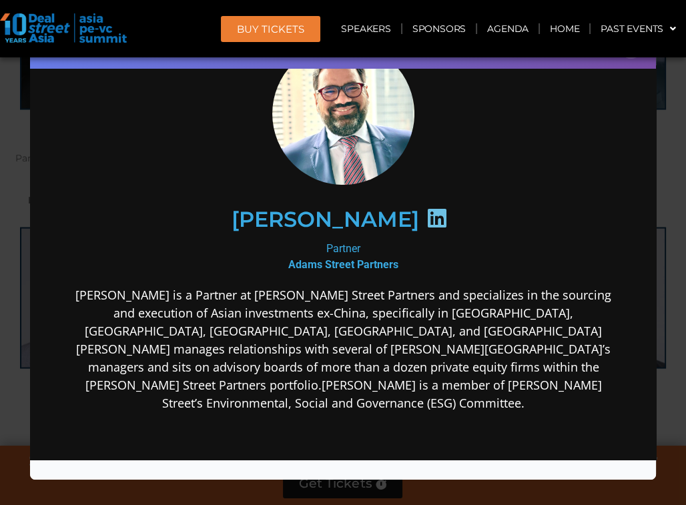
scroll to position [199, 0]
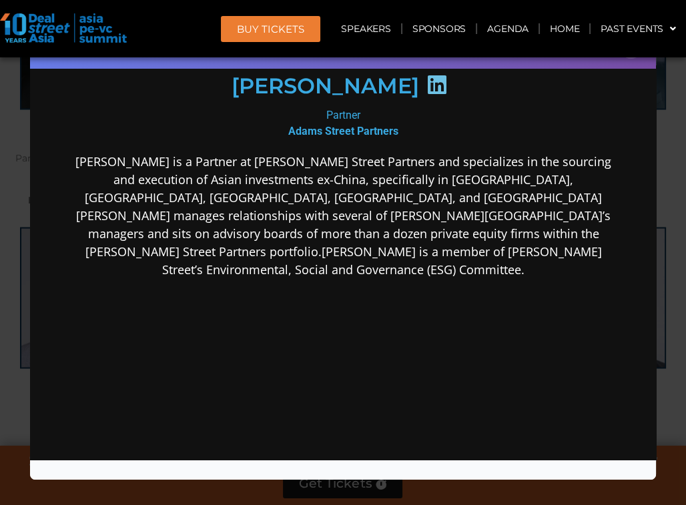
click at [15, 280] on div "Speaker Profile ×" at bounding box center [343, 252] width 686 height 505
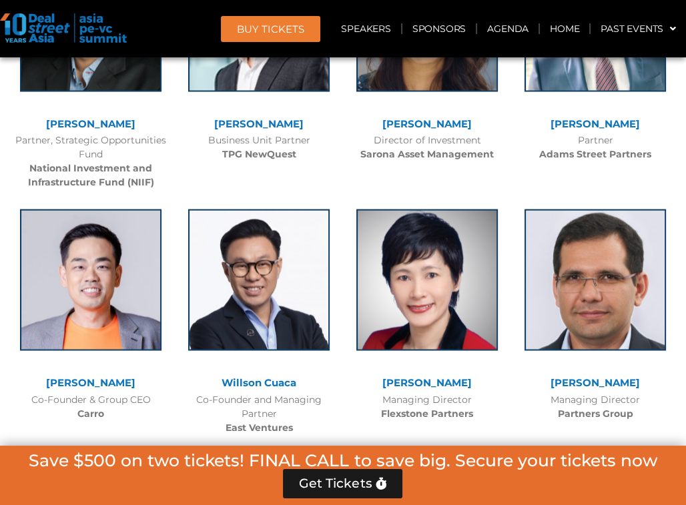
scroll to position [2841, 0]
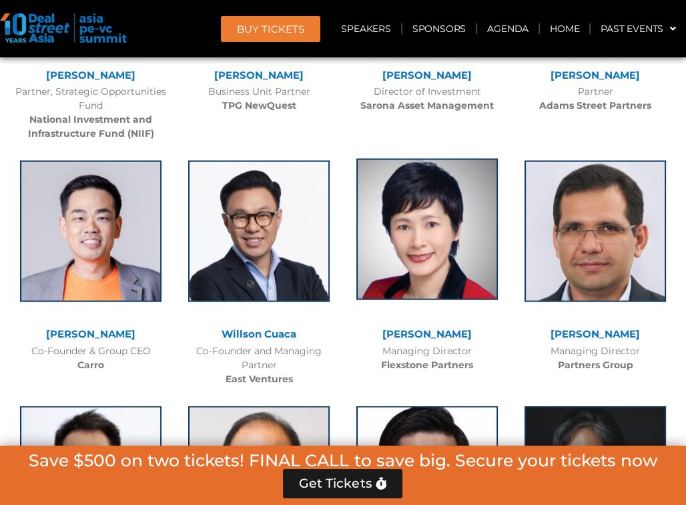
click at [472, 265] on img at bounding box center [426, 229] width 141 height 141
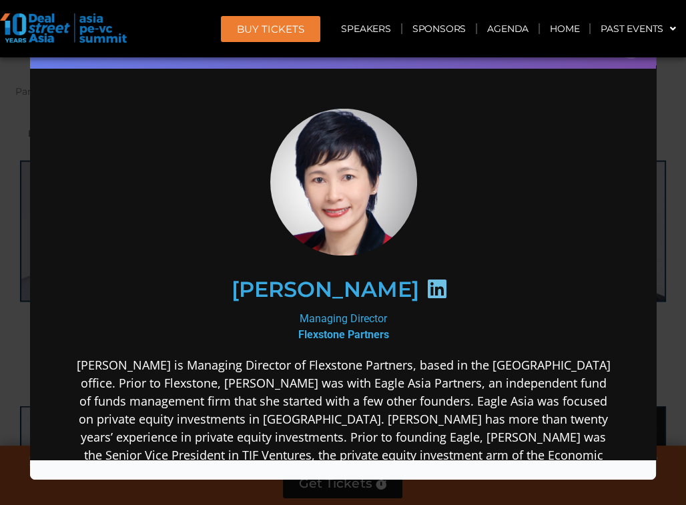
scroll to position [0, 0]
click at [29, 217] on div "Speaker Profile ×" at bounding box center [343, 252] width 686 height 505
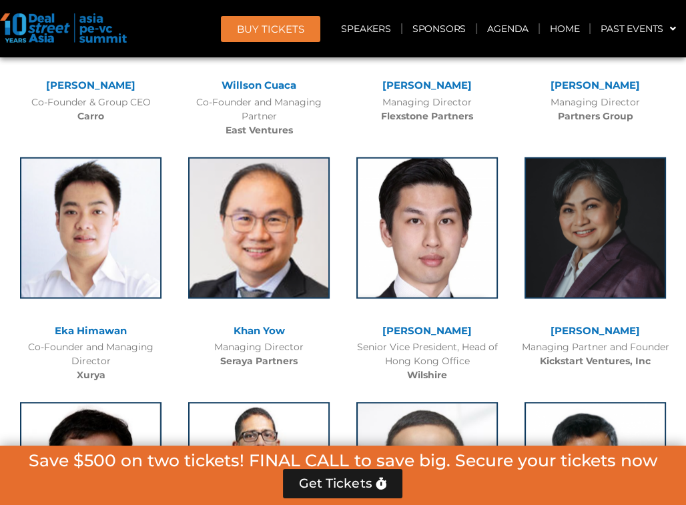
scroll to position [3108, 0]
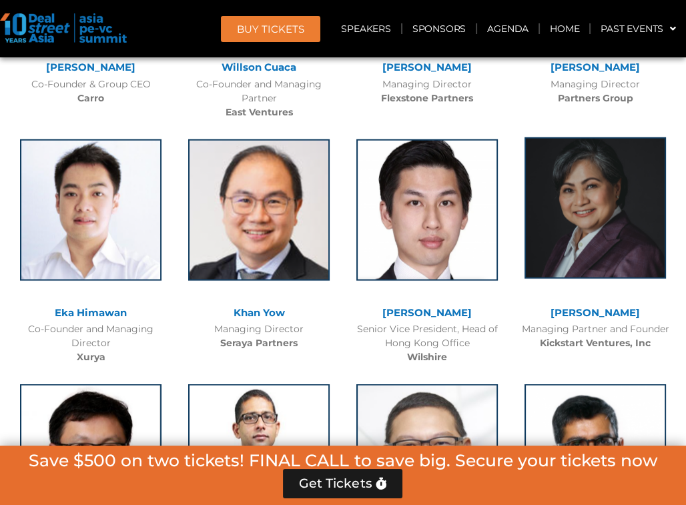
click at [561, 219] on img at bounding box center [594, 207] width 141 height 141
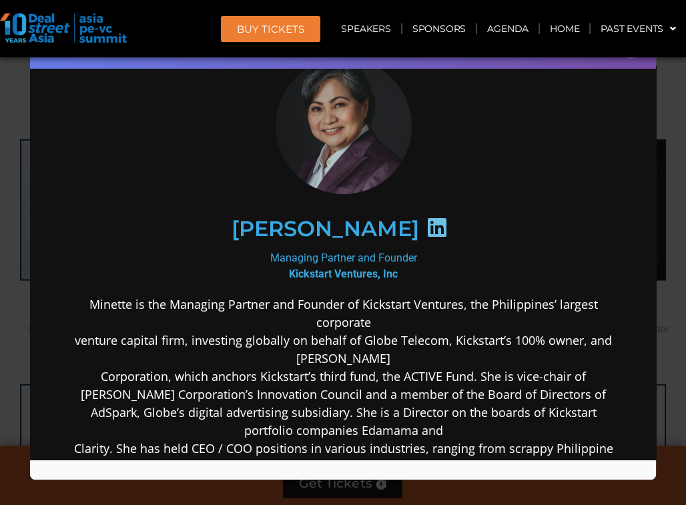
scroll to position [66, 0]
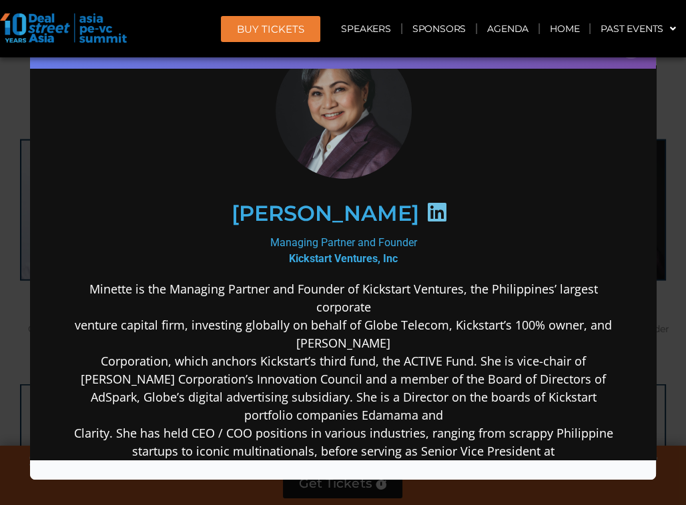
click at [18, 183] on div "Speaker Profile ×" at bounding box center [343, 252] width 686 height 505
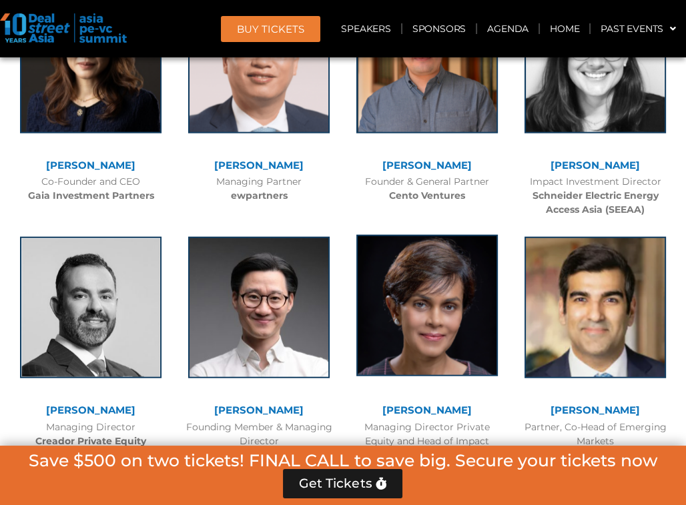
scroll to position [3775, 0]
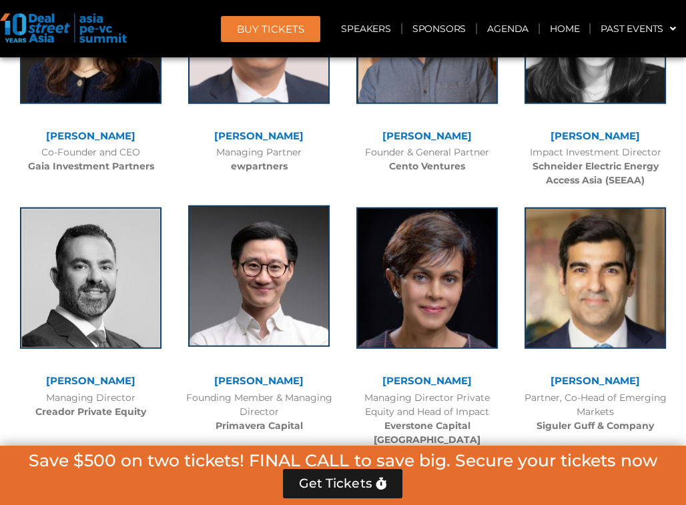
click at [275, 301] on img at bounding box center [258, 275] width 141 height 141
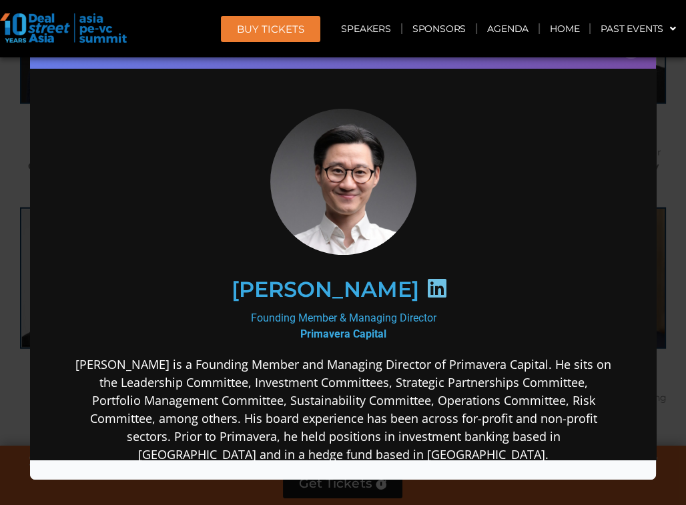
scroll to position [0, 0]
click at [285, 288] on h2 "[PERSON_NAME]" at bounding box center [323, 288] width 187 height 21
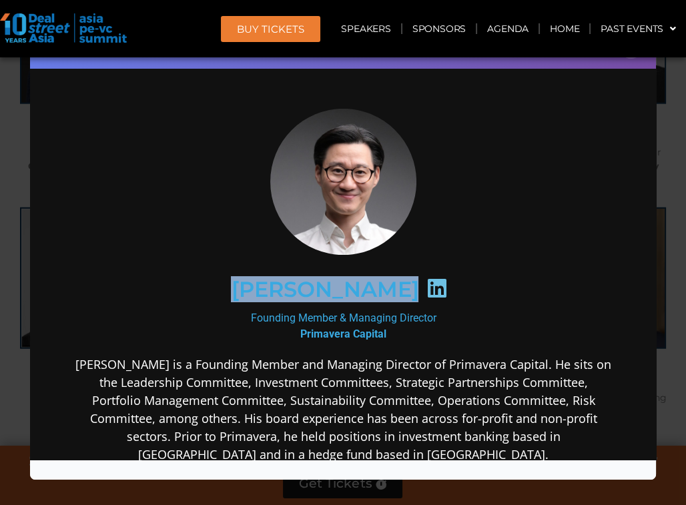
click at [285, 288] on h2 "[PERSON_NAME]" at bounding box center [323, 288] width 187 height 21
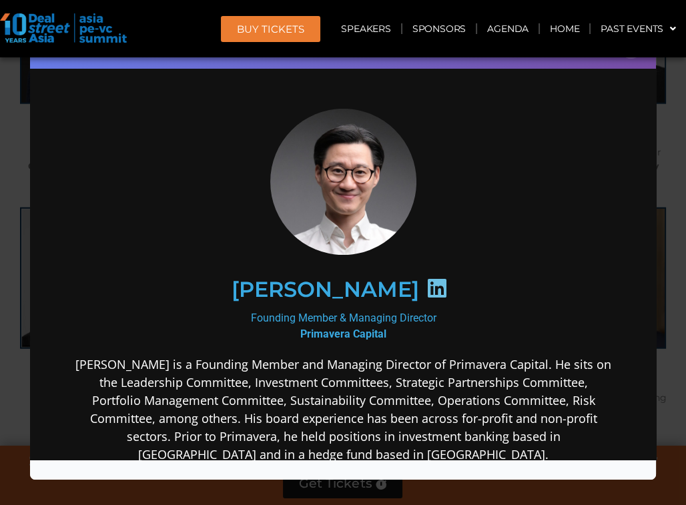
click at [369, 335] on b "Primavera Capital" at bounding box center [343, 333] width 86 height 13
click at [375, 322] on div "Founding Member & Managing Director Primavera Capital" at bounding box center [343, 326] width 540 height 32
click at [376, 316] on div "Founding Member & Managing Director Primavera Capital" at bounding box center [343, 326] width 540 height 32
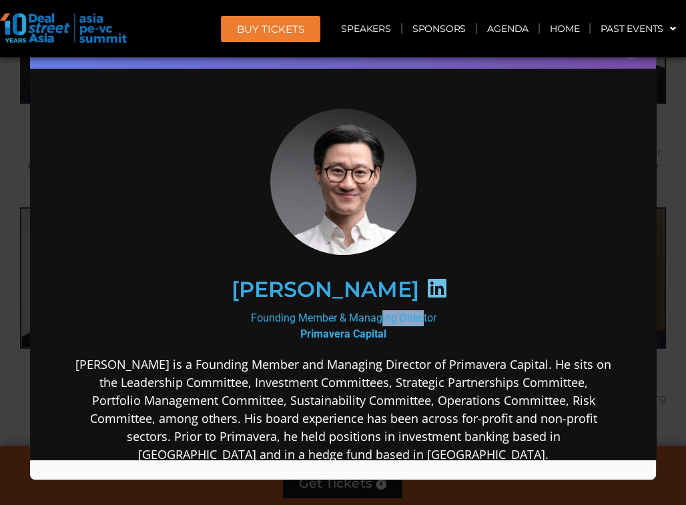
click at [376, 316] on div "Founding Member & Managing Director Primavera Capital" at bounding box center [343, 326] width 540 height 32
drag, startPoint x: 325, startPoint y: 395, endPoint x: 235, endPoint y: 376, distance: 91.5
click at [324, 395] on p "[PERSON_NAME] is a Founding Member and Managing Director of Primavera Capital. …" at bounding box center [343, 436] width 540 height 162
click at [17, 312] on div "Speaker Profile ×" at bounding box center [343, 252] width 686 height 505
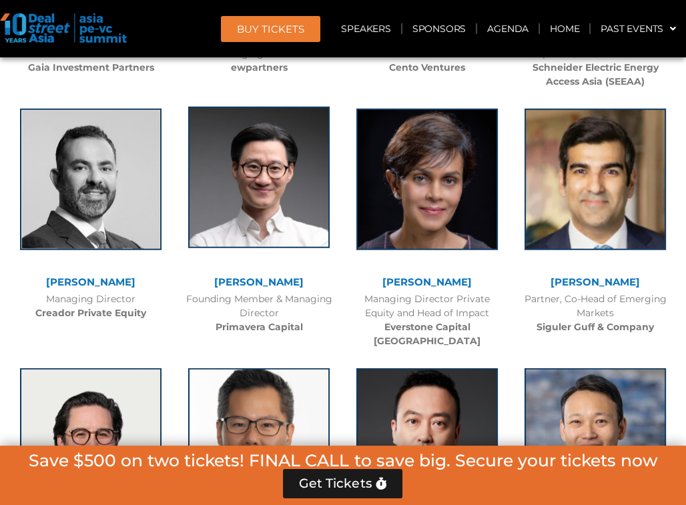
scroll to position [3908, 0]
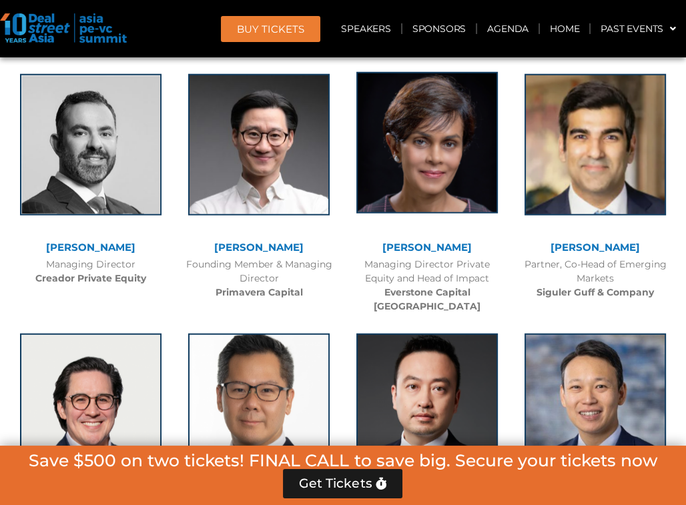
click at [450, 185] on img at bounding box center [426, 142] width 141 height 141
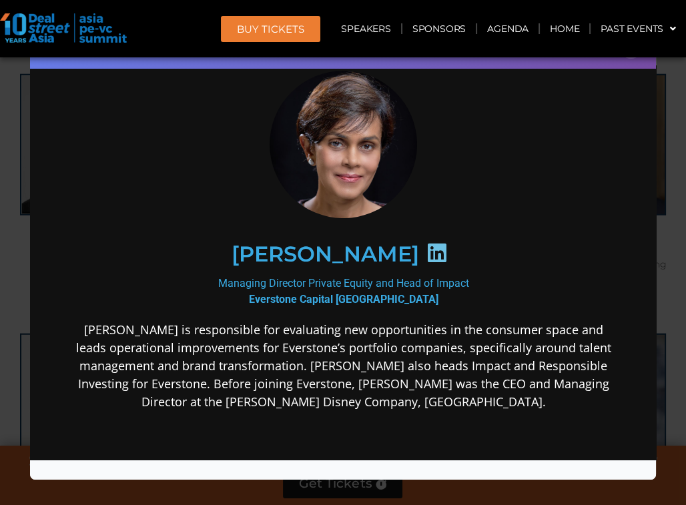
scroll to position [66, 0]
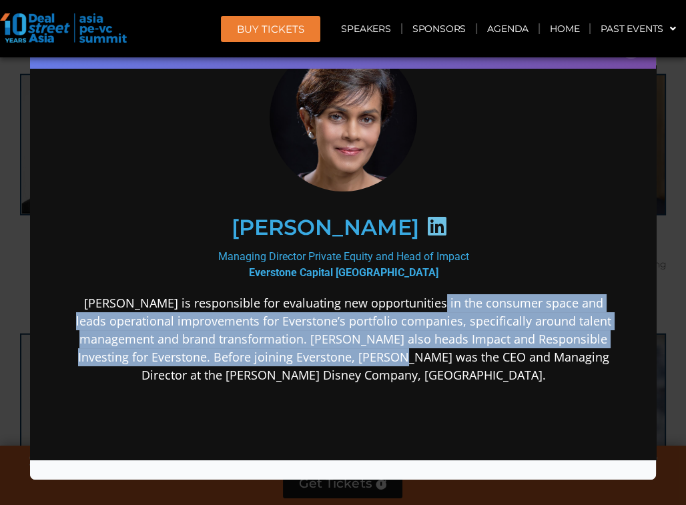
drag, startPoint x: 428, startPoint y: 302, endPoint x: 419, endPoint y: 352, distance: 50.8
click at [419, 352] on p "[PERSON_NAME] is responsible for evaluating new opportunities in the consumer s…" at bounding box center [343, 339] width 540 height 90
click at [419, 355] on p "[PERSON_NAME] is responsible for evaluating new opportunities in the consumer s…" at bounding box center [343, 339] width 540 height 90
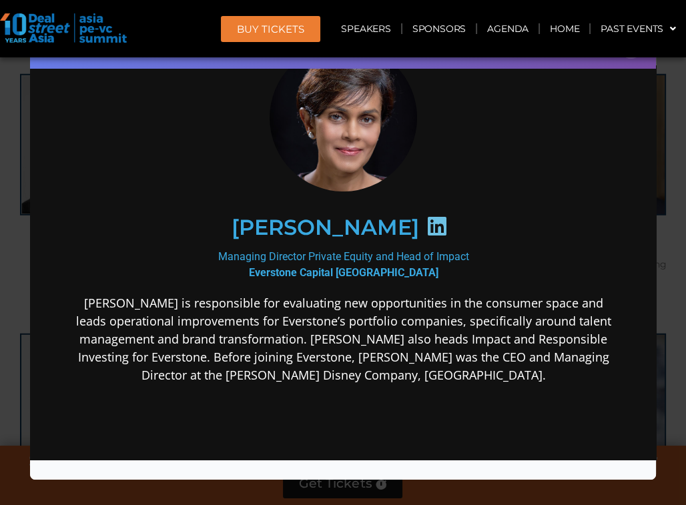
click at [21, 279] on div "Speaker Profile ×" at bounding box center [343, 252] width 686 height 505
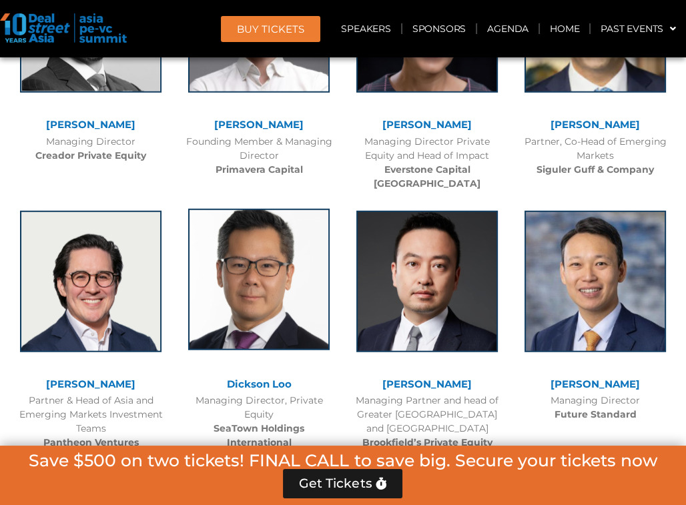
scroll to position [4042, 0]
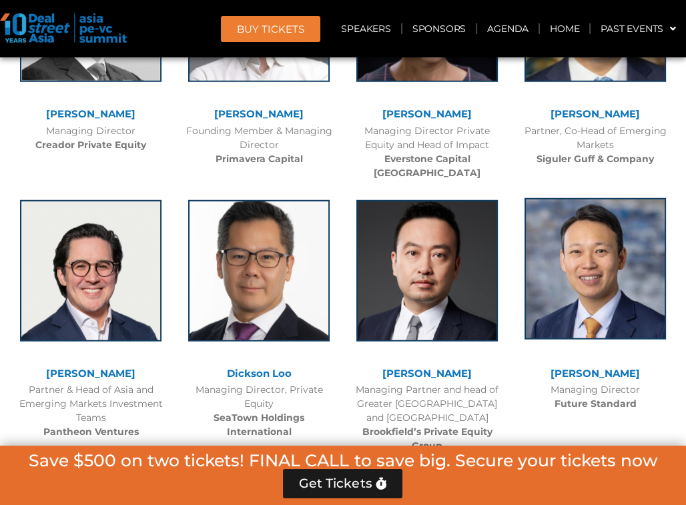
click at [580, 269] on img at bounding box center [594, 268] width 141 height 141
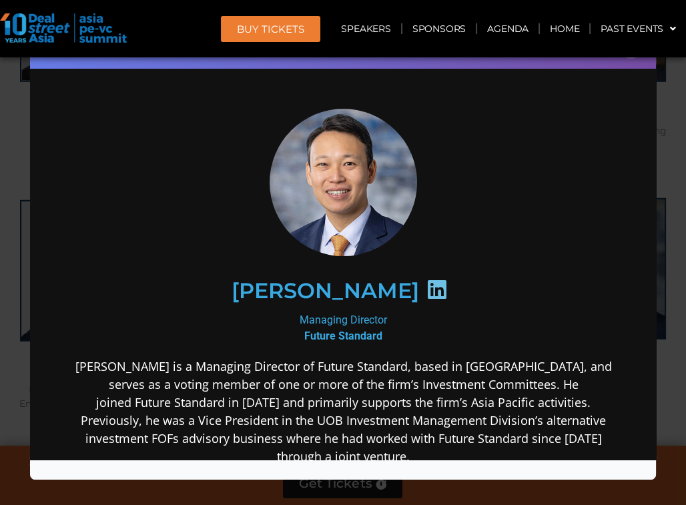
scroll to position [0, 0]
click at [27, 224] on div "Speaker Profile ×" at bounding box center [343, 252] width 686 height 505
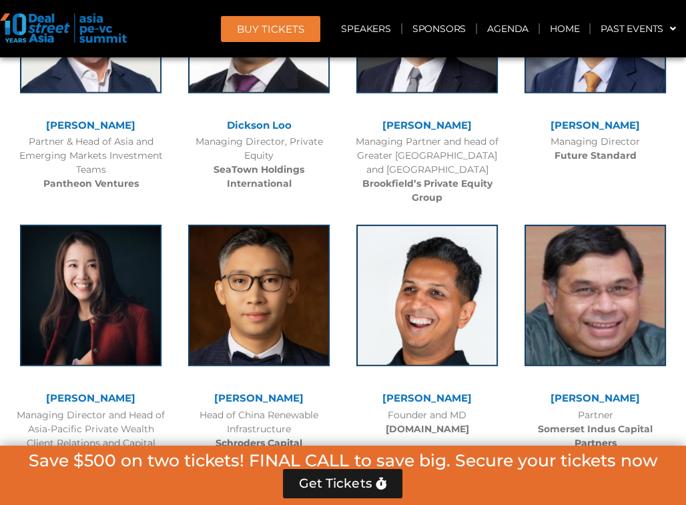
scroll to position [4309, 0]
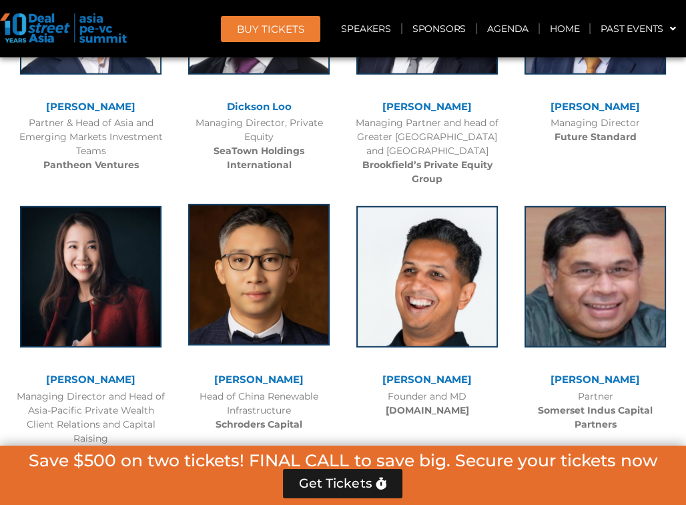
click at [325, 261] on img at bounding box center [258, 274] width 141 height 141
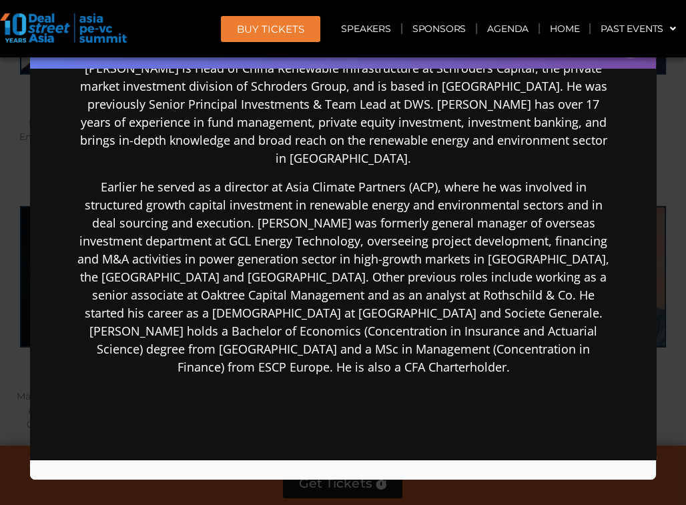
scroll to position [333, 0]
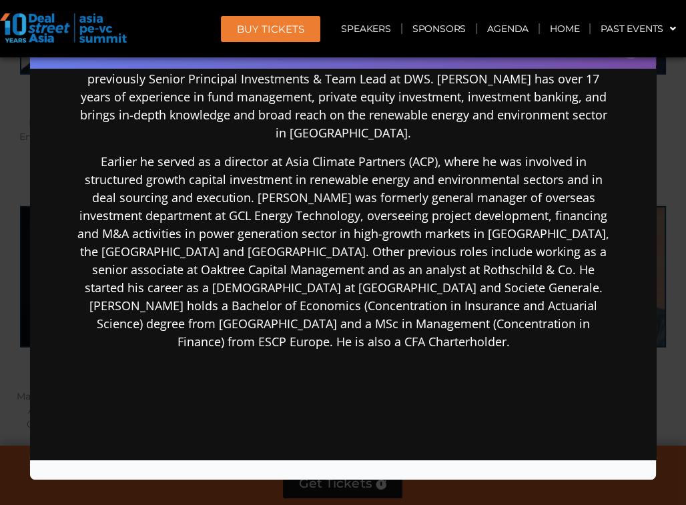
click at [22, 272] on div "Speaker Profile ×" at bounding box center [343, 252] width 686 height 505
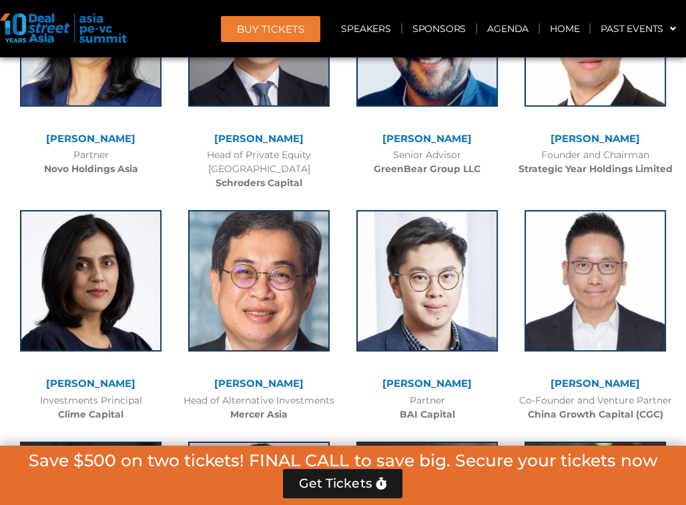
scroll to position [4842, 0]
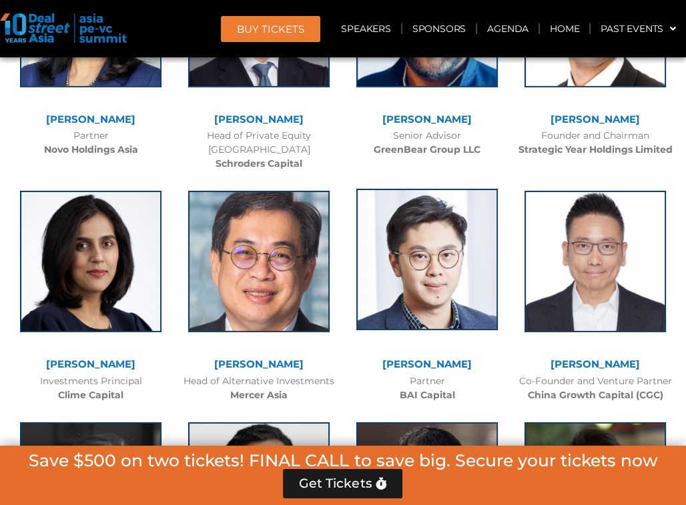
click at [468, 211] on img at bounding box center [426, 259] width 141 height 141
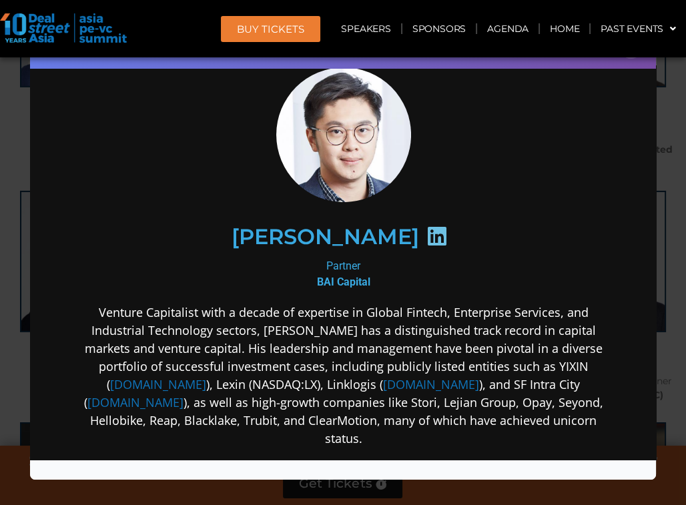
scroll to position [66, 0]
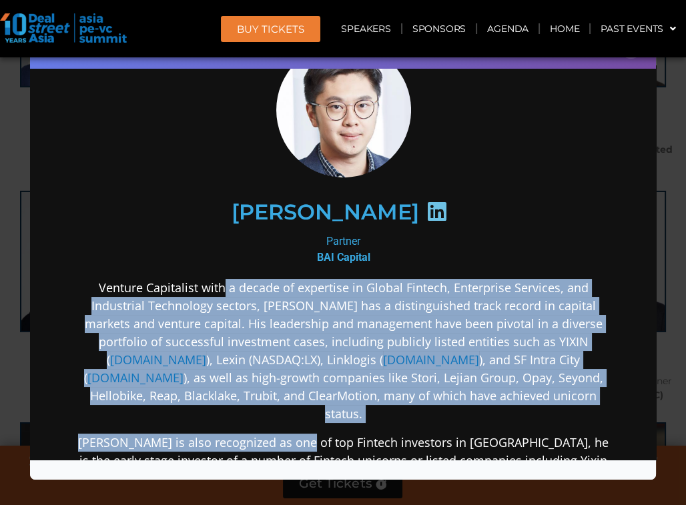
drag, startPoint x: 223, startPoint y: 302, endPoint x: 286, endPoint y: 403, distance: 118.3
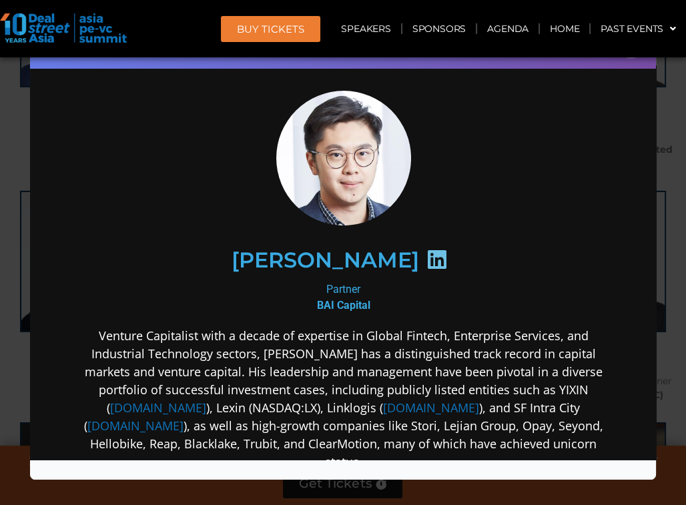
scroll to position [0, 0]
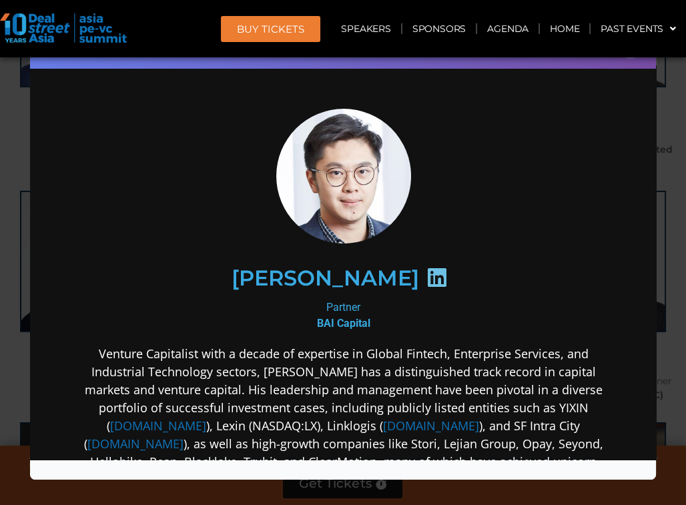
click at [12, 203] on div "Speaker Profile ×" at bounding box center [343, 252] width 686 height 505
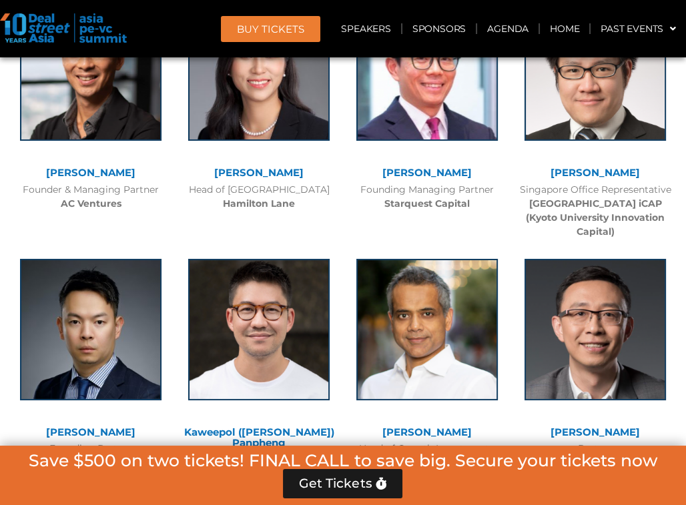
scroll to position [5643, 0]
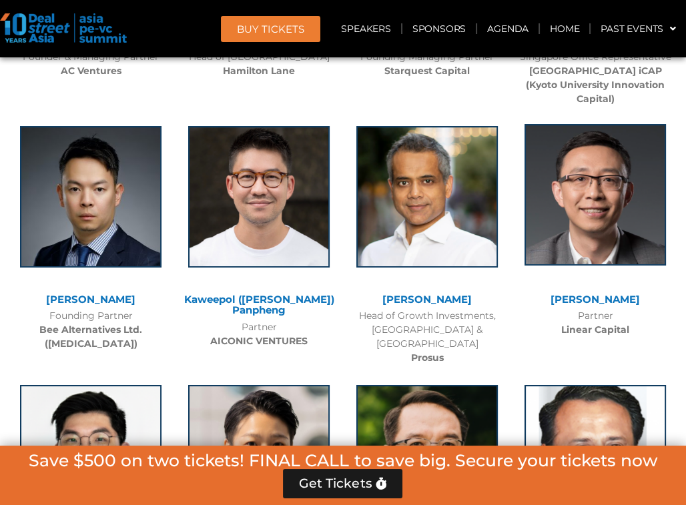
click at [590, 133] on img at bounding box center [594, 194] width 141 height 141
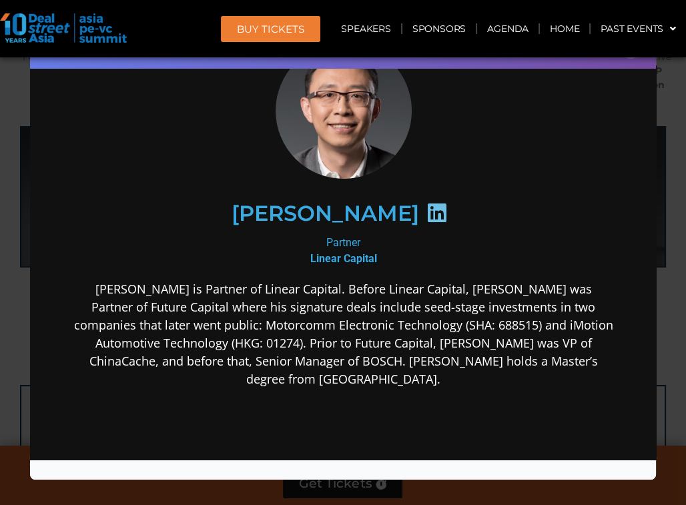
scroll to position [133, 0]
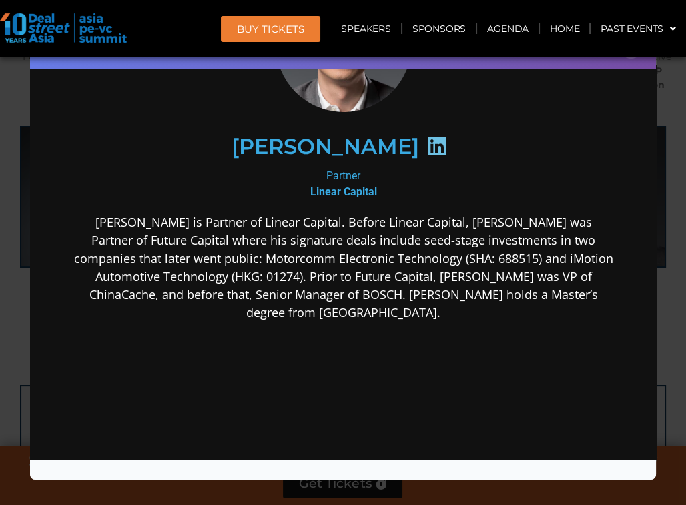
click at [16, 209] on div "Speaker Profile ×" at bounding box center [343, 252] width 686 height 505
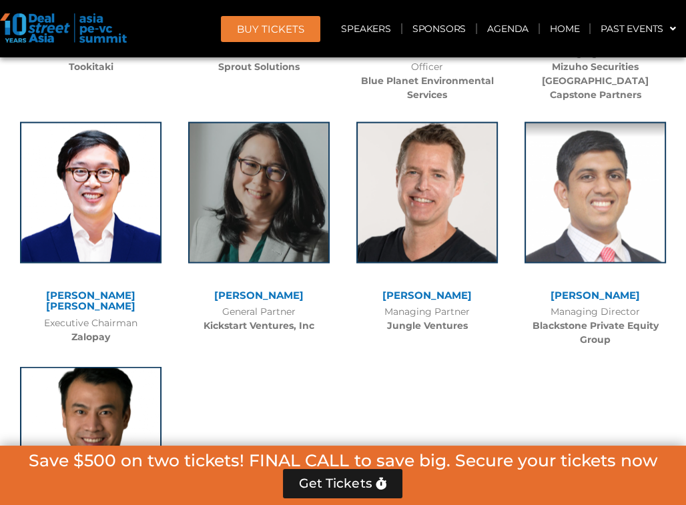
scroll to position [8978, 0]
